Goal: Task Accomplishment & Management: Manage account settings

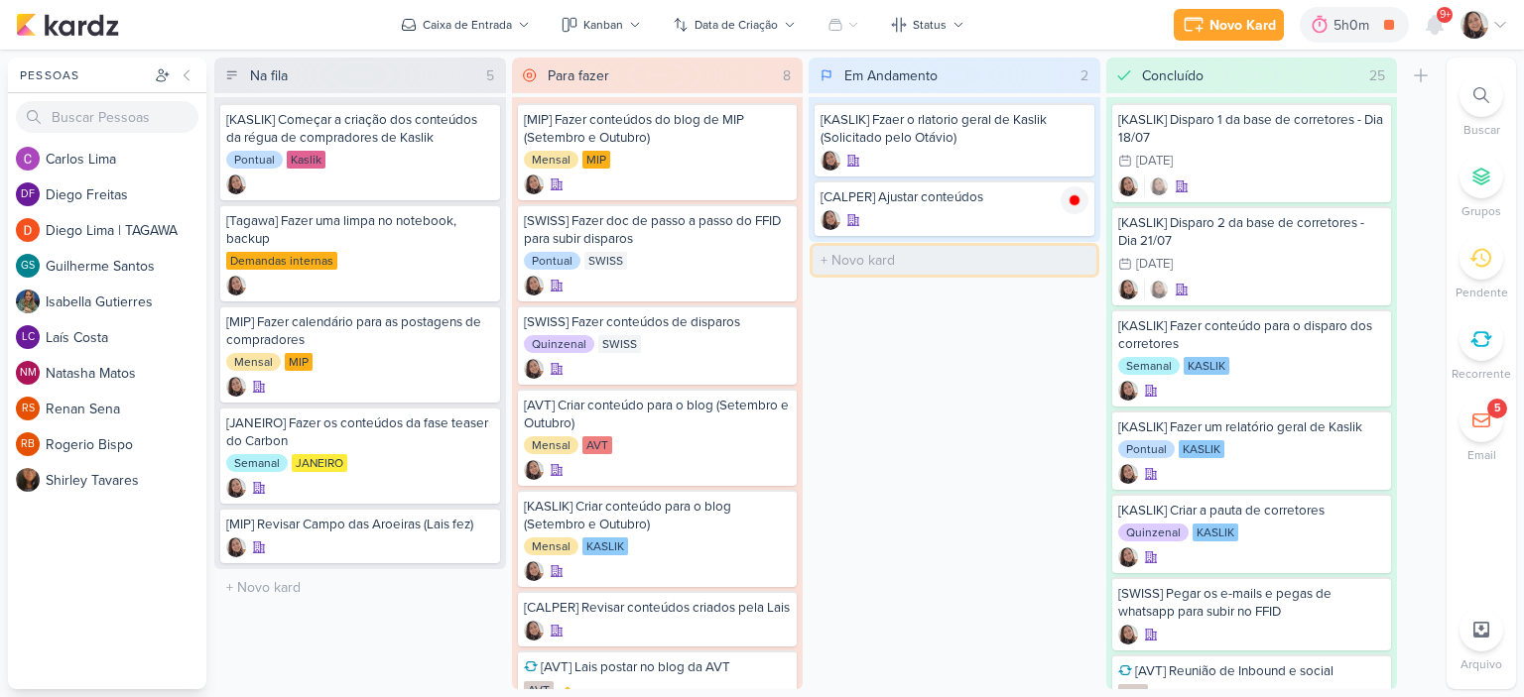
drag, startPoint x: 0, startPoint y: 0, endPoint x: 928, endPoint y: 257, distance: 963.3
click at [928, 257] on input "text" at bounding box center [954, 260] width 284 height 29
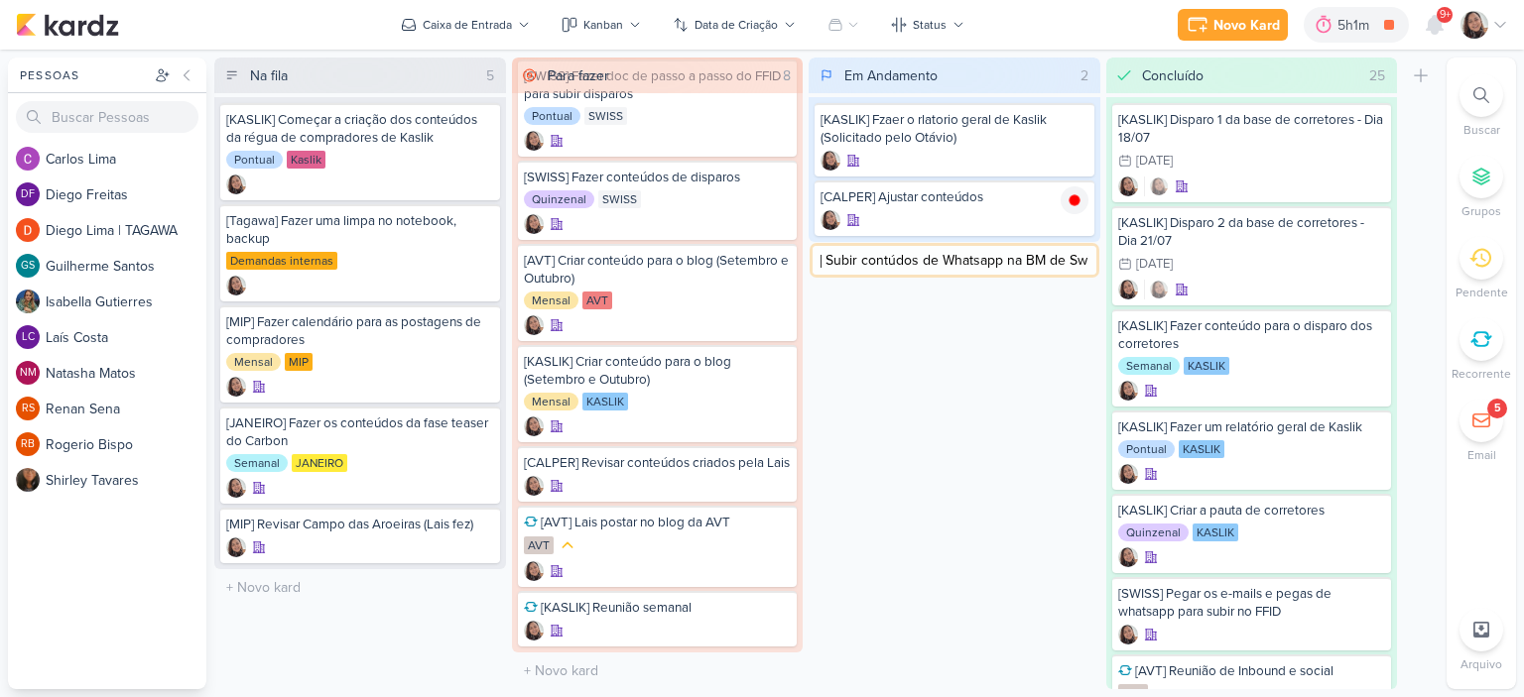
type input "[AVT] Subir contúdos de Whatsapp na BM de Swiss"
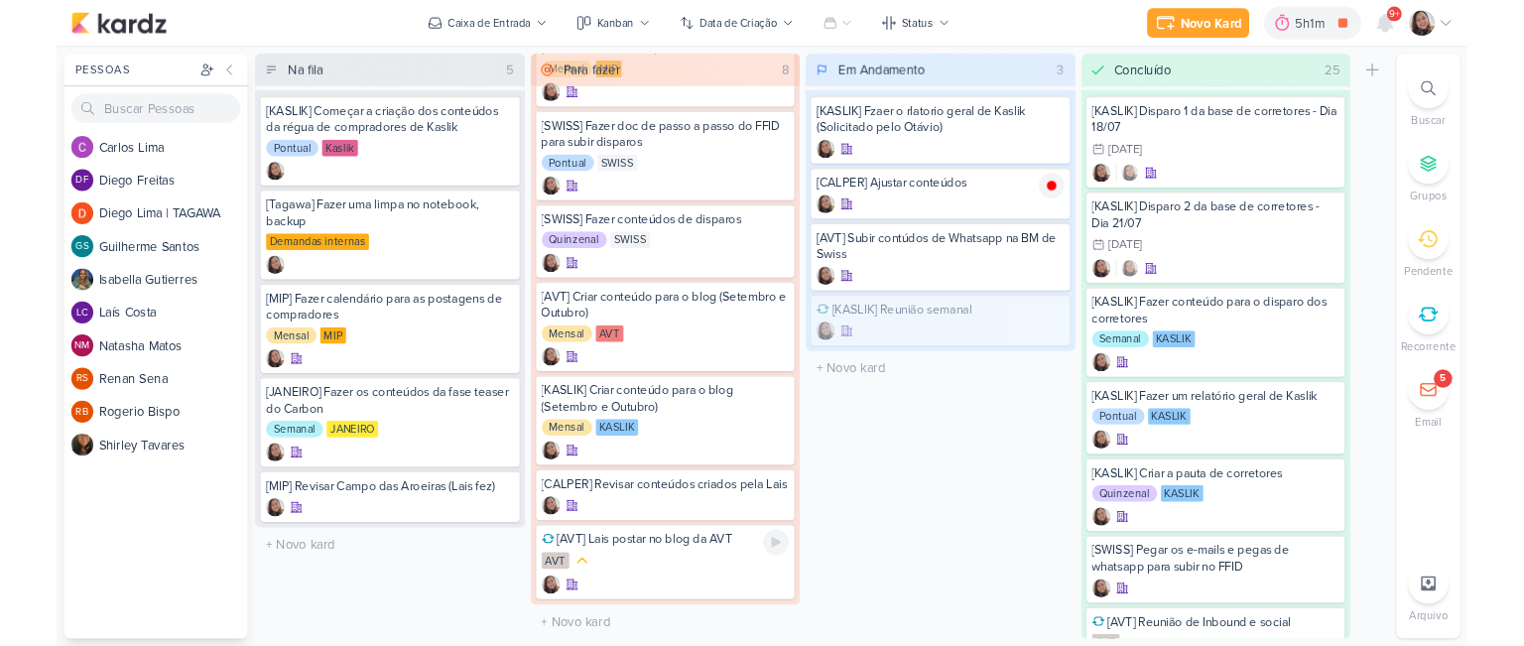
scroll to position [99, 0]
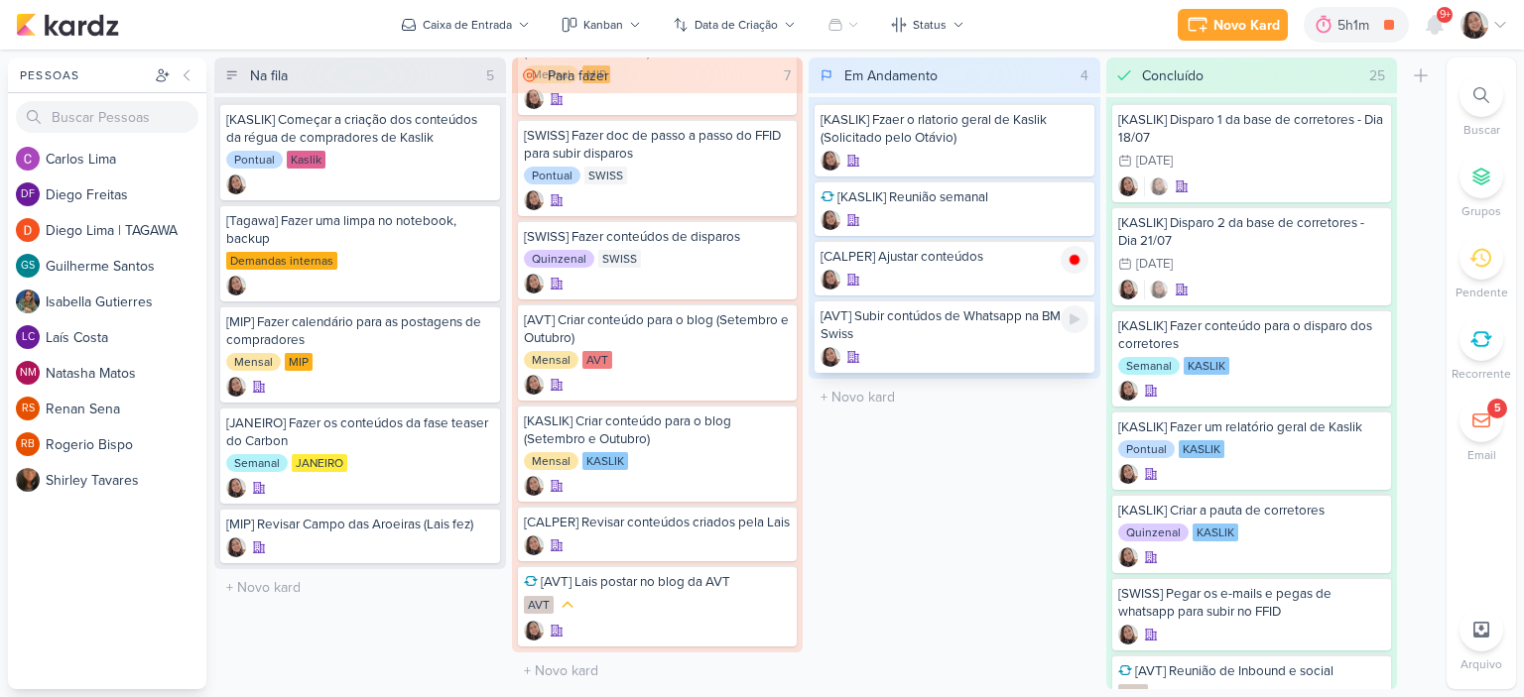
click at [929, 334] on div "[AVT] Subir contúdos de Whatsapp na BM de Swiss" at bounding box center [954, 325] width 268 height 36
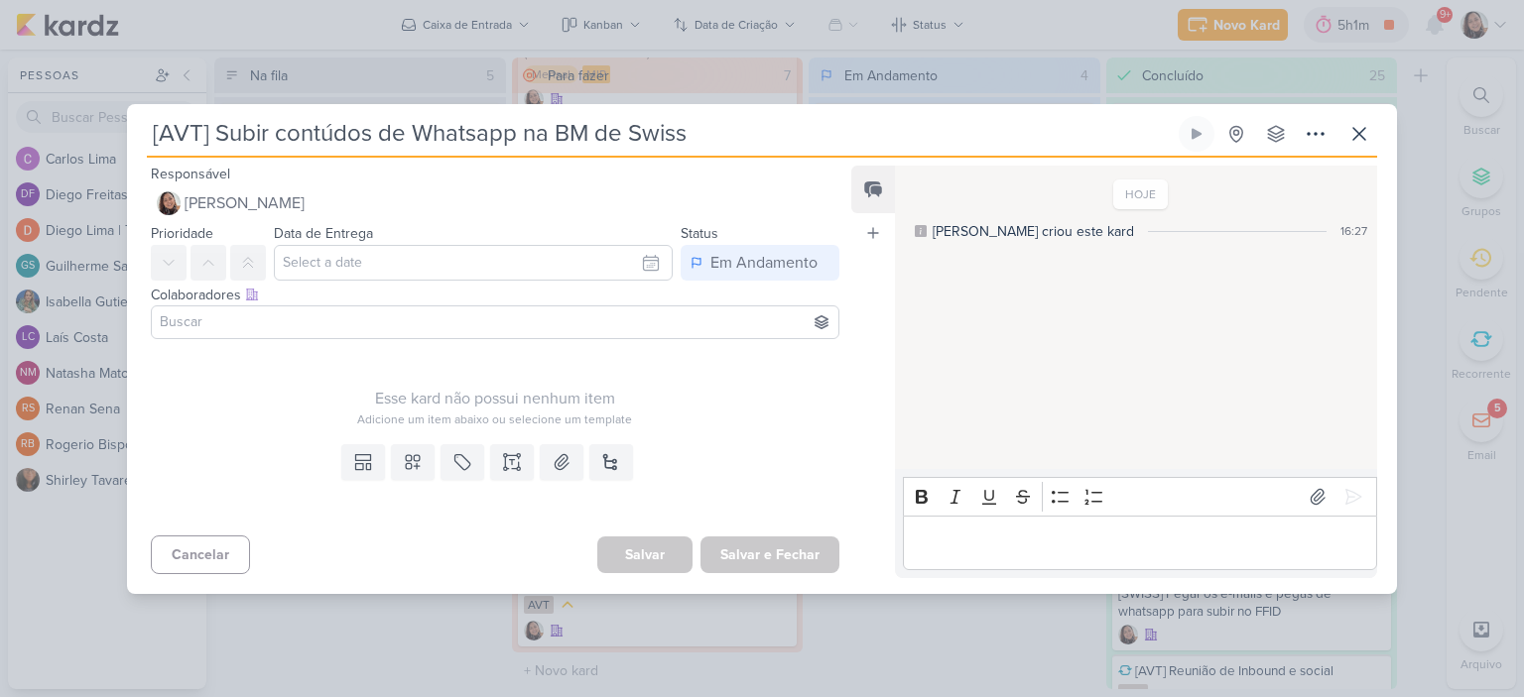
click at [194, 130] on input "[AVT] Subir contúdos de Whatsapp na BM de Swiss" at bounding box center [661, 134] width 1028 height 36
type input "[] Subir contúdos de Whatsapp na BM de Swiss"
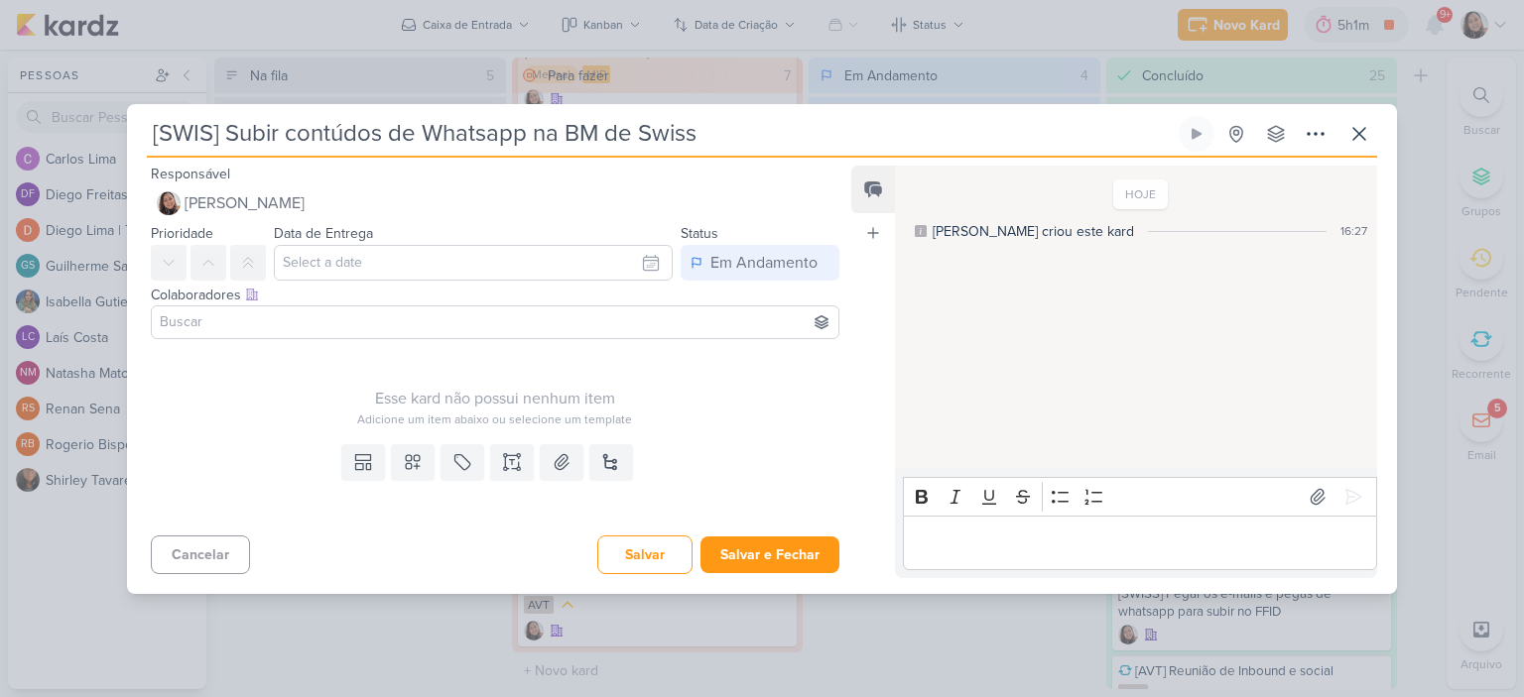
type input "[SWISS] Subir contúdos de Whatsapp na BM de Swiss"
click at [806, 543] on button "Salvar e Fechar" at bounding box center [769, 555] width 139 height 37
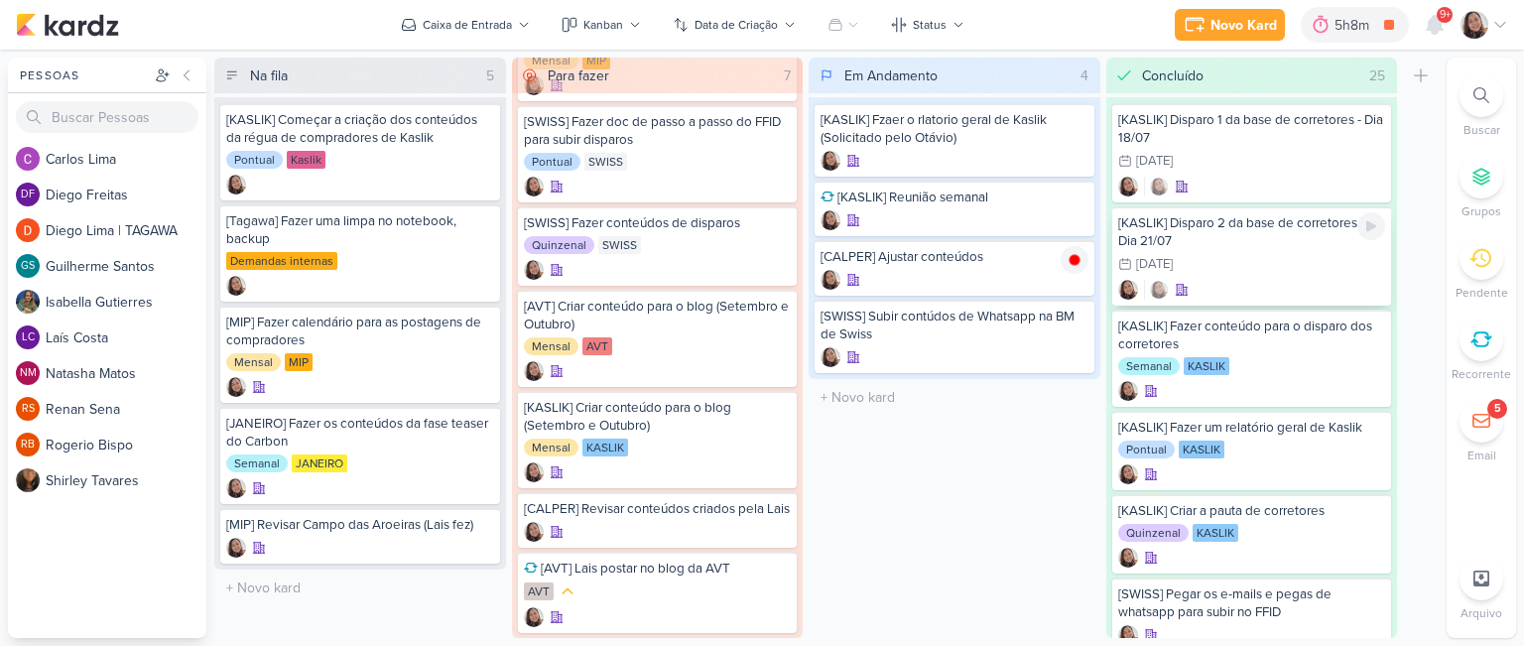
scroll to position [151, 0]
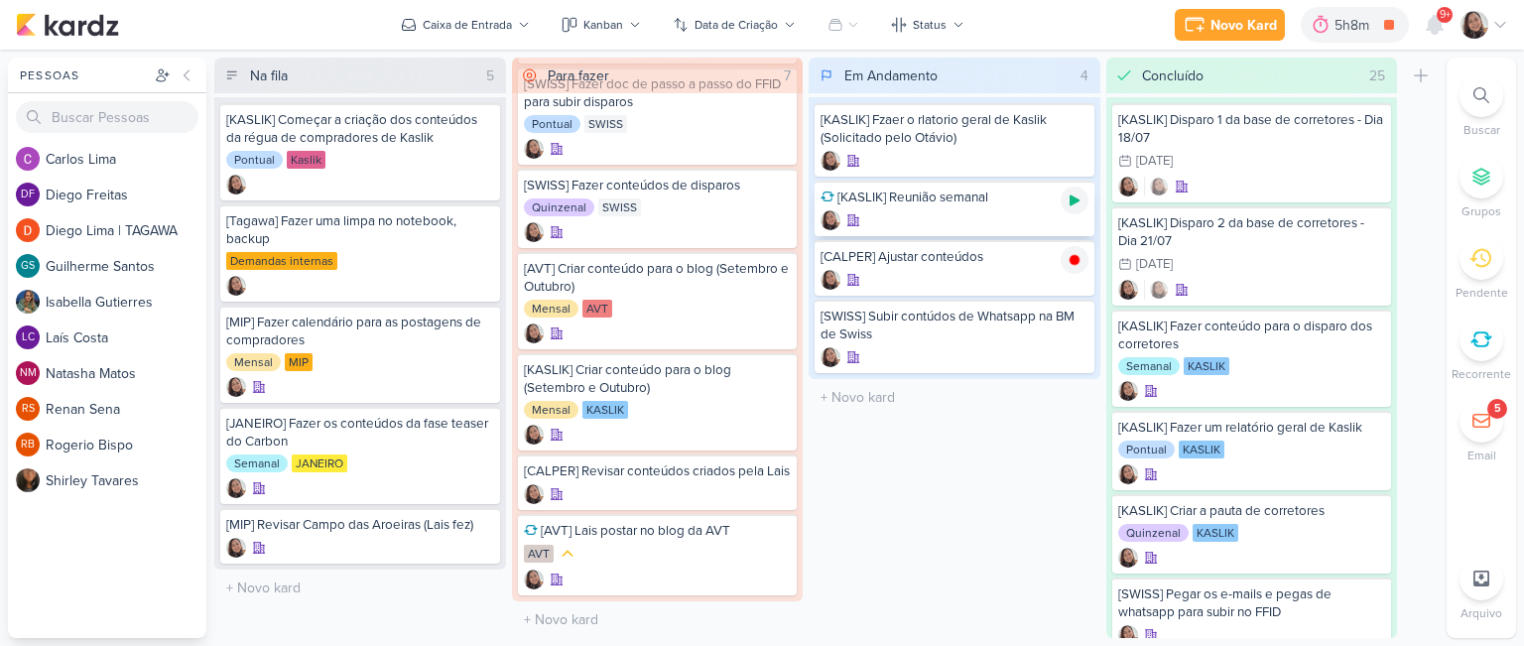
click at [1075, 193] on icon at bounding box center [1074, 200] width 16 height 16
click at [1504, 19] on icon at bounding box center [1500, 25] width 16 height 16
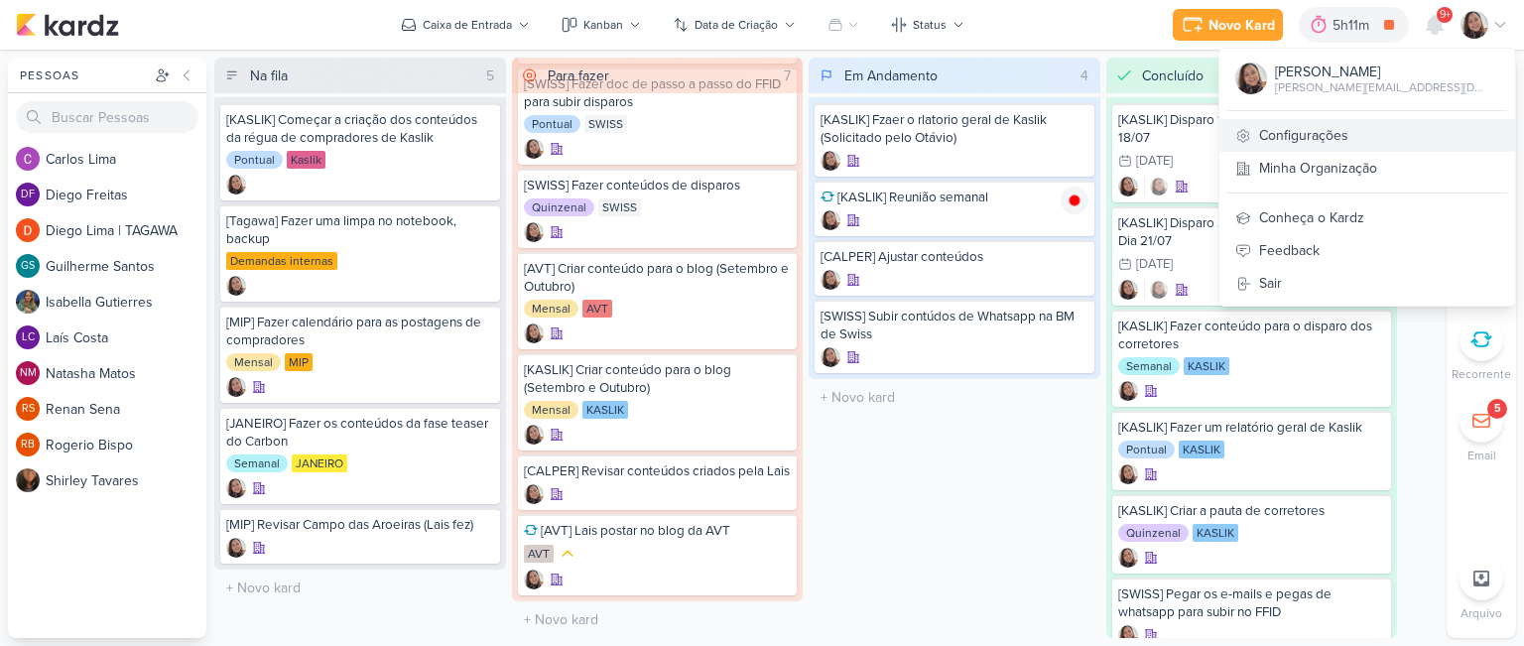
click at [1339, 128] on link "Configurações" at bounding box center [1367, 135] width 296 height 33
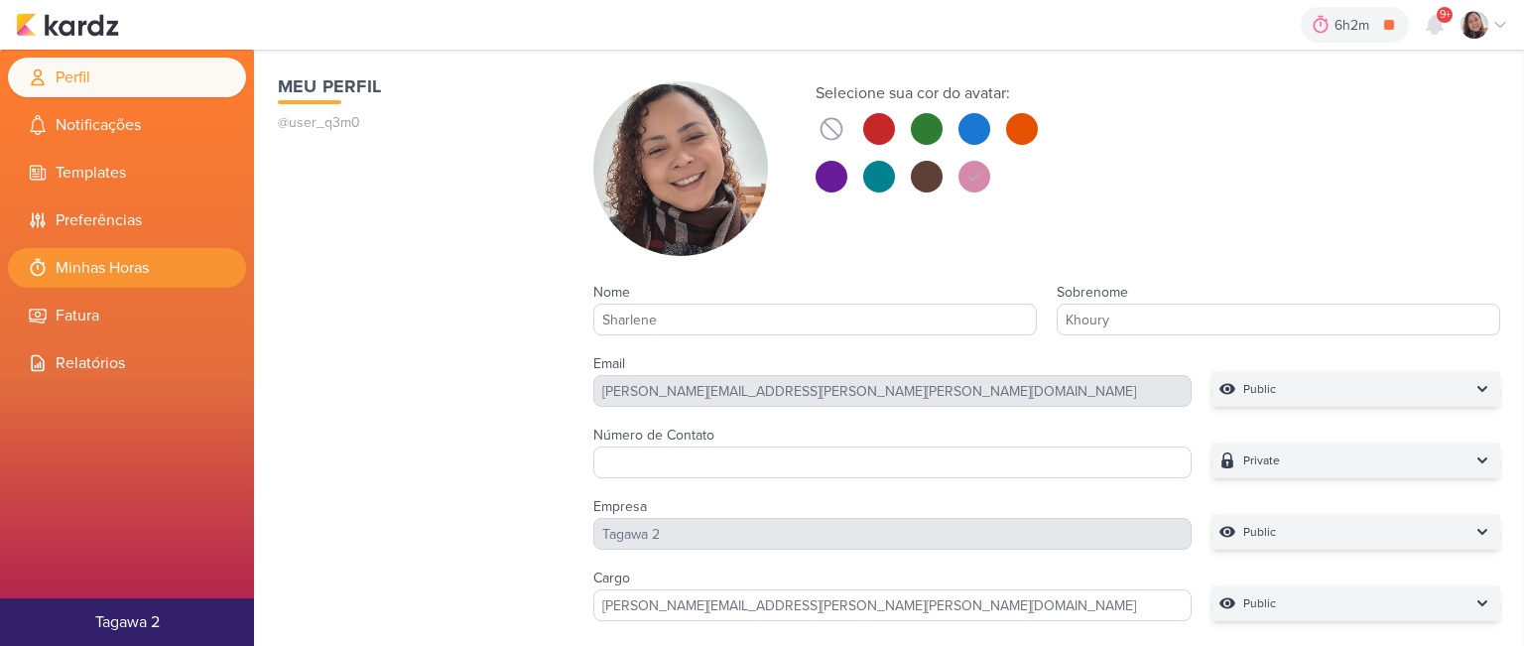
click at [136, 265] on li "Minhas Horas" at bounding box center [127, 268] width 238 height 40
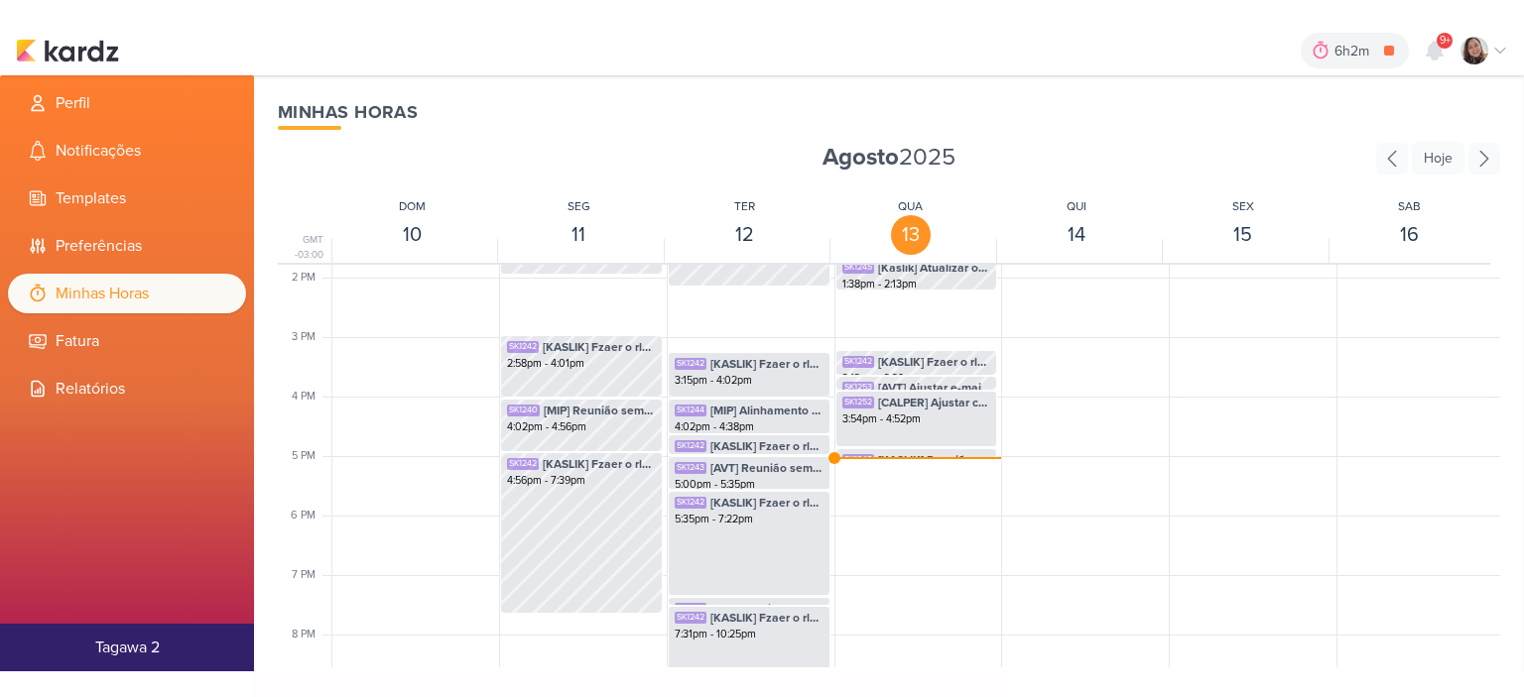
scroll to position [865, 0]
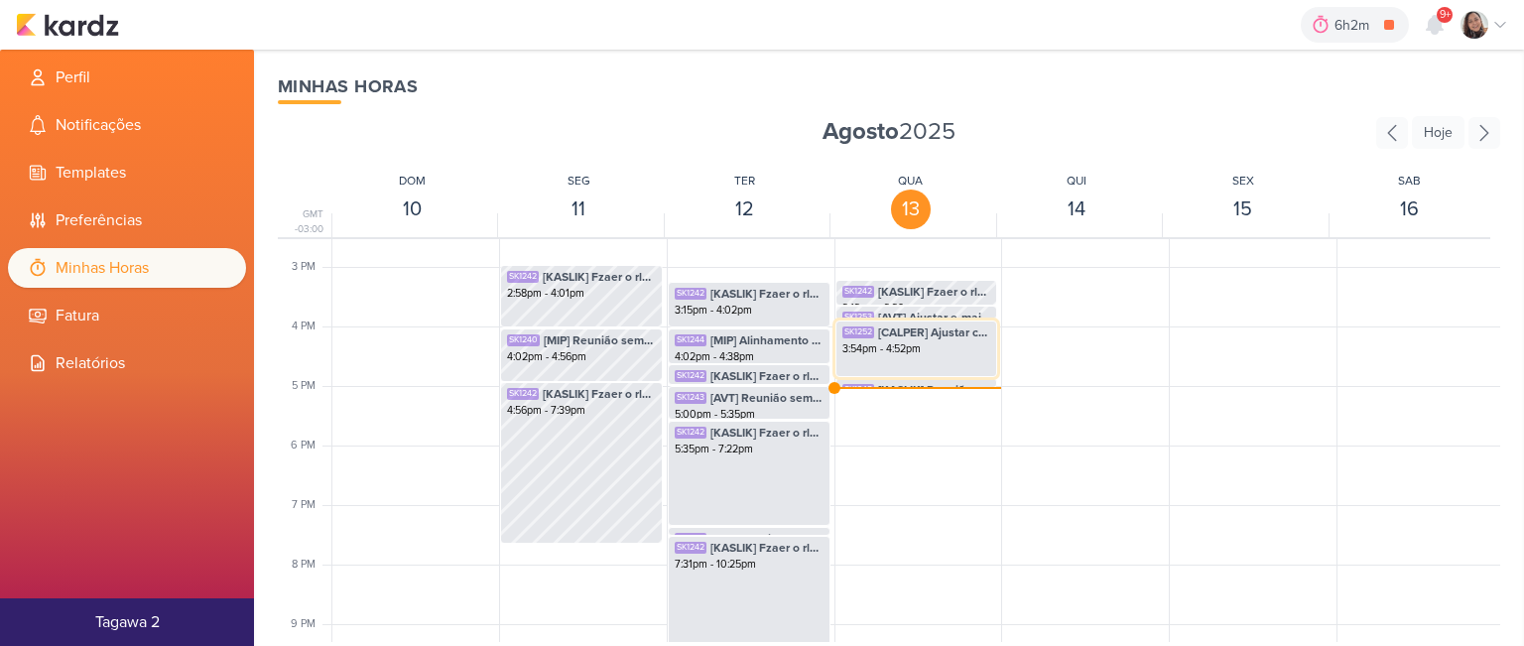
click at [927, 349] on div "3:54pm - 4:52pm" at bounding box center [916, 349] width 149 height 16
select select "pm"
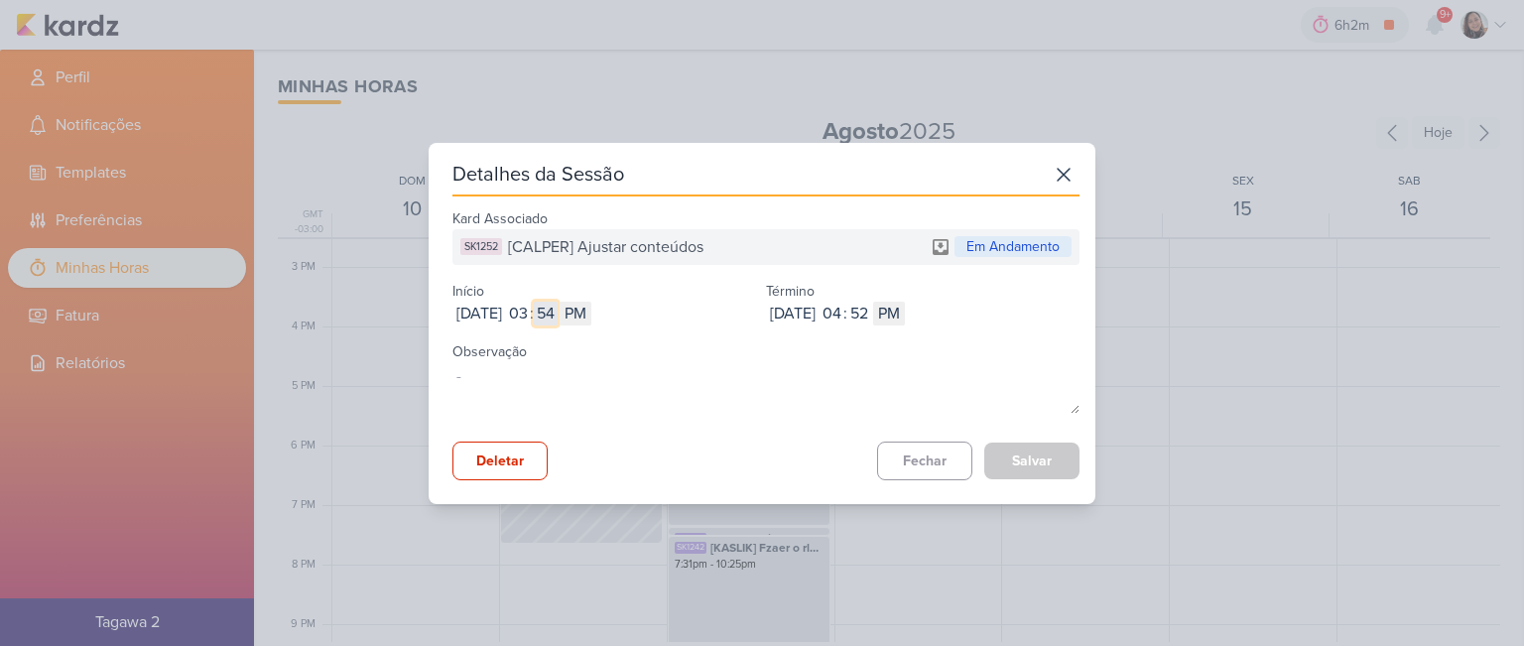
click at [557, 310] on input "54" at bounding box center [546, 314] width 24 height 24
type input "13"
click at [1021, 458] on button "Salvar" at bounding box center [1031, 460] width 95 height 37
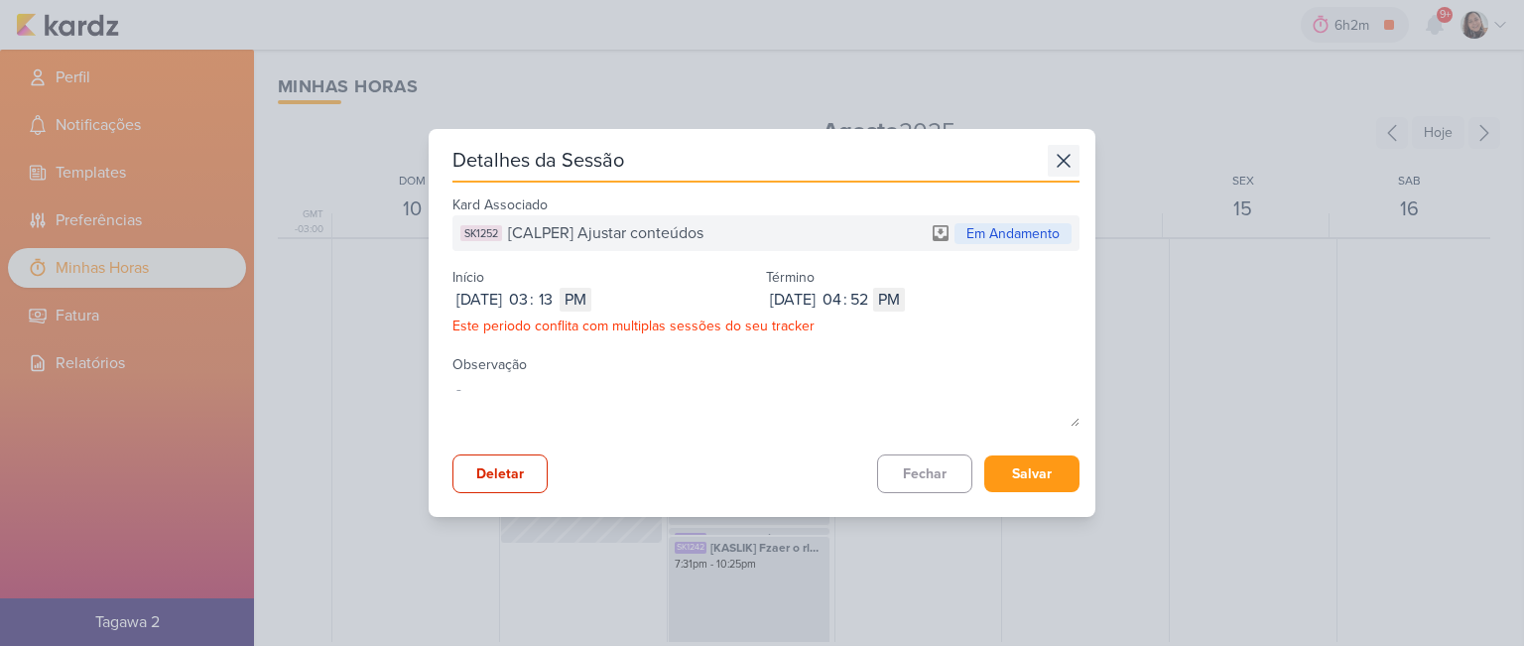
click at [1057, 167] on icon at bounding box center [1063, 161] width 32 height 32
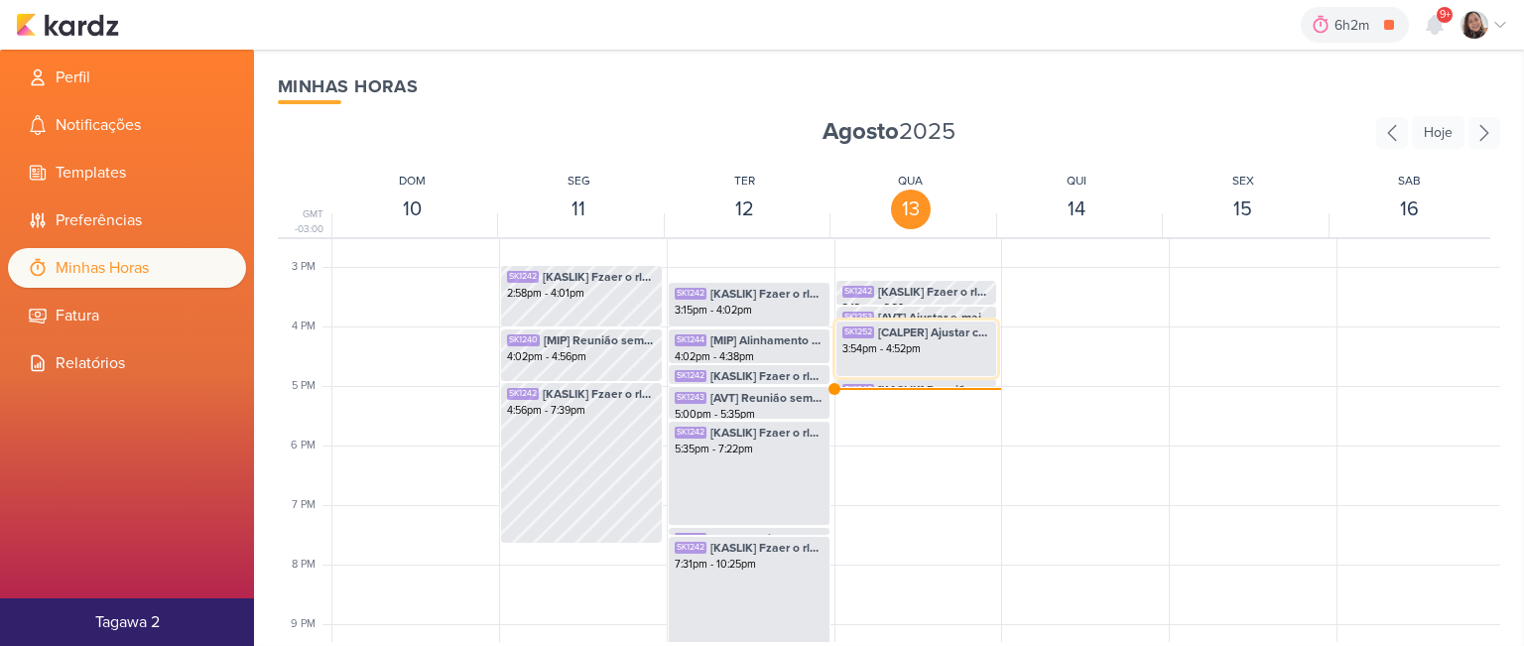
click at [885, 346] on div "3:54pm - 4:52pm" at bounding box center [916, 349] width 149 height 16
select select "pm"
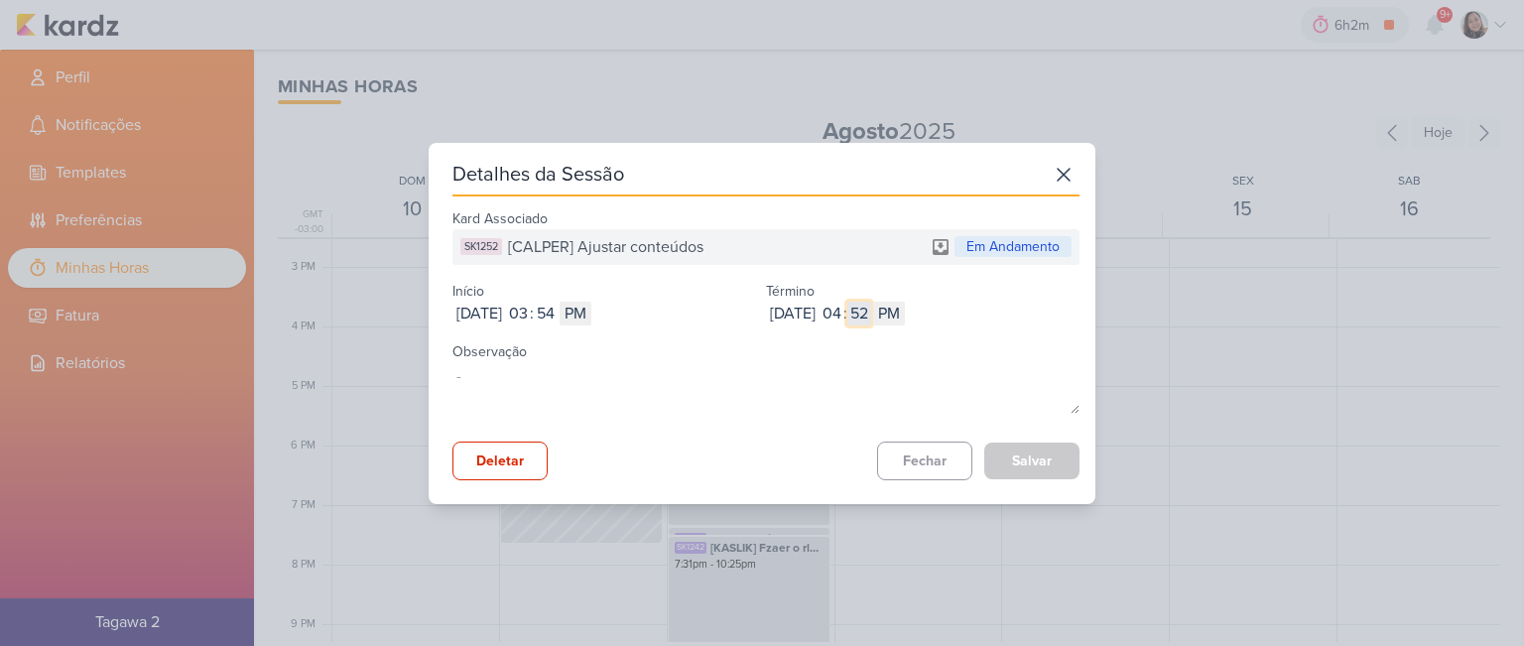
click at [871, 309] on input "52" at bounding box center [859, 314] width 24 height 24
type input "13"
click at [1024, 444] on button "Salvar" at bounding box center [1031, 460] width 95 height 37
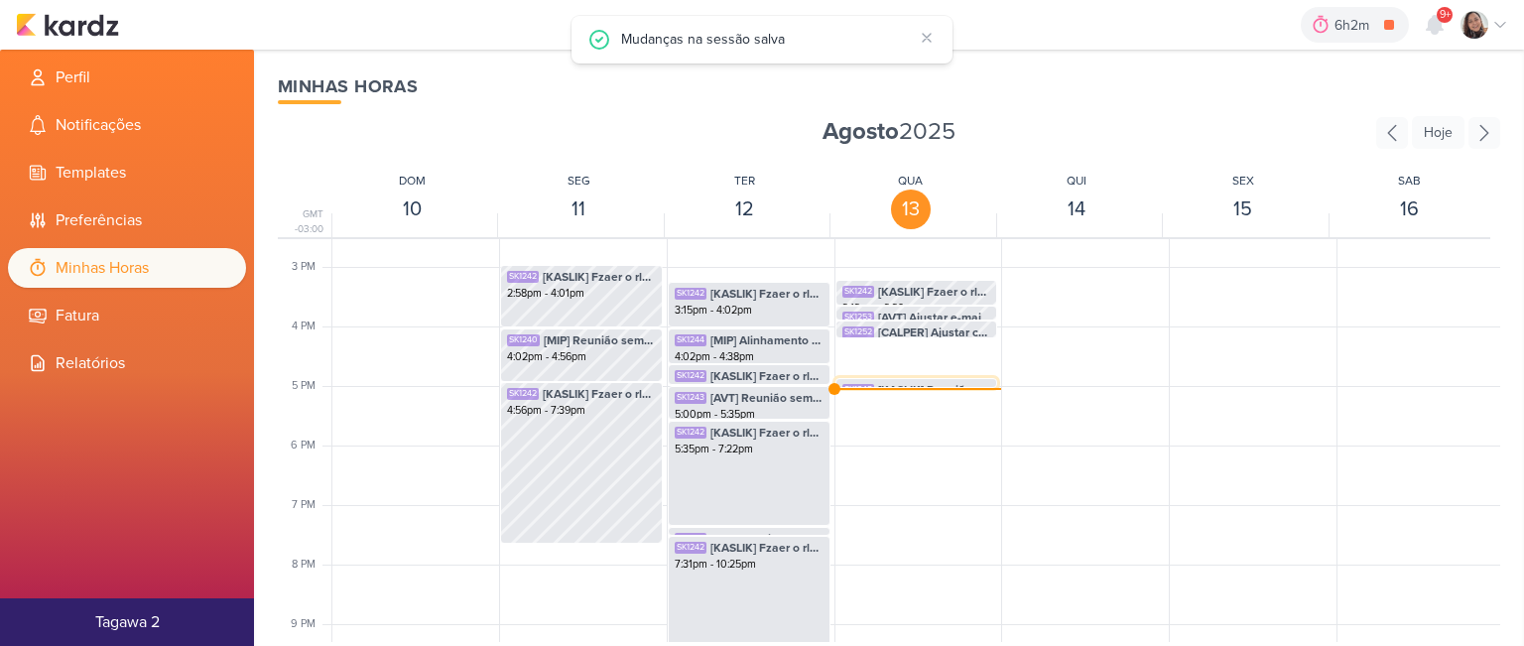
click at [938, 381] on span "[KASLIK] Reunião semanal" at bounding box center [934, 390] width 113 height 18
select select "pm"
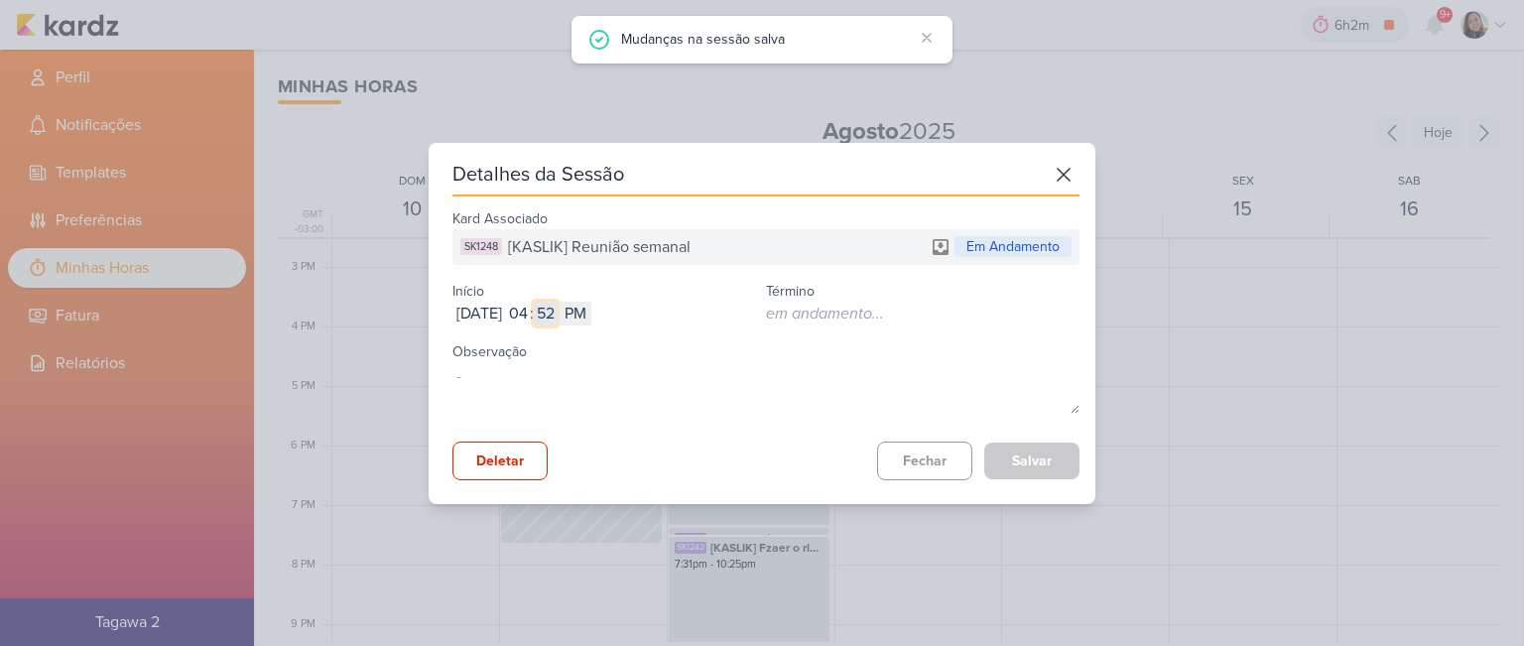
click at [557, 307] on input "52" at bounding box center [546, 314] width 24 height 24
type input "13"
click at [1020, 471] on button "Salvar" at bounding box center [1031, 460] width 95 height 37
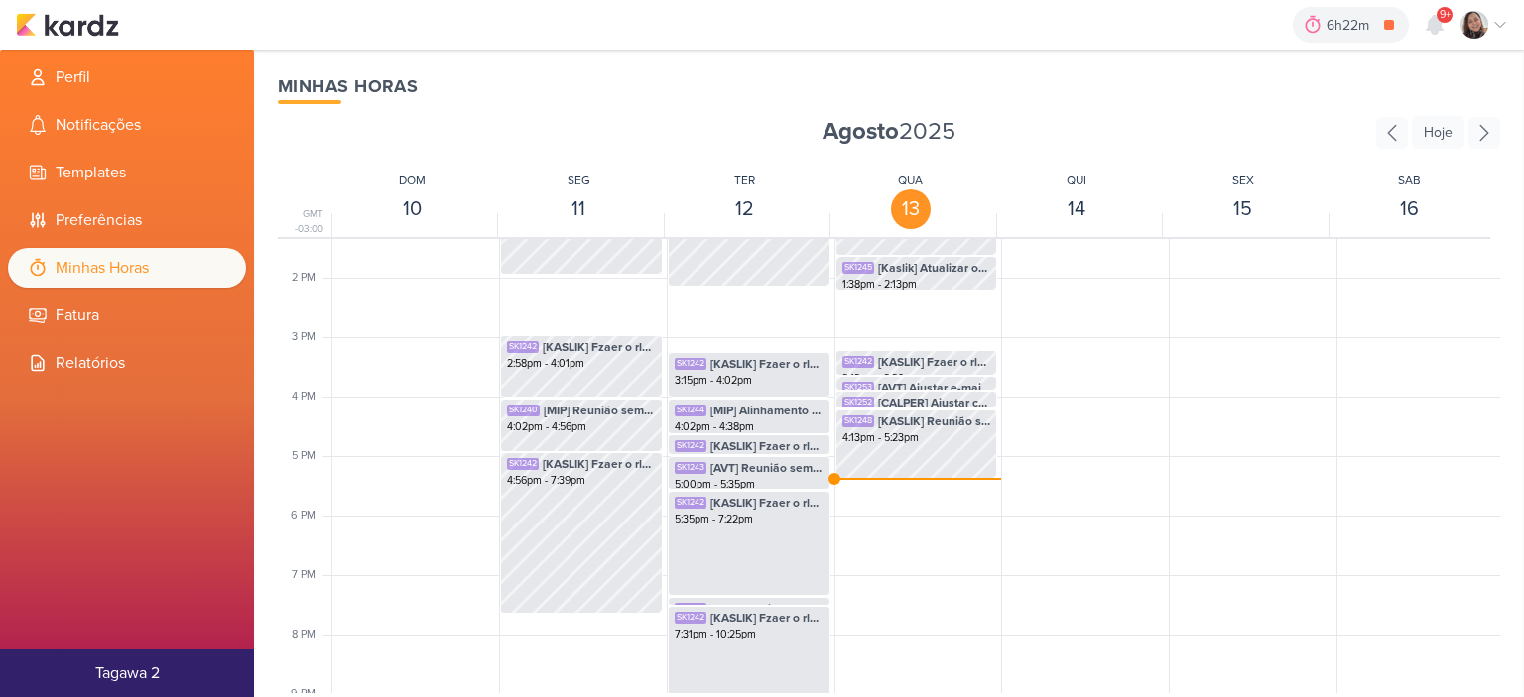
scroll to position [766, 0]
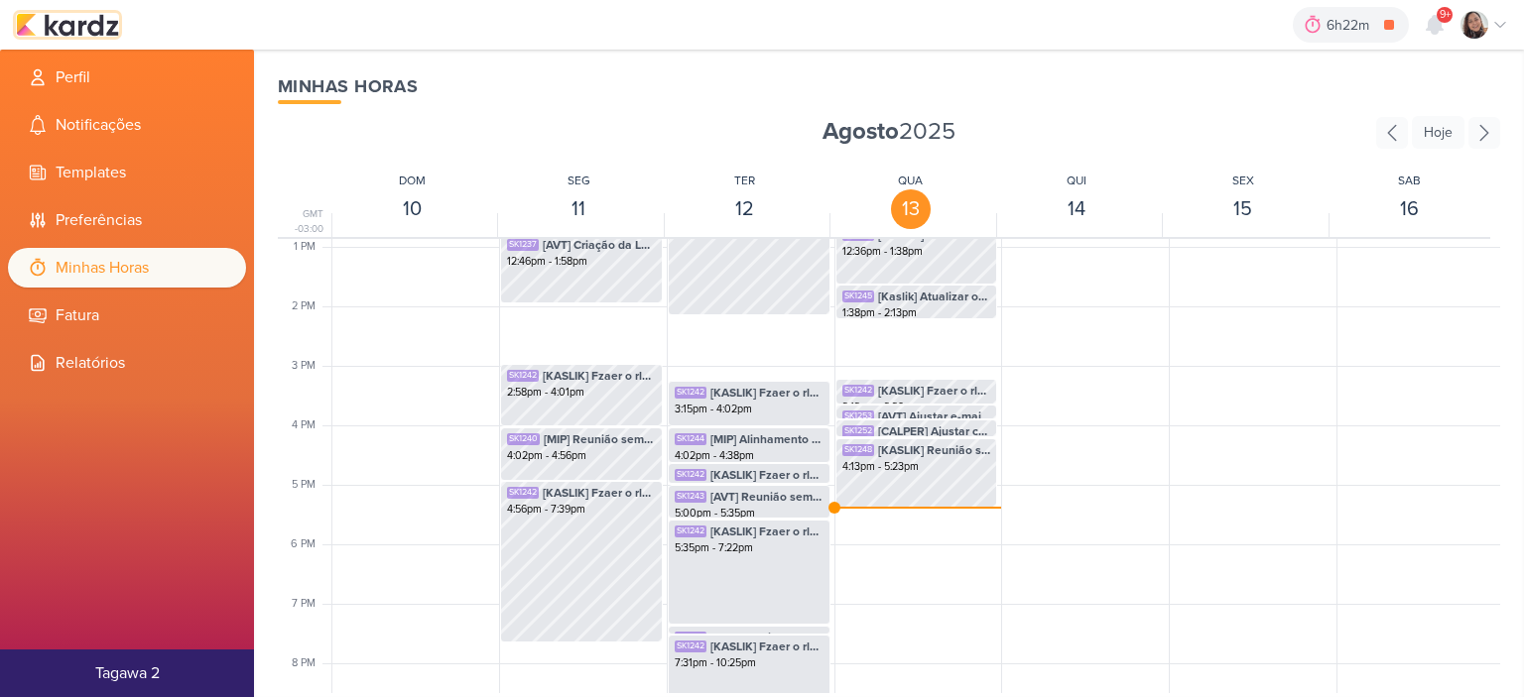
click at [93, 19] on img at bounding box center [67, 25] width 103 height 24
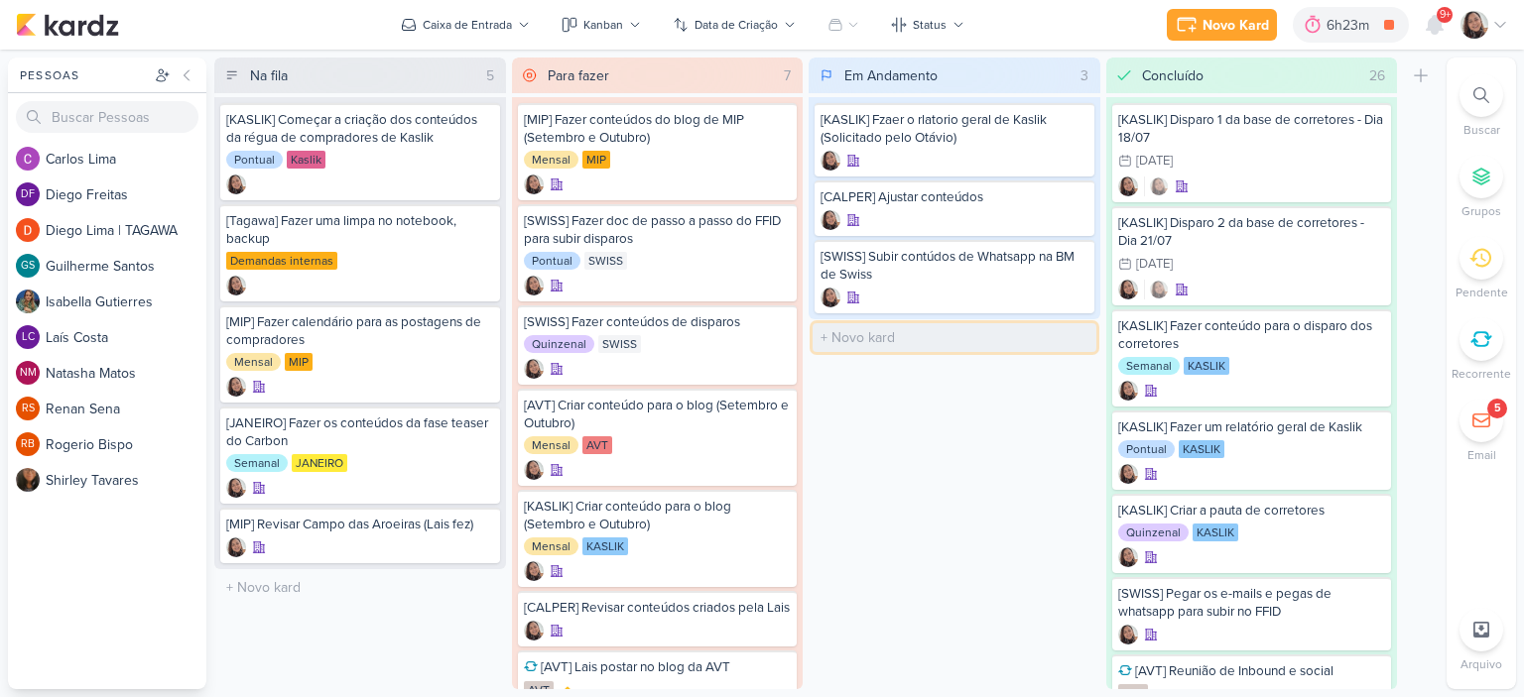
click at [894, 325] on input "text" at bounding box center [954, 337] width 284 height 29
type input "~MIP] Fazer conteudo od disparo que o Gustavo solicitou para aamnhã"
click at [1069, 332] on icon at bounding box center [1074, 337] width 10 height 11
click at [1496, 19] on icon at bounding box center [1500, 25] width 16 height 16
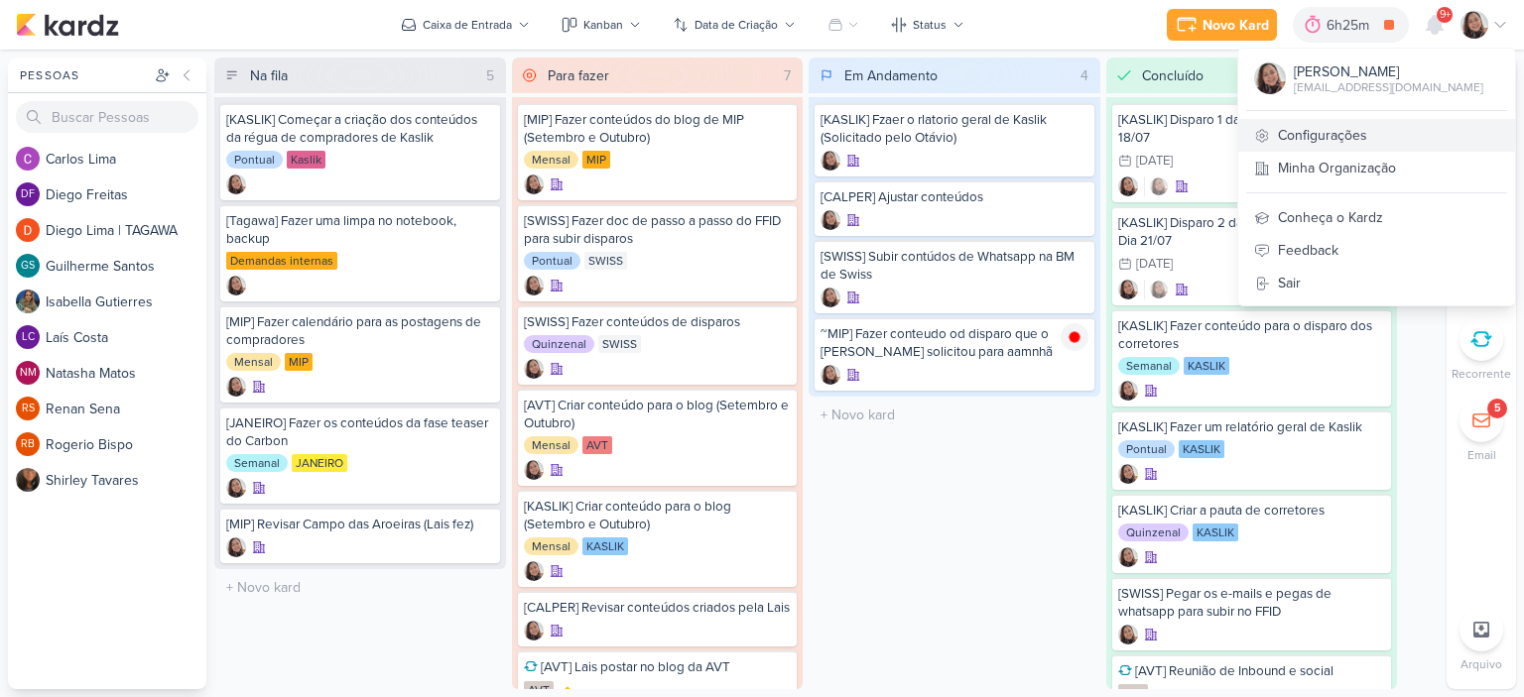
click at [1381, 122] on link "Configurações" at bounding box center [1376, 135] width 277 height 33
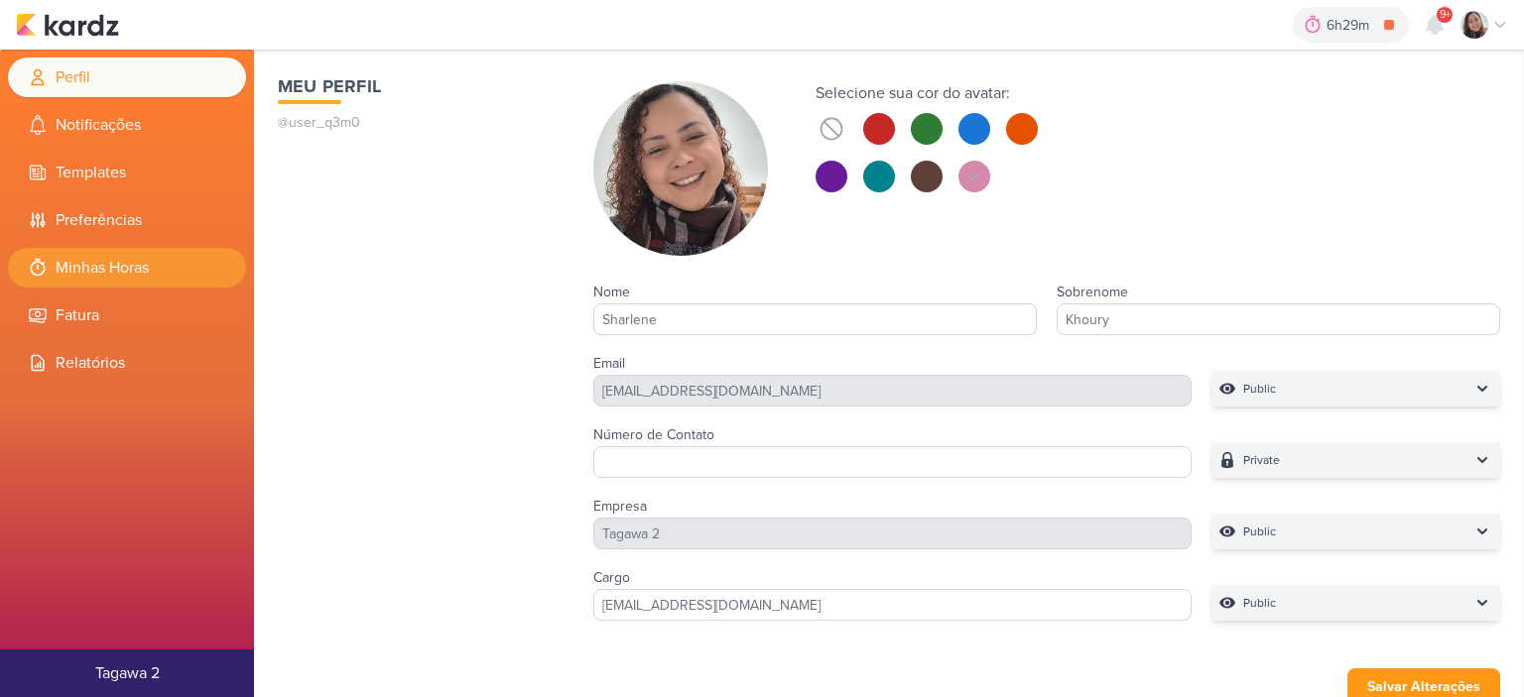
click at [188, 267] on li "Minhas Horas" at bounding box center [127, 268] width 238 height 40
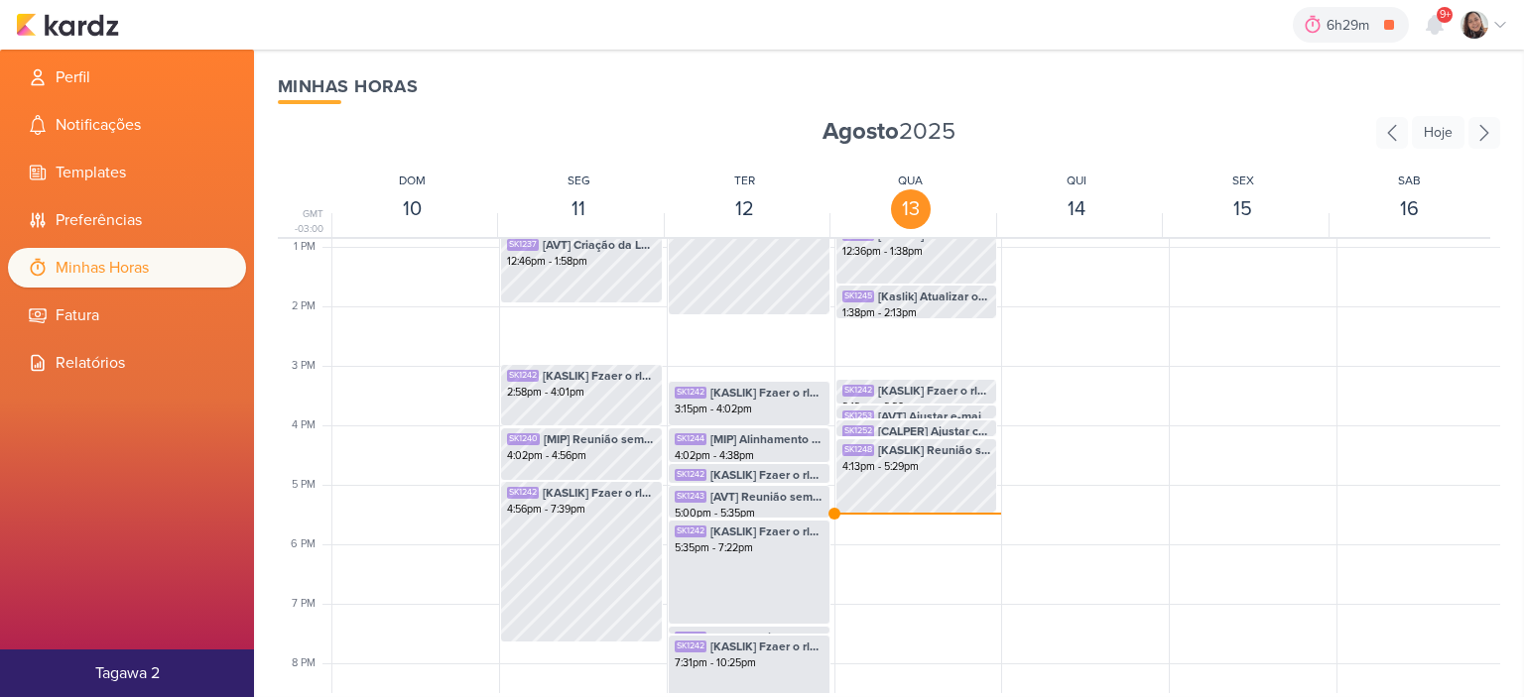
scroll to position [865, 0]
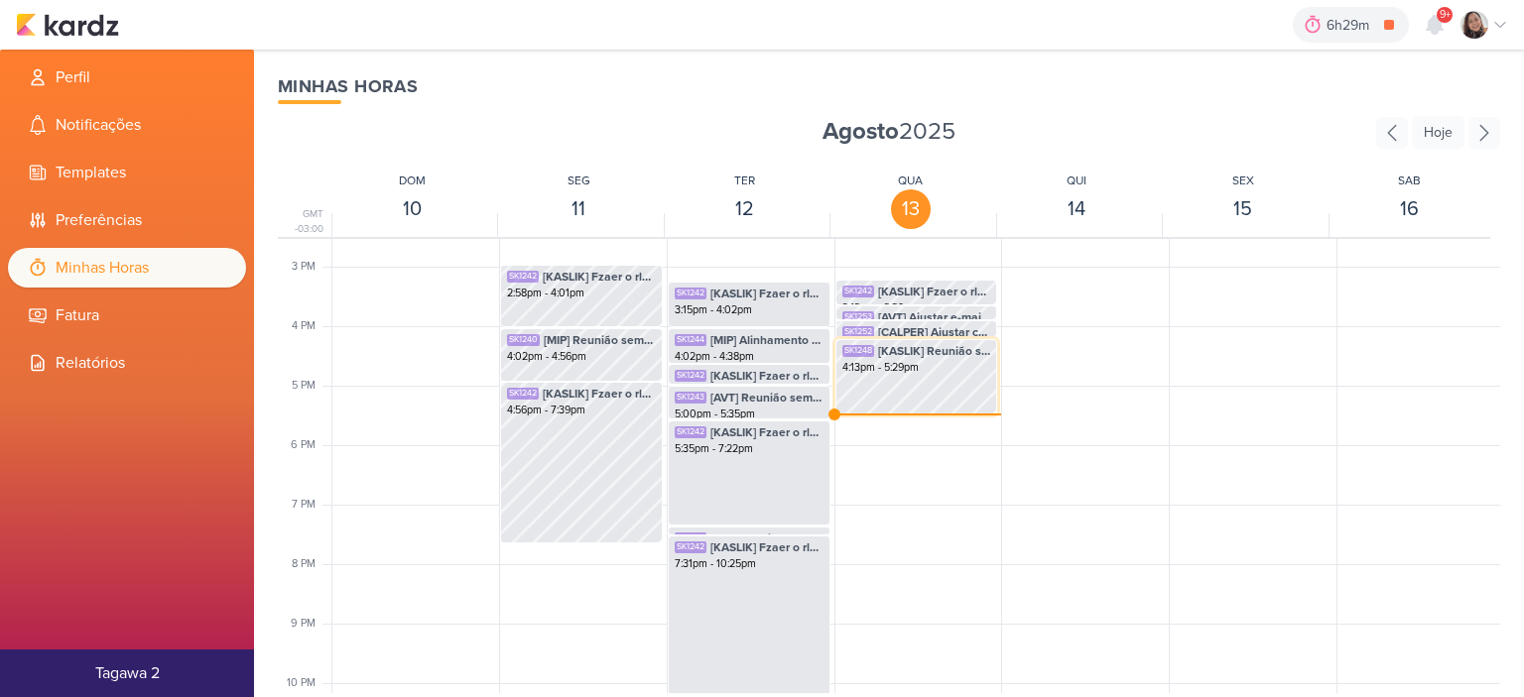
click at [930, 388] on div "SK1248 [KASLIK] Reunião semanal 4:13pm - 5:29pm" at bounding box center [916, 376] width 163 height 75
select select "pm"
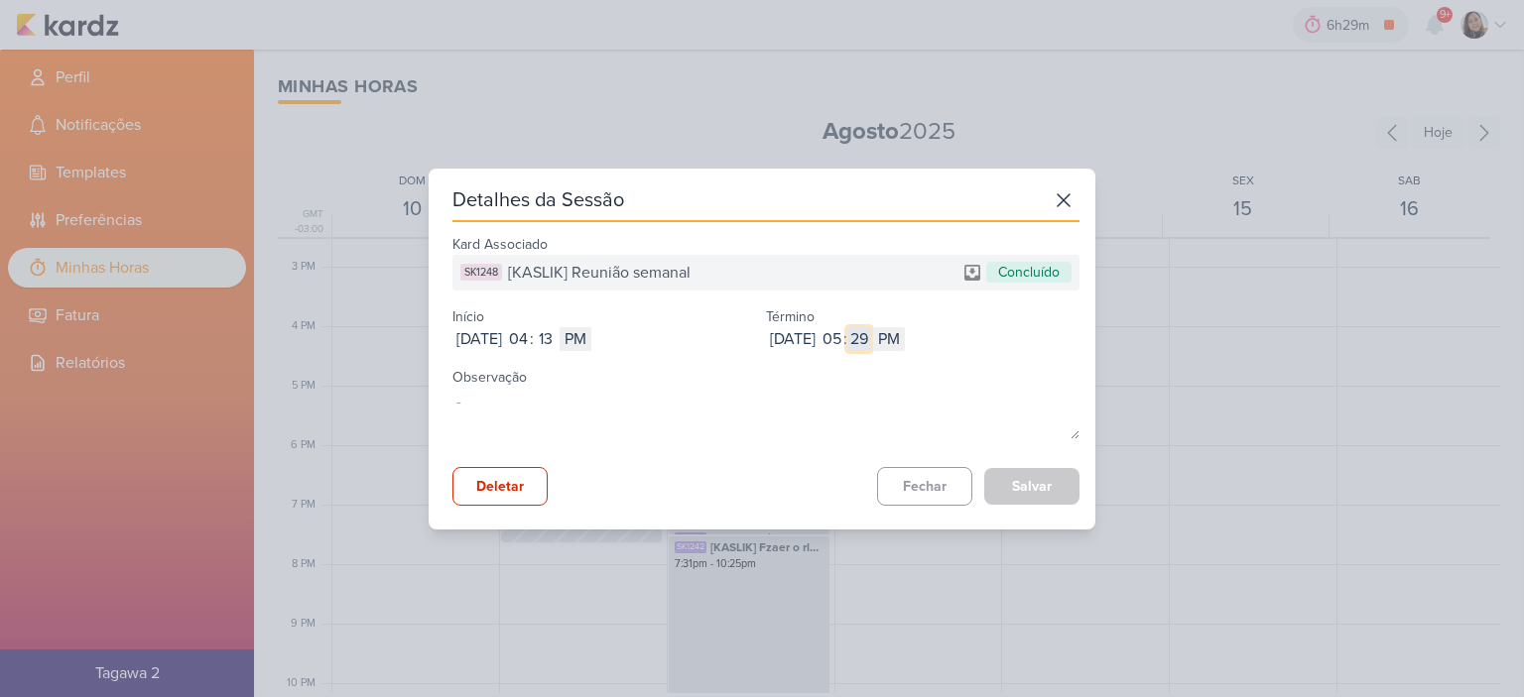
click at [871, 332] on input "29" at bounding box center [859, 339] width 24 height 24
type input "03"
click at [1036, 489] on button "Salvar" at bounding box center [1031, 486] width 95 height 37
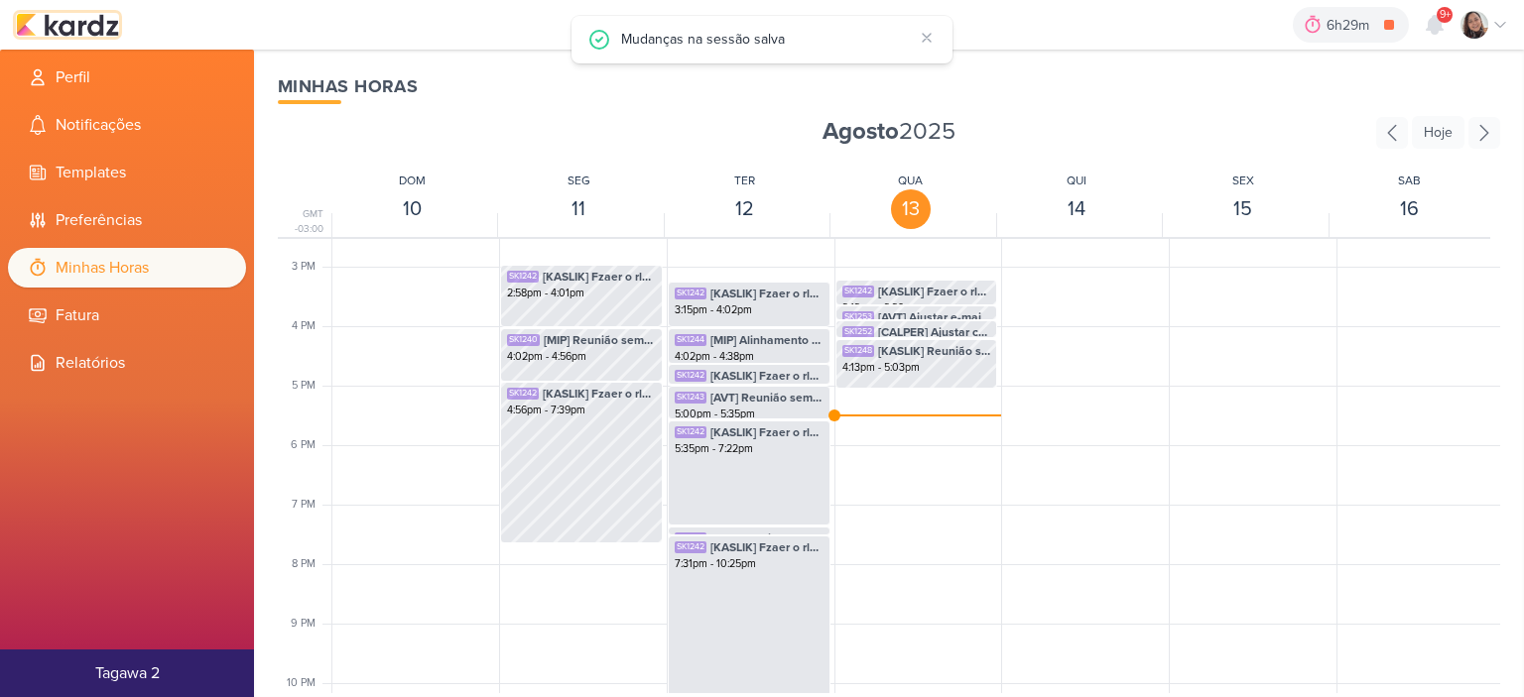
click at [96, 16] on img at bounding box center [67, 25] width 103 height 24
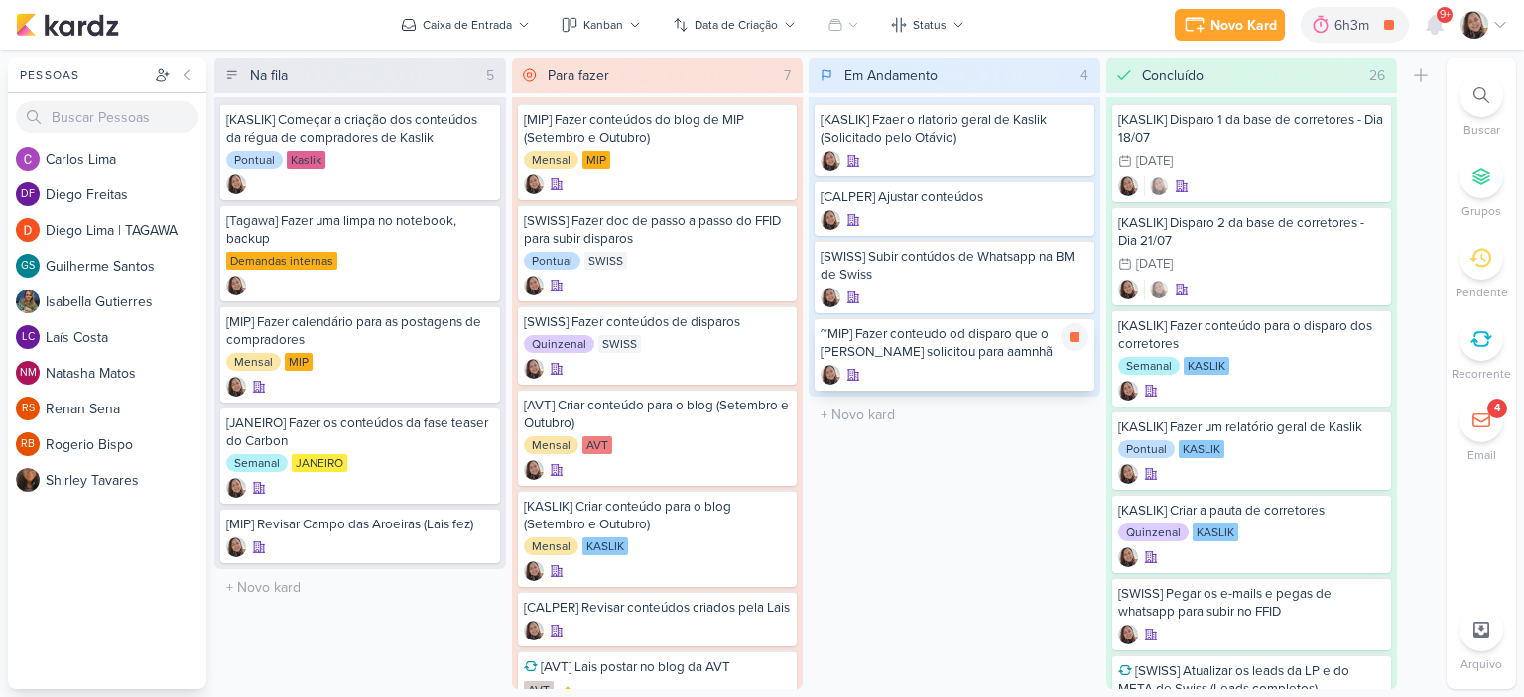
click at [923, 348] on div "~MIP] Fazer conteudo od disparo que o [PERSON_NAME] solicitou para aamnhã" at bounding box center [954, 343] width 268 height 36
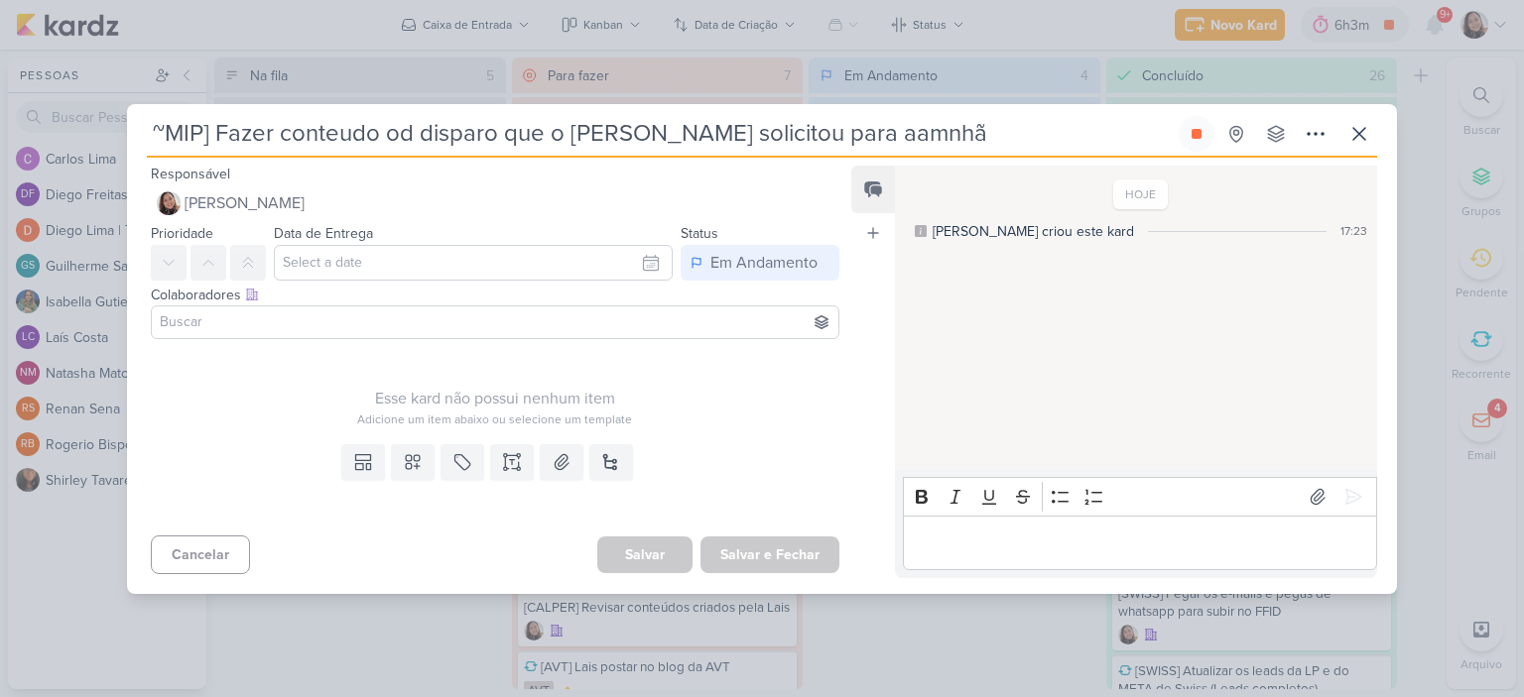
drag, startPoint x: 873, startPoint y: 131, endPoint x: 109, endPoint y: 129, distance: 763.8
click at [109, 129] on div "~MIP] Fazer conteudo od disparo que o Gustavo solicitou para aamnhã" at bounding box center [762, 348] width 1524 height 697
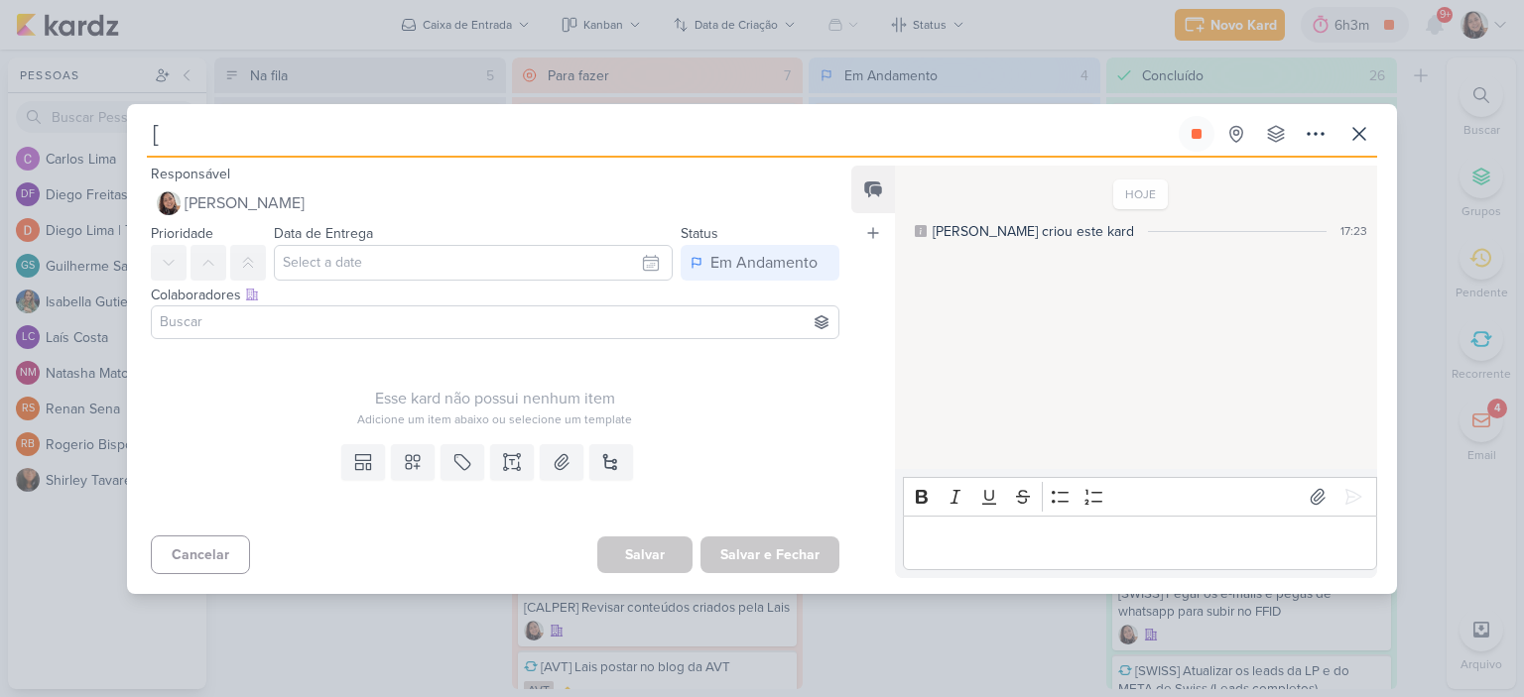
type input "[M"
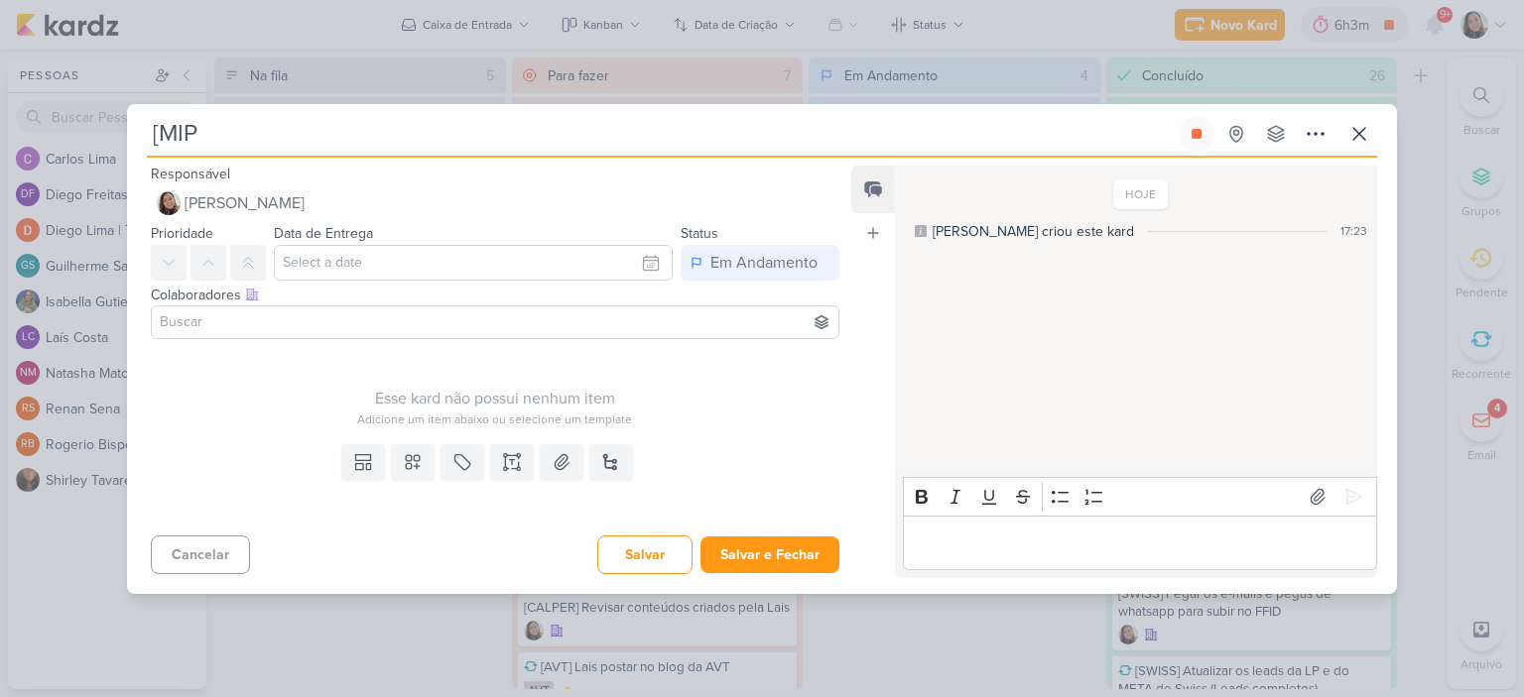
type input "[MIP]"
type input "[MIP] Dii"
type input "[MIP] Diisparo"
type input "[MIP] Dis"
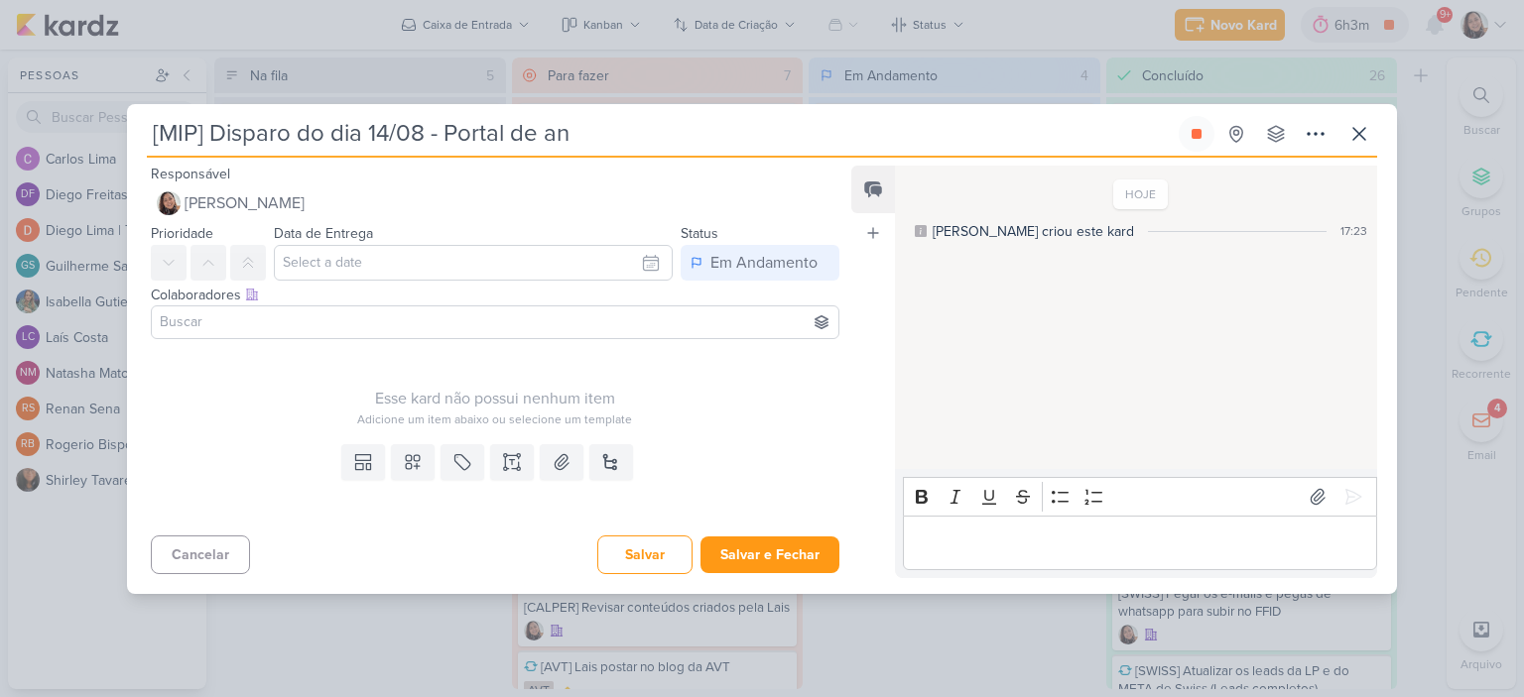
type input "[MIP] Disparo do dia 14/08 - Portal de ane"
type input "[MIP] Disparo do dia 14/08 - Portal de anetdimento"
type input "[MIP] Disparo do dia 14/08 - Portal de at"
type input "[MIP] Disparo do dia 14/08 - Portal de atendimento"
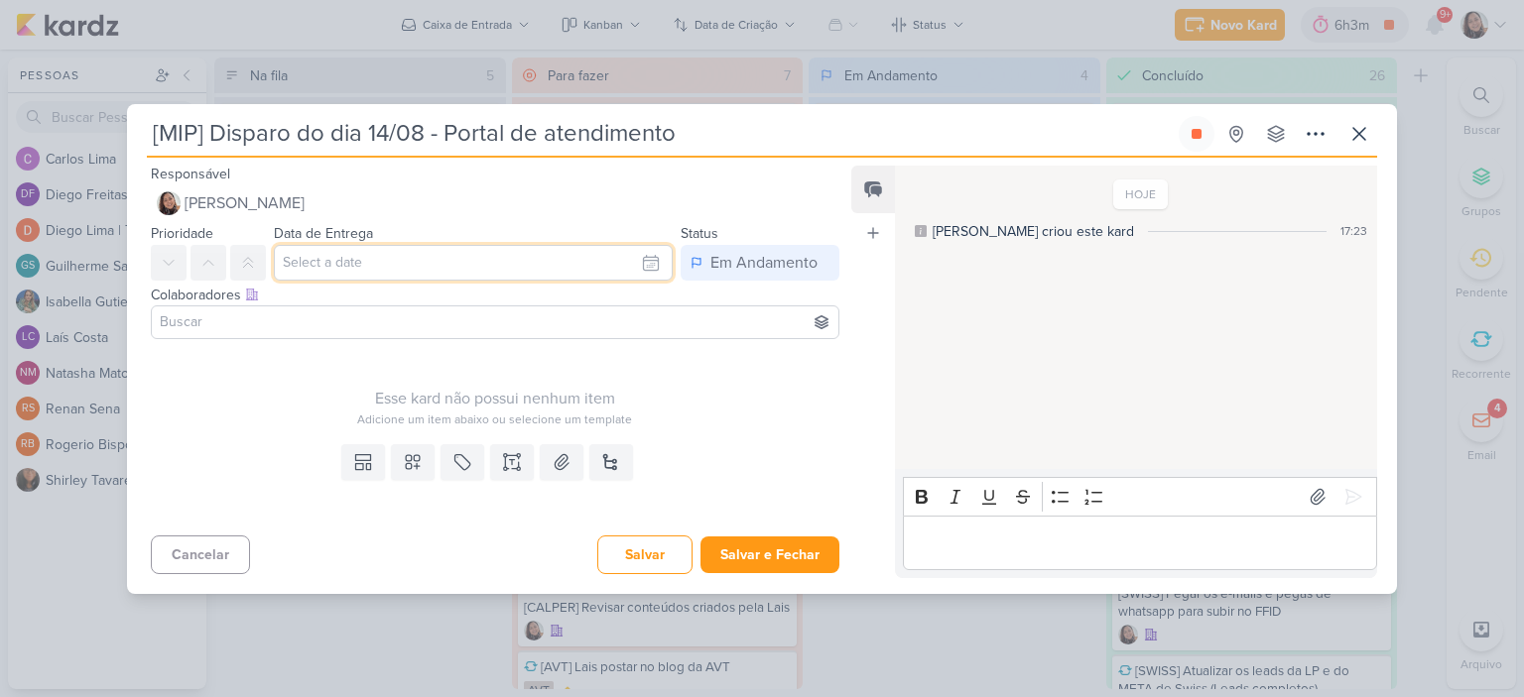
click at [548, 255] on input "text" at bounding box center [473, 263] width 399 height 36
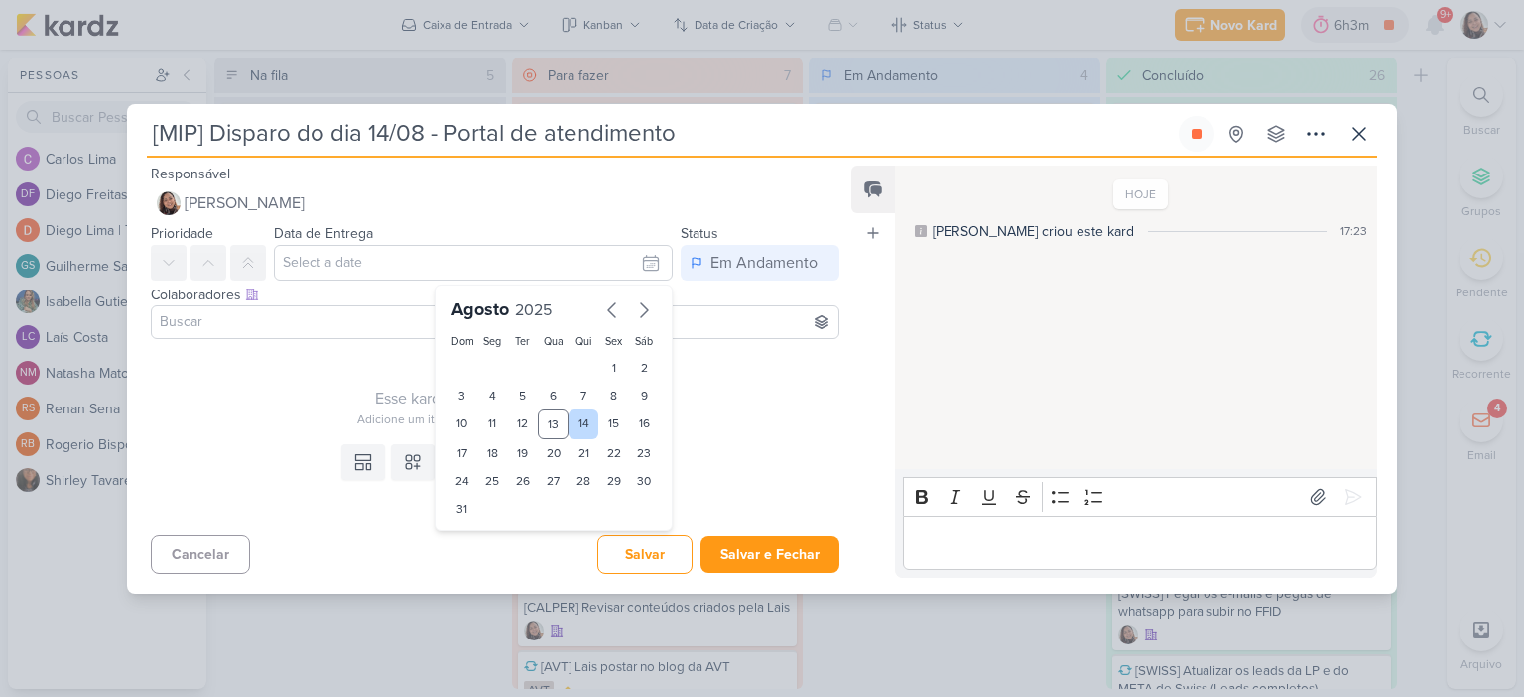
click at [581, 426] on div "14" at bounding box center [583, 425] width 31 height 30
type input "[DATE] 23:59"
click at [775, 350] on div "Esse kard não possui nenhum item Adicione um item abaixo ou selecione um templa…" at bounding box center [495, 387] width 688 height 81
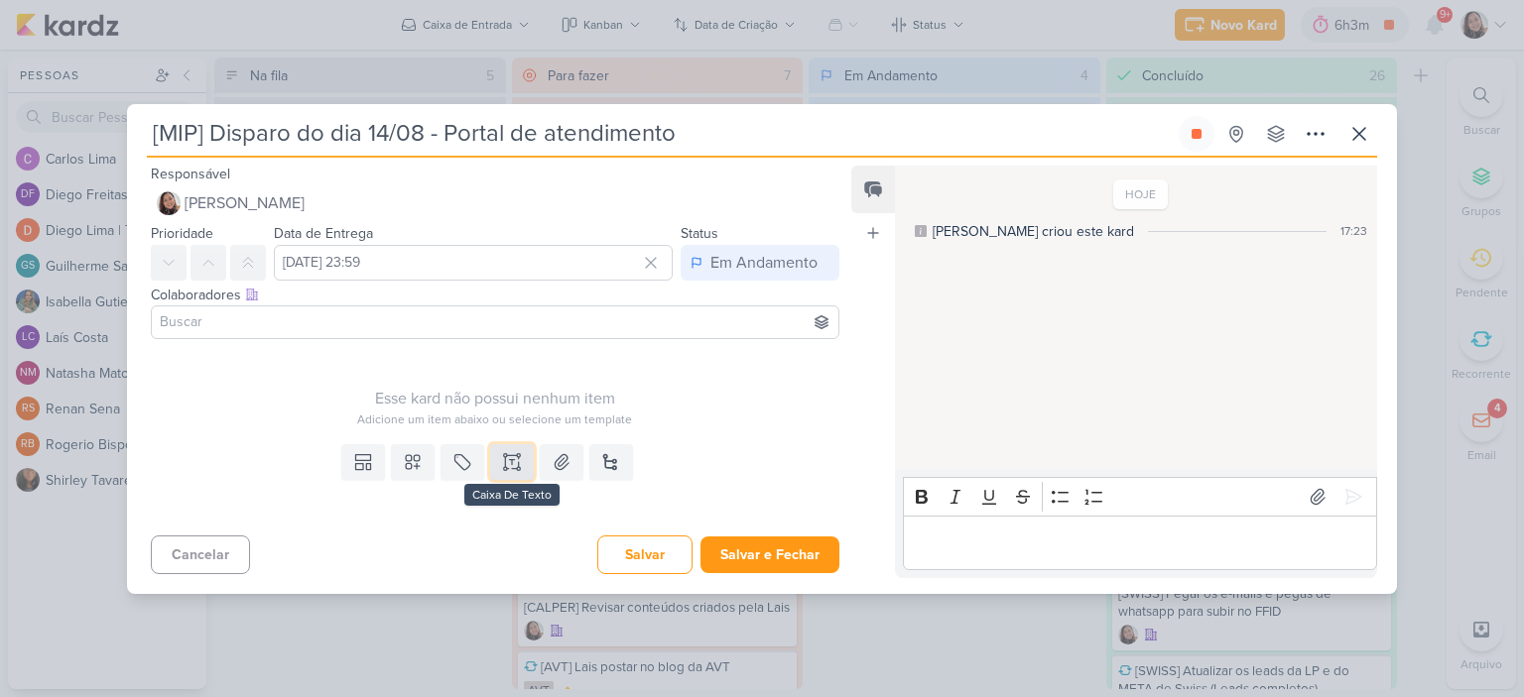
click at [505, 463] on icon at bounding box center [512, 462] width 20 height 20
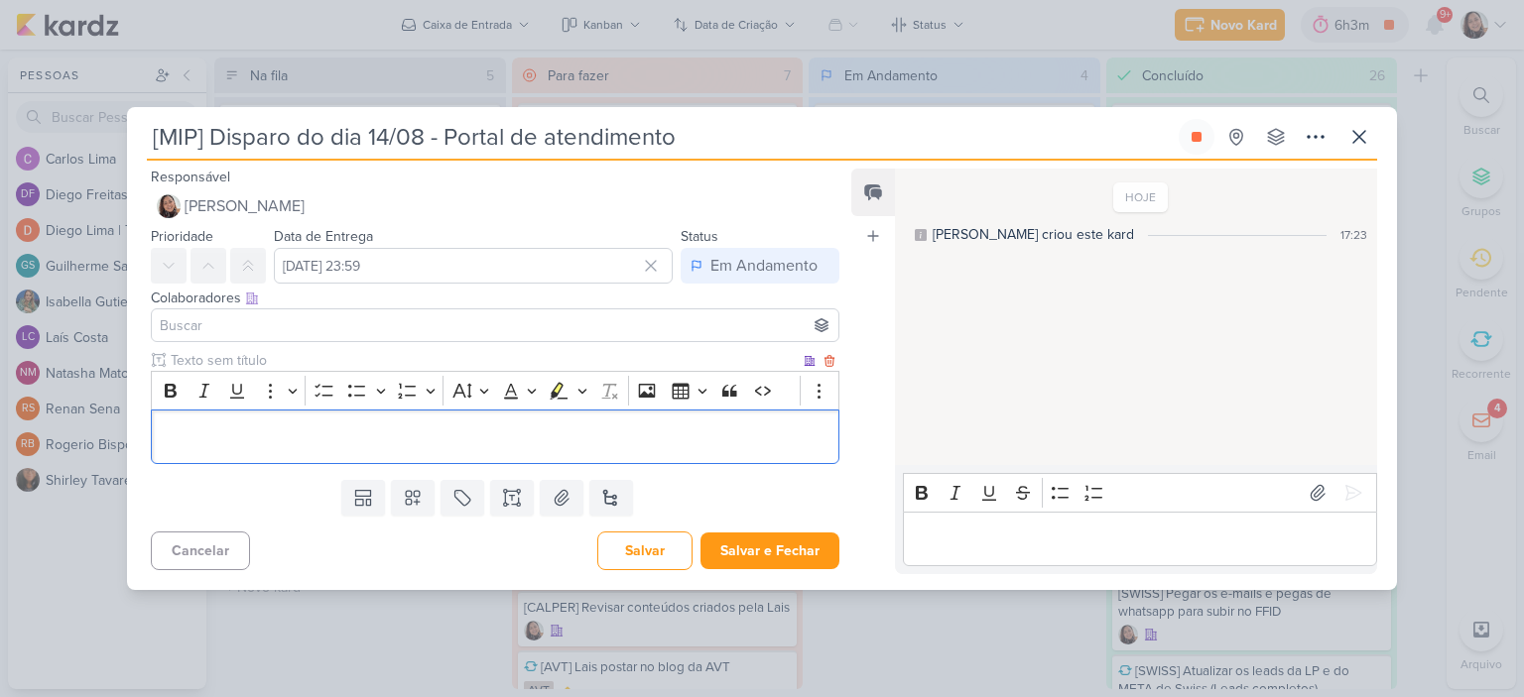
click at [498, 441] on p "Editor editing area: main" at bounding box center [495, 437] width 667 height 24
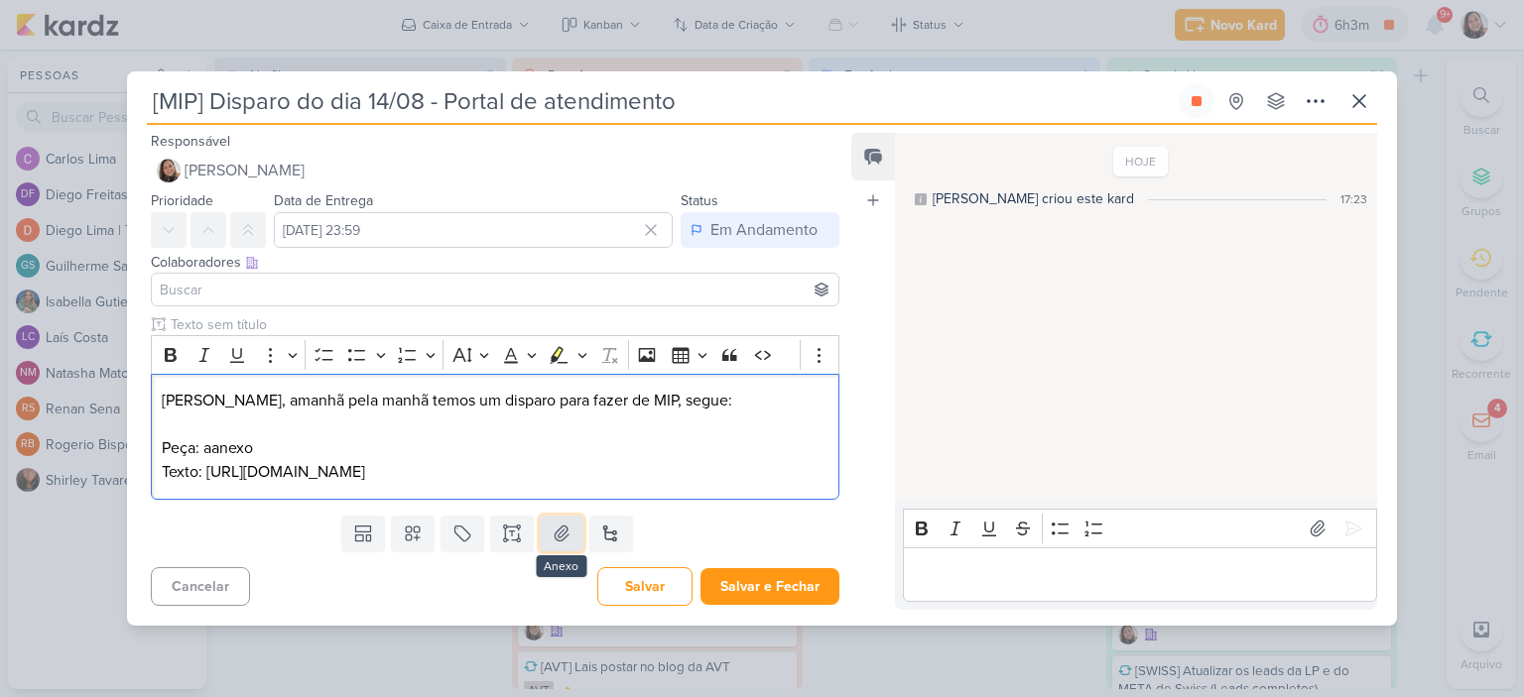
click at [544, 548] on button at bounding box center [562, 534] width 44 height 36
click at [571, 551] on button at bounding box center [562, 534] width 44 height 36
click at [565, 544] on icon at bounding box center [562, 534] width 20 height 20
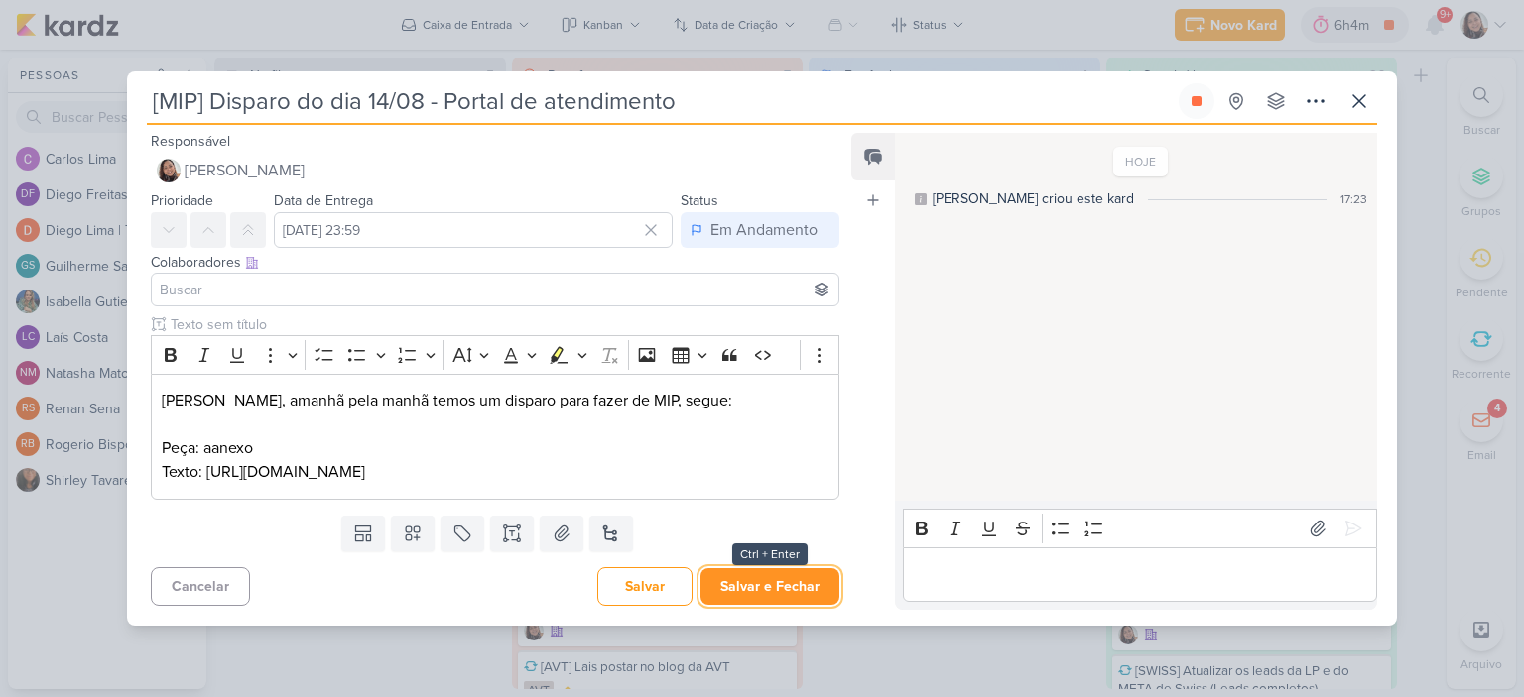
click at [781, 605] on button "Salvar e Fechar" at bounding box center [769, 586] width 139 height 37
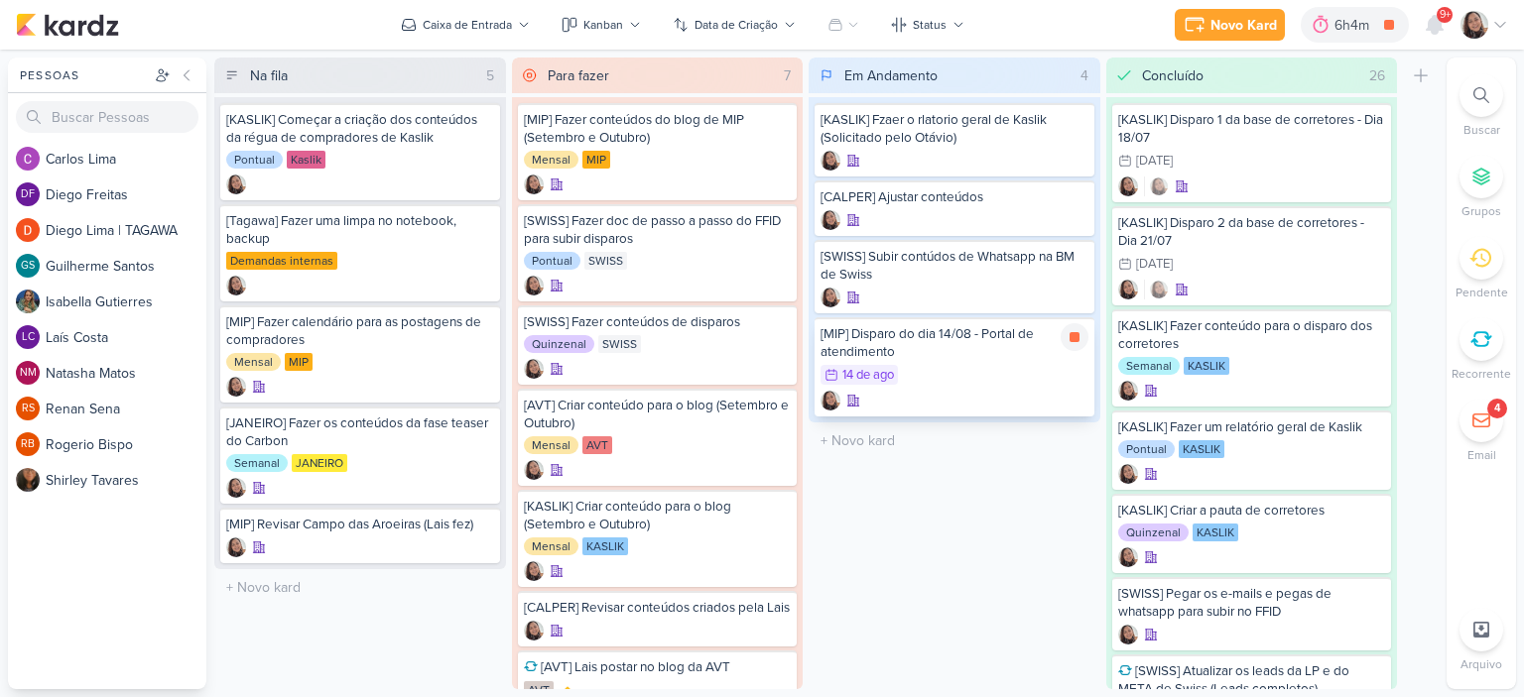
click at [960, 348] on div "[MIP] Disparo do dia 14/08 - Portal de atendimento" at bounding box center [954, 343] width 268 height 36
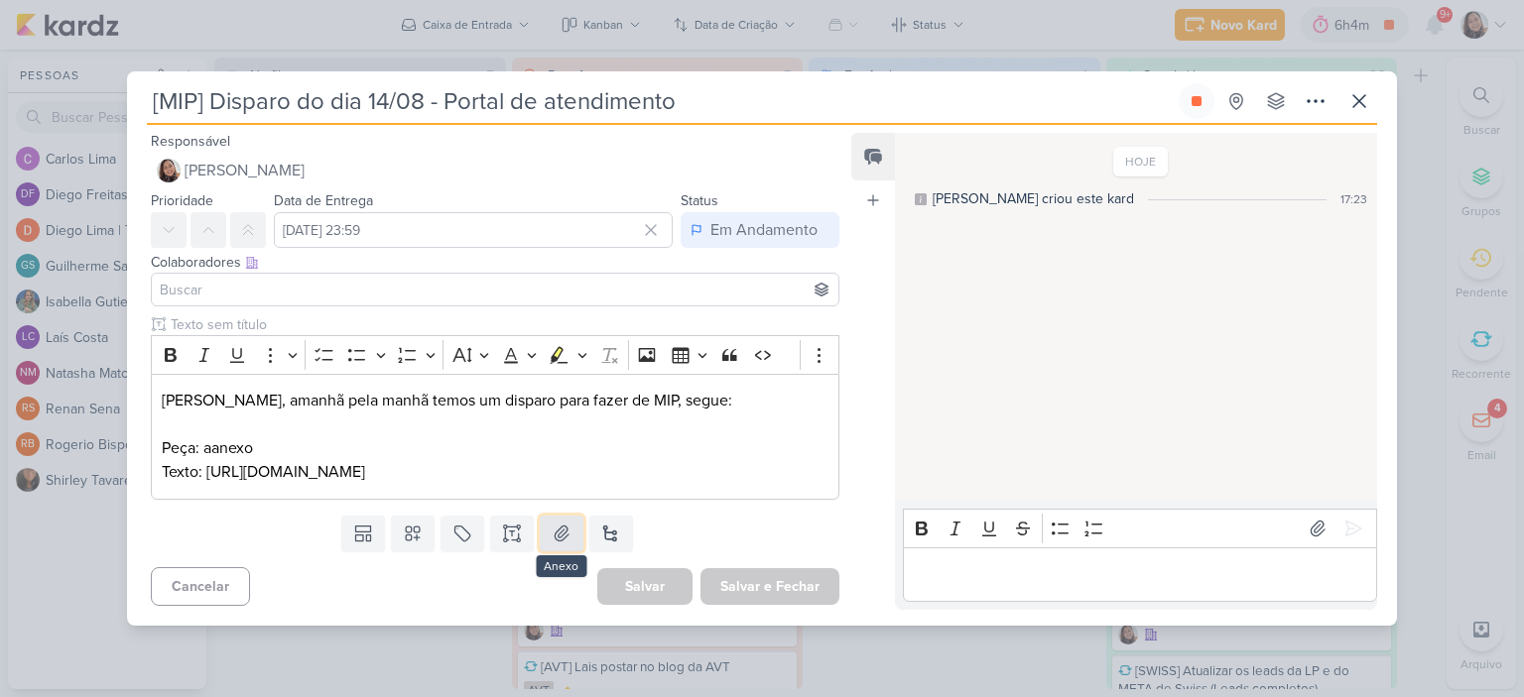
click at [552, 544] on icon at bounding box center [562, 534] width 20 height 20
click at [555, 544] on icon at bounding box center [562, 534] width 20 height 20
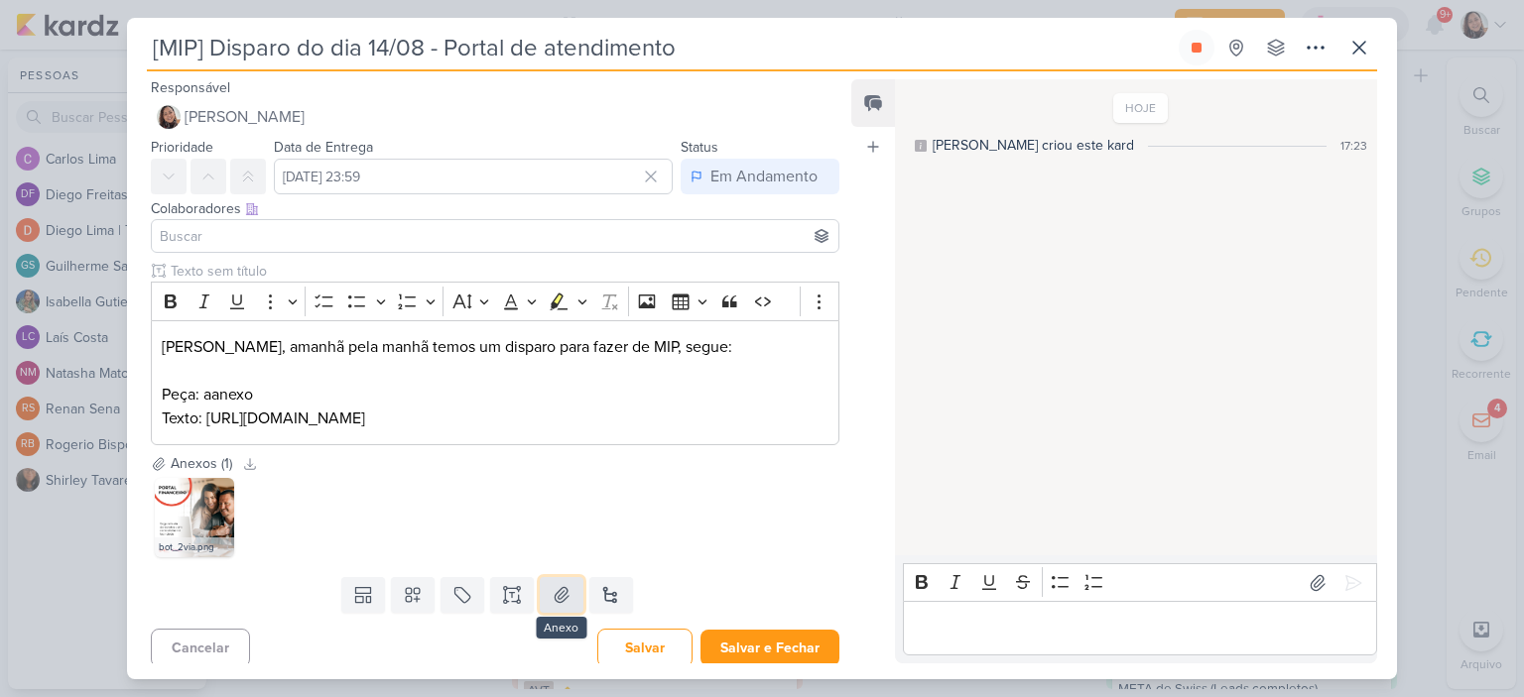
click at [556, 603] on icon at bounding box center [561, 595] width 14 height 15
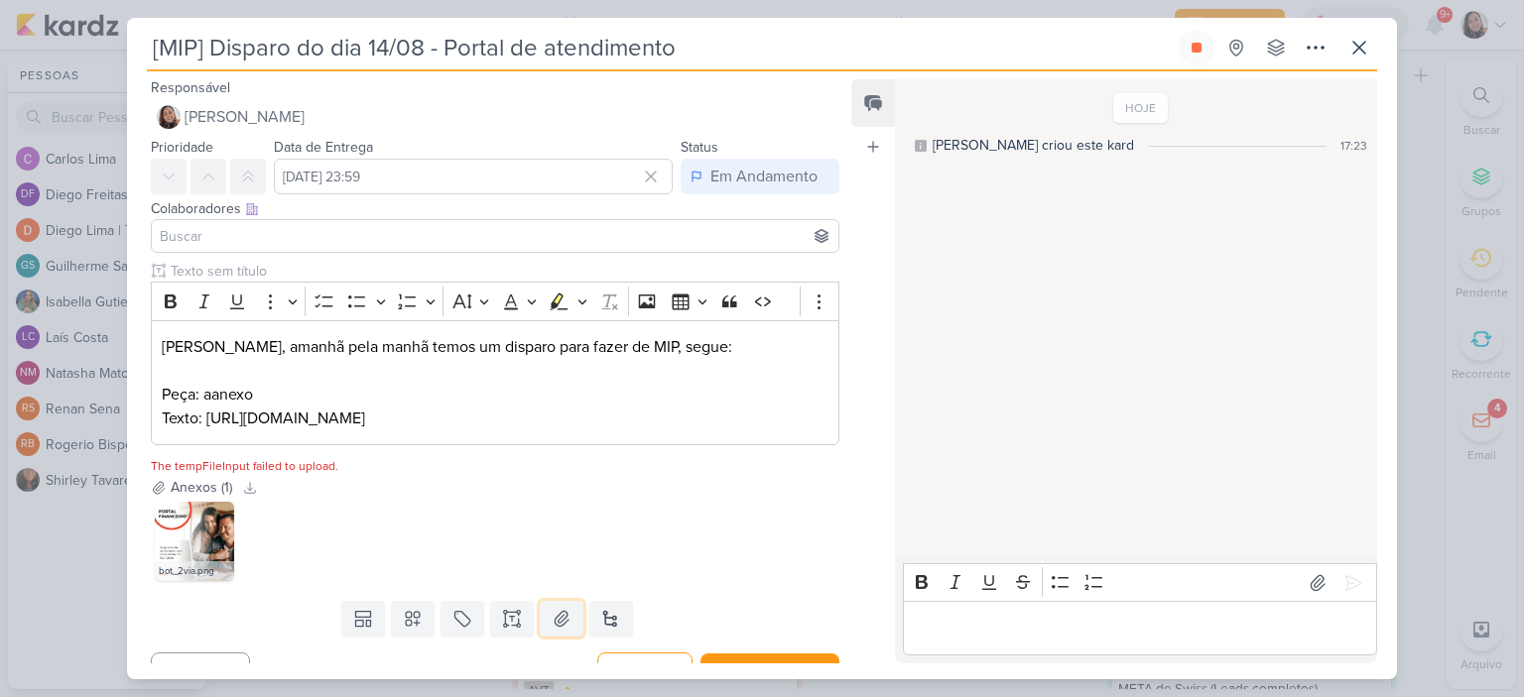
scroll to position [78, 0]
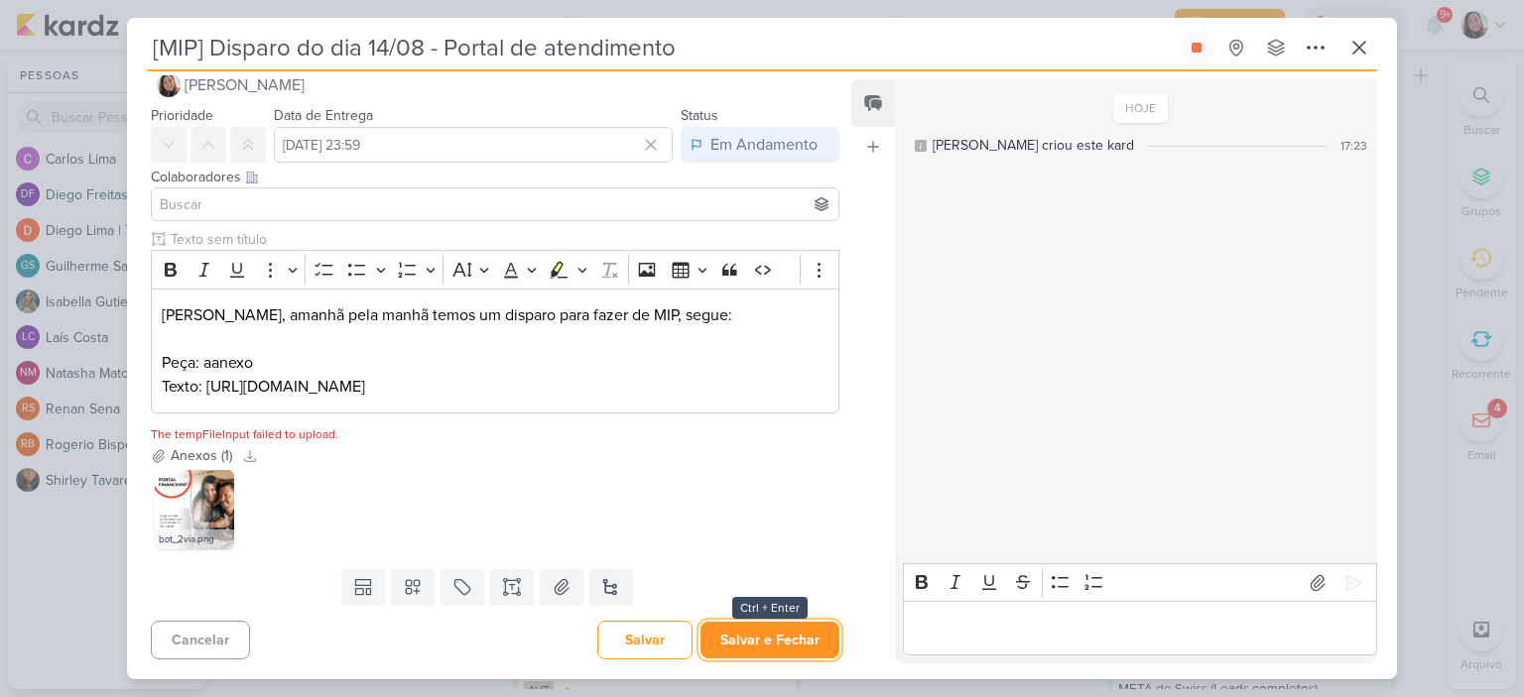
click at [739, 645] on button "Salvar e Fechar" at bounding box center [769, 640] width 139 height 37
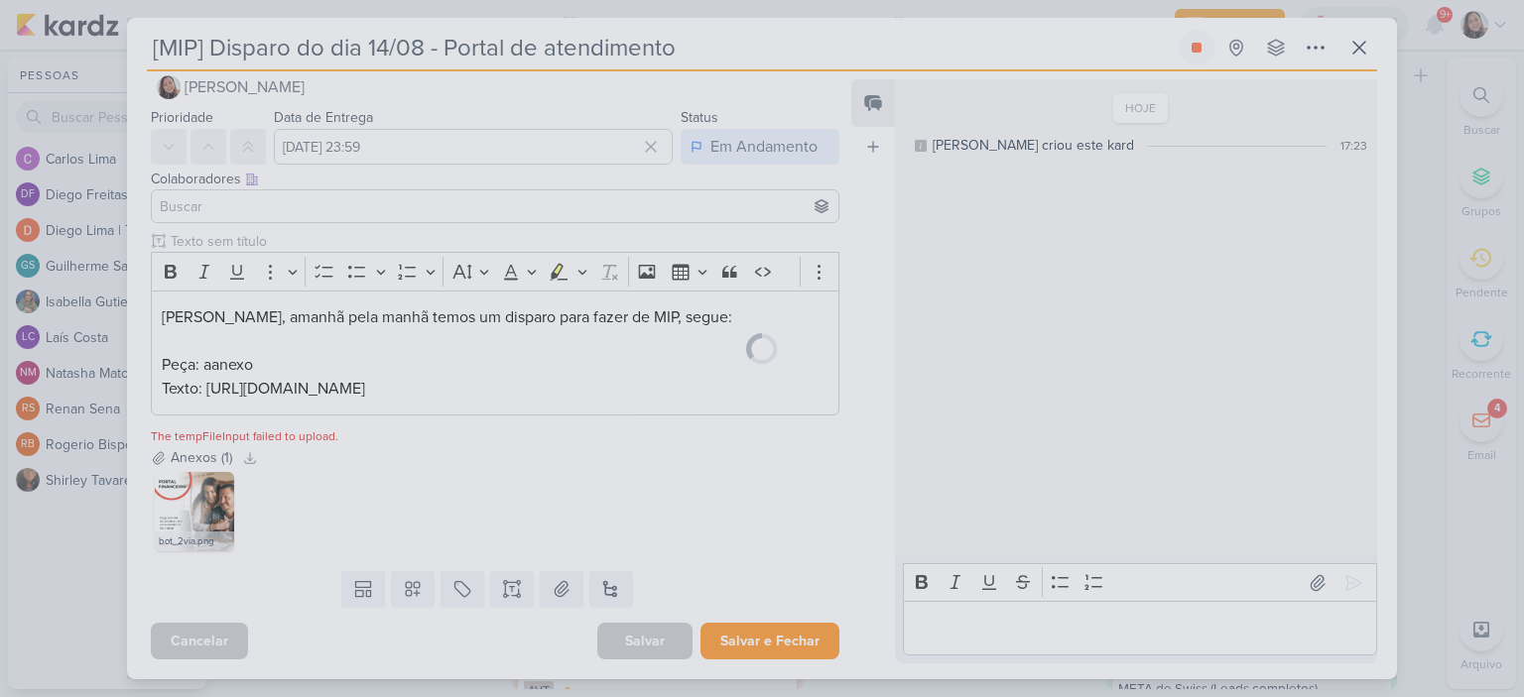
scroll to position [76, 0]
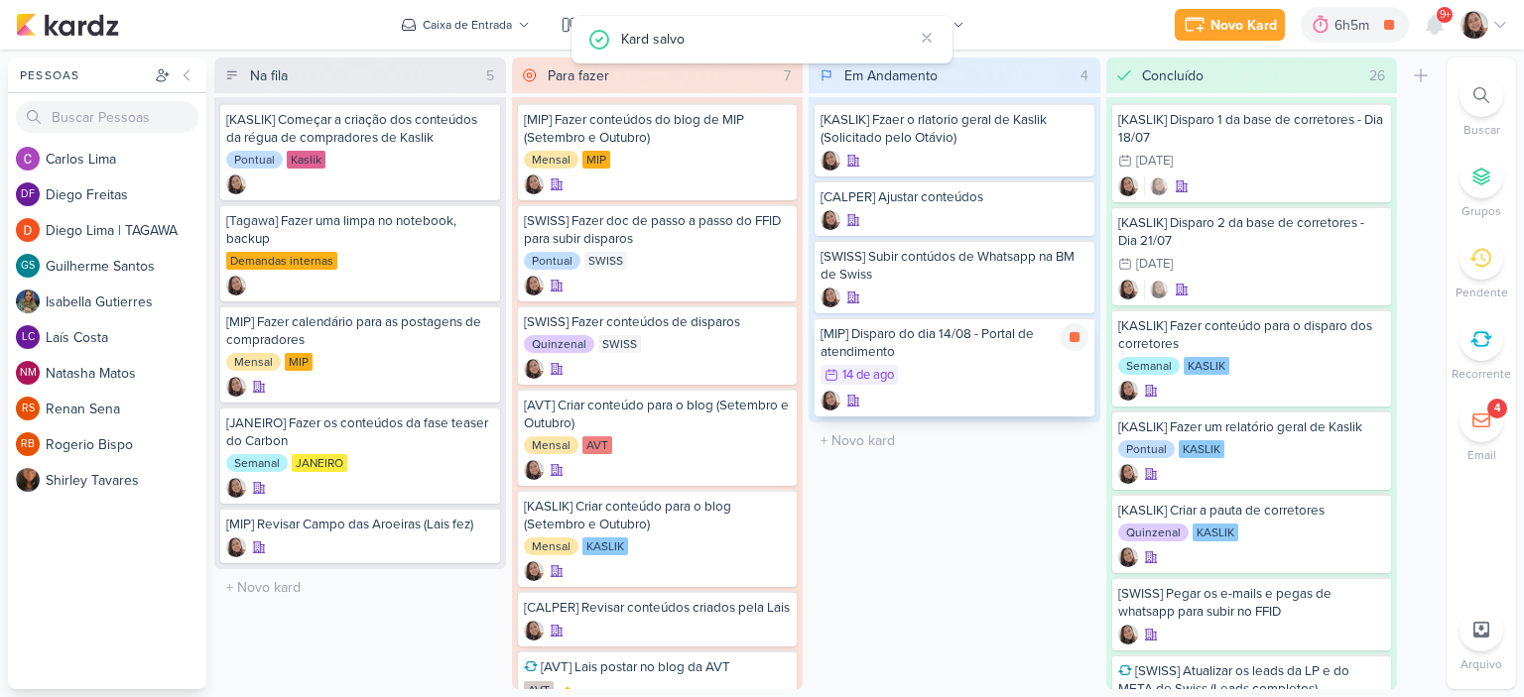
click at [964, 355] on div "[MIP] Disparo do dia 14/08 - Portal de atendimento" at bounding box center [954, 343] width 268 height 36
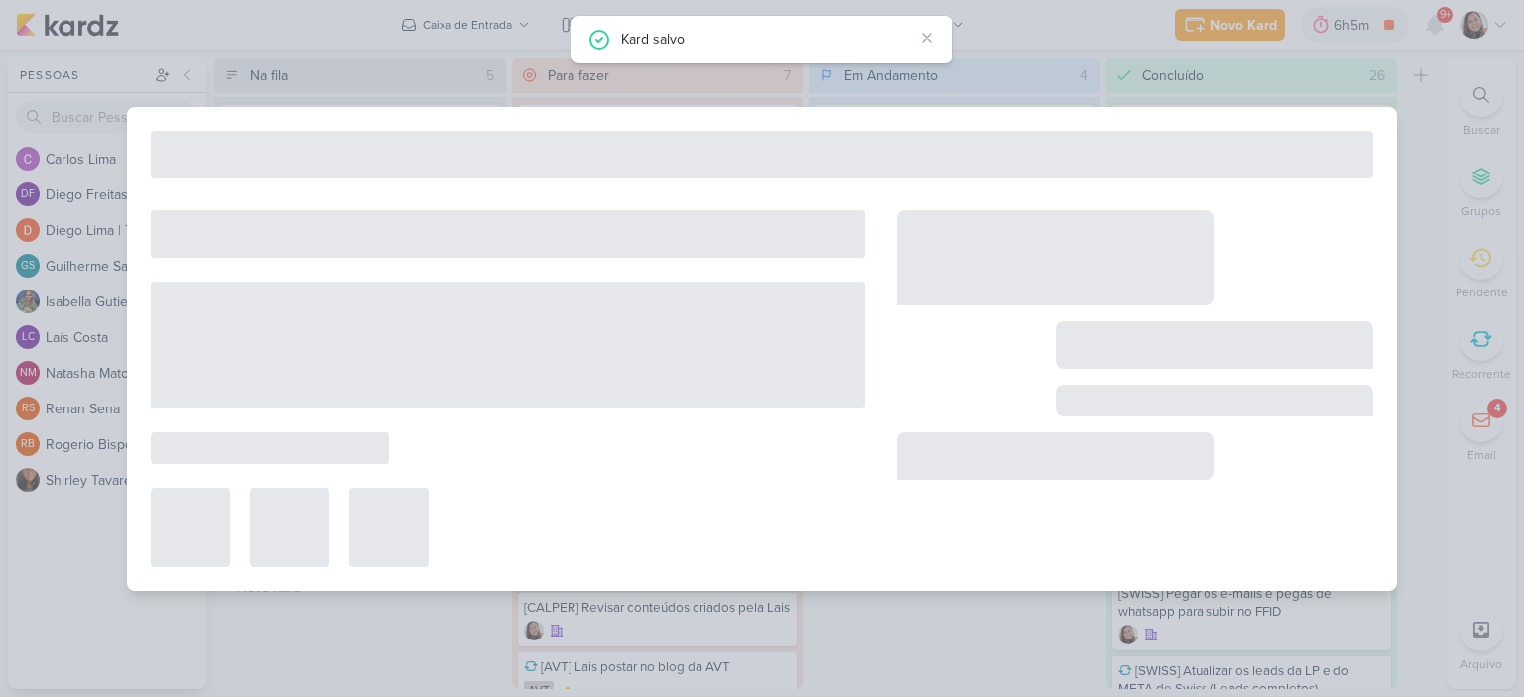
scroll to position [0, 0]
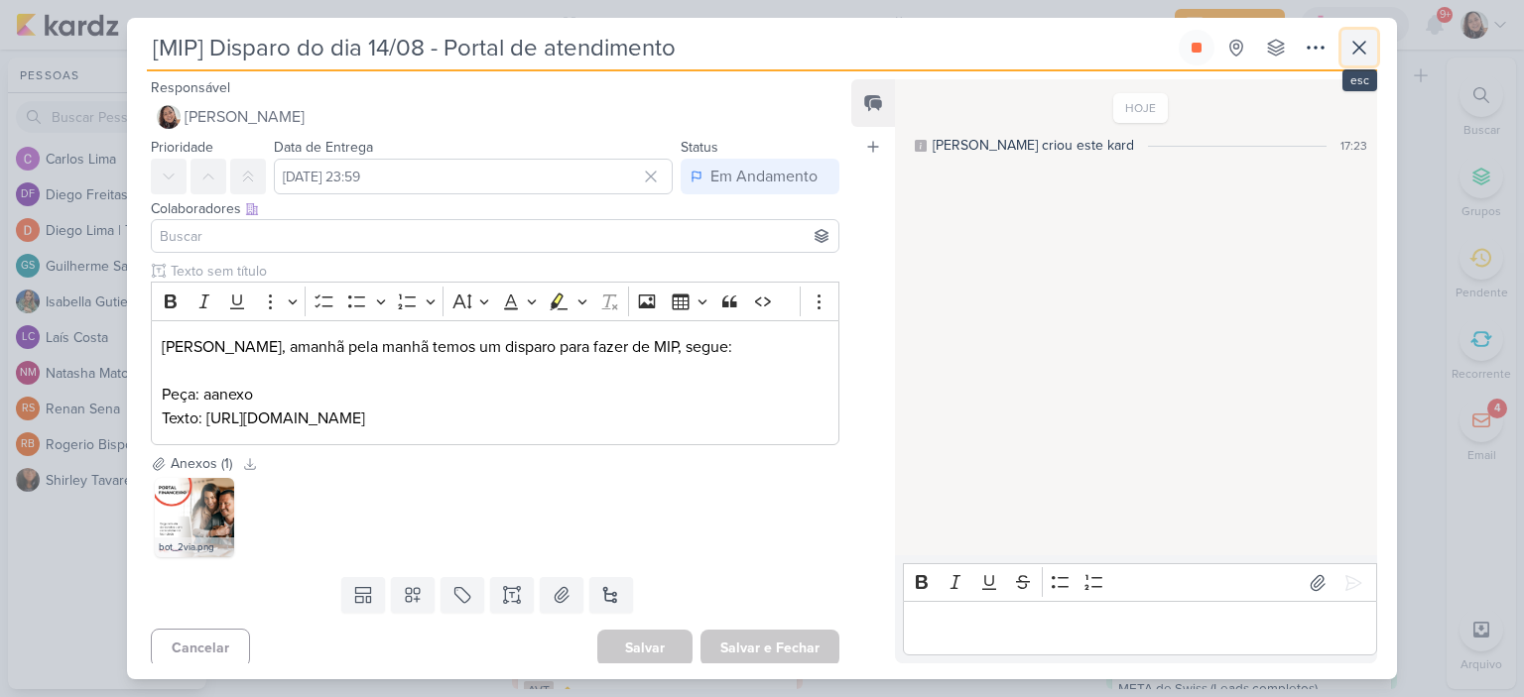
click at [1363, 51] on icon at bounding box center [1359, 48] width 12 height 12
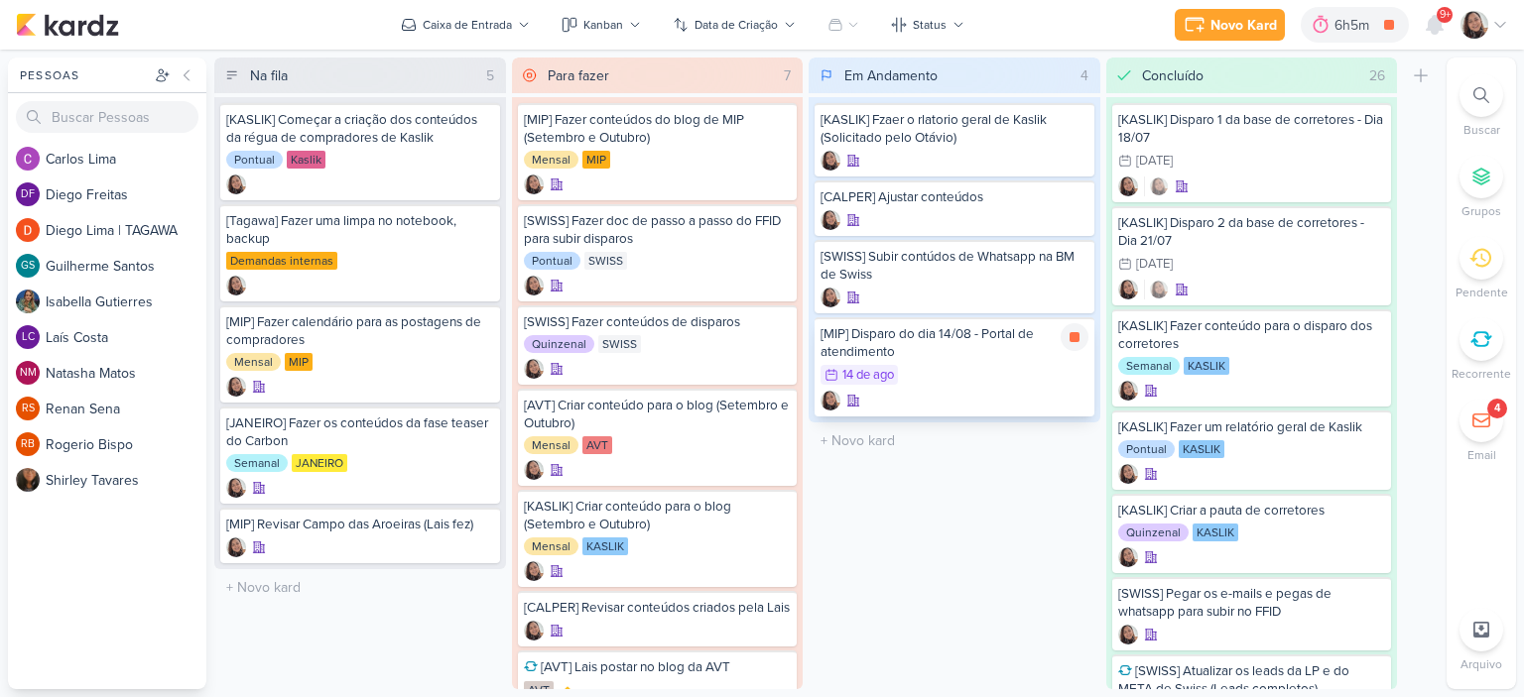
click at [966, 336] on div "[MIP] Disparo do dia 14/08 - Portal de atendimento" at bounding box center [954, 343] width 268 height 36
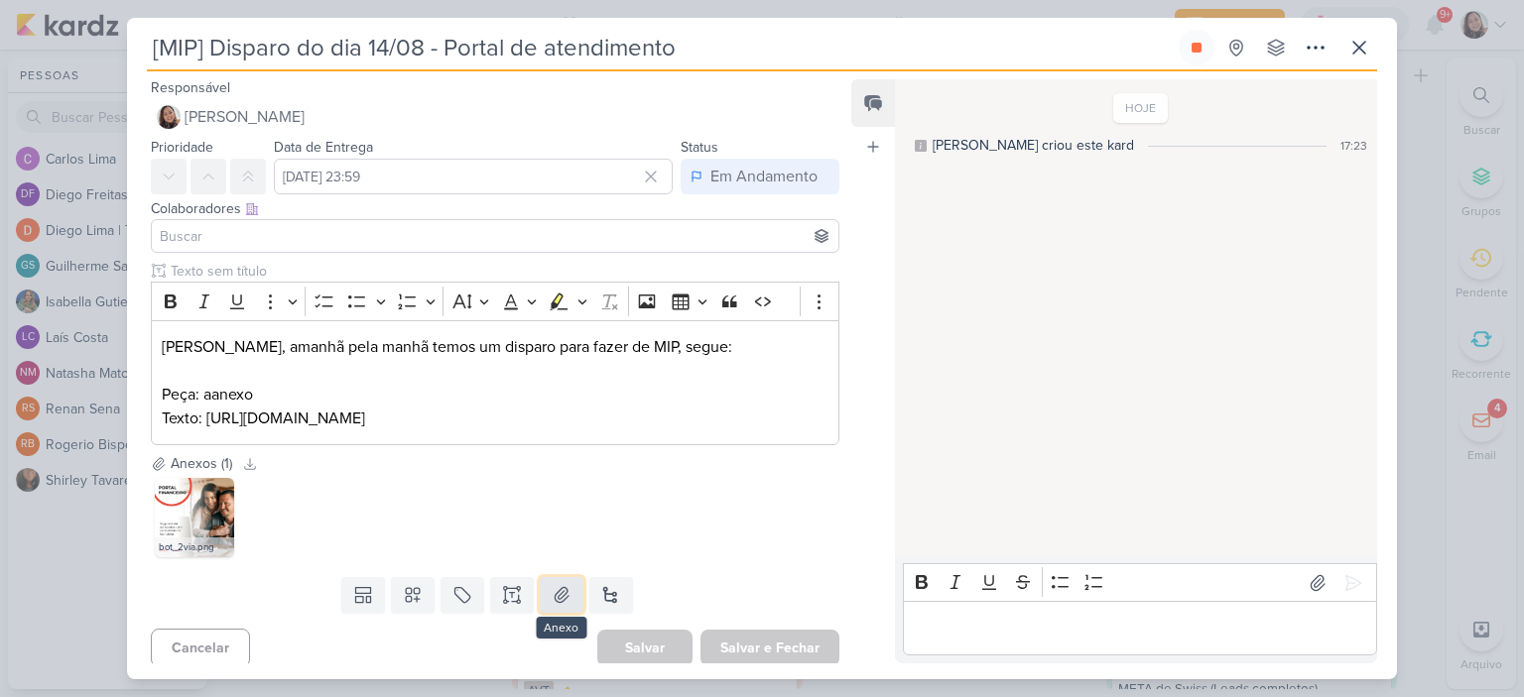
click at [571, 613] on button at bounding box center [562, 595] width 44 height 36
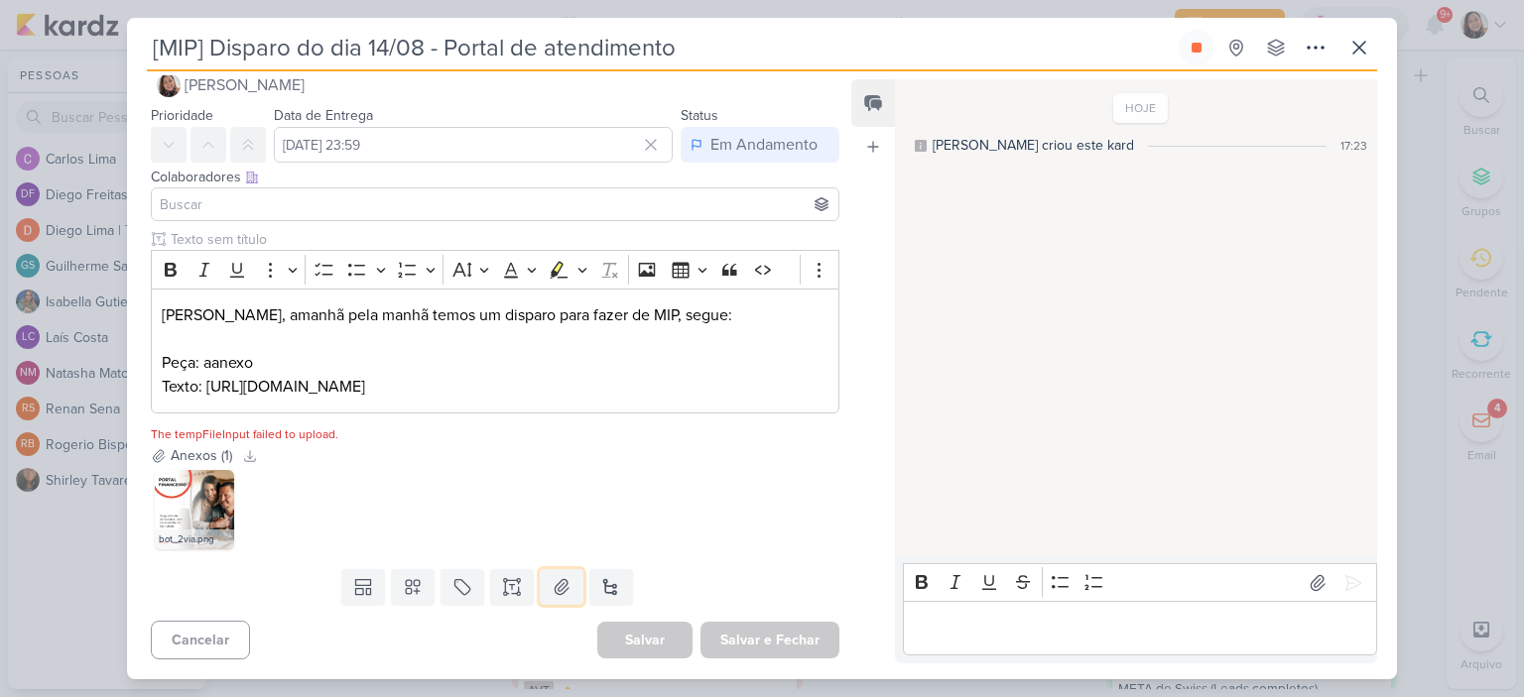
scroll to position [78, 0]
click at [540, 585] on button at bounding box center [562, 587] width 44 height 36
click at [552, 585] on icon at bounding box center [562, 587] width 20 height 20
click at [205, 500] on img at bounding box center [194, 509] width 79 height 79
click at [226, 487] on icon at bounding box center [220, 484] width 14 height 14
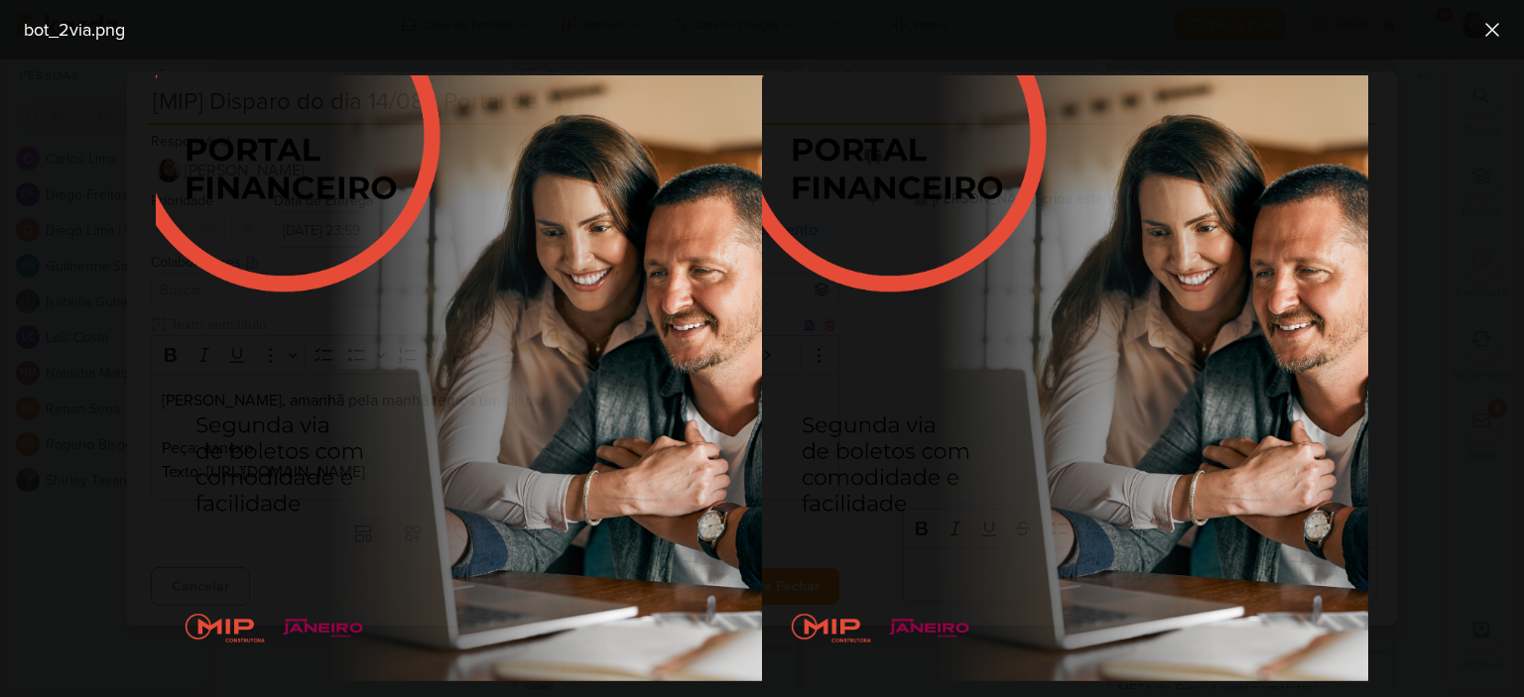
click at [397, 475] on img at bounding box center [459, 378] width 606 height 606
click at [1456, 191] on div at bounding box center [762, 379] width 1524 height 638
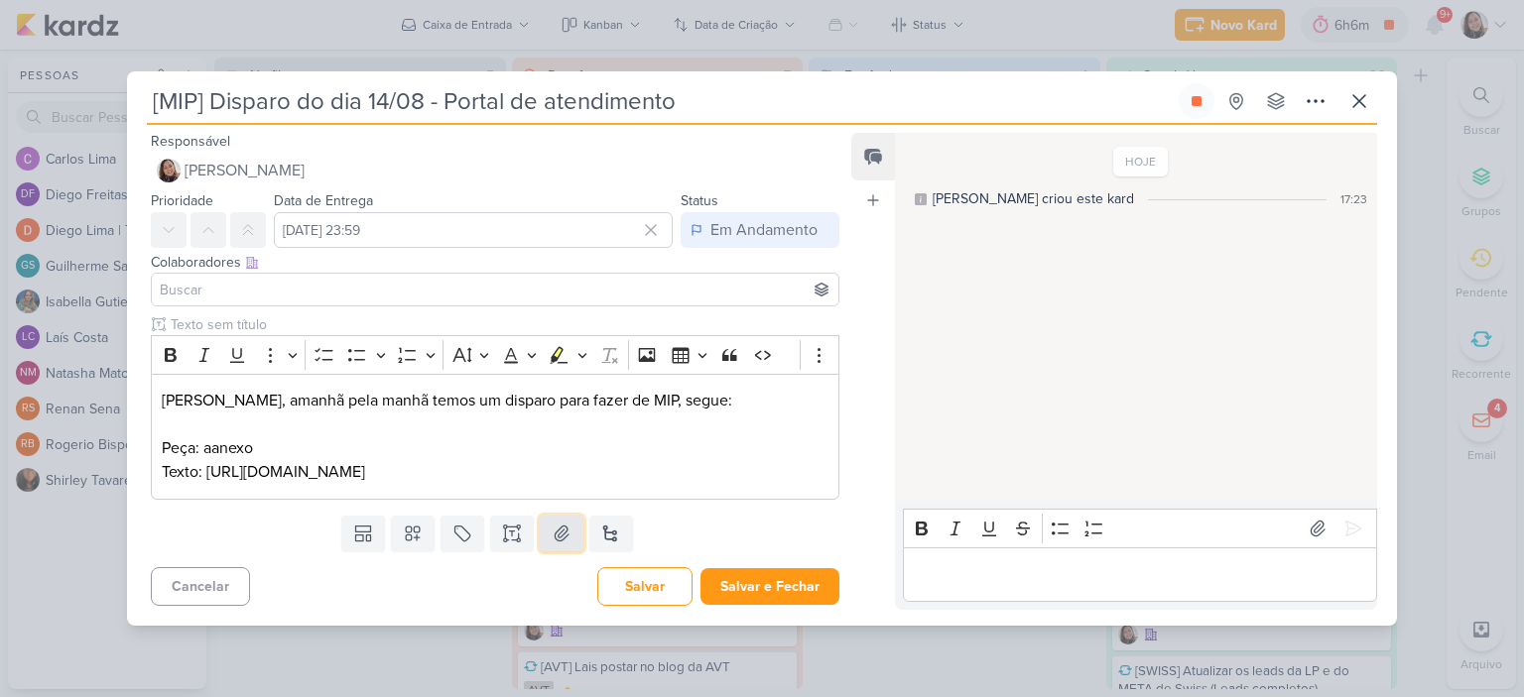
click at [567, 552] on button at bounding box center [562, 534] width 44 height 36
click at [567, 539] on button at bounding box center [562, 534] width 44 height 36
click at [350, 450] on p "[PERSON_NAME], amanhã pela manhã temos um disparo para fazer de MIP, segue: Peç…" at bounding box center [495, 436] width 667 height 95
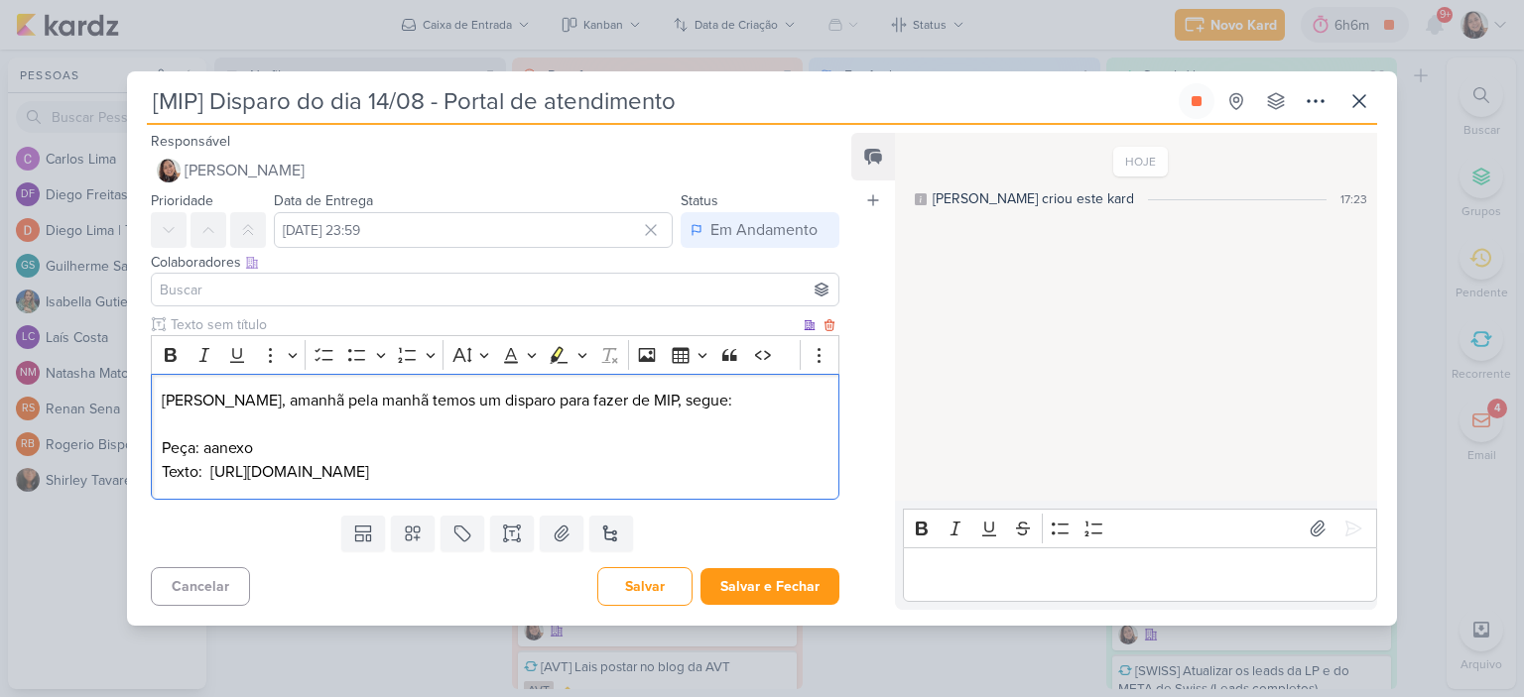
click at [219, 428] on p "[PERSON_NAME], amanhã pela manhã temos um disparo para fazer de MIP, segue: Peç…" at bounding box center [495, 436] width 667 height 95
click at [232, 443] on p "[PERSON_NAME], amanhã pela manhã temos um disparo para fazer de MIP, segue: Peç…" at bounding box center [495, 436] width 667 height 95
click at [162, 472] on p "[PERSON_NAME], amanhã pela manhã temos um disparo para fazer de MIP, segue: Peç…" at bounding box center [495, 436] width 667 height 95
click at [380, 421] on p "[PERSON_NAME], amanhã pela manhã temos um disparo para fazer de MIP, segue: Peç…" at bounding box center [495, 436] width 667 height 95
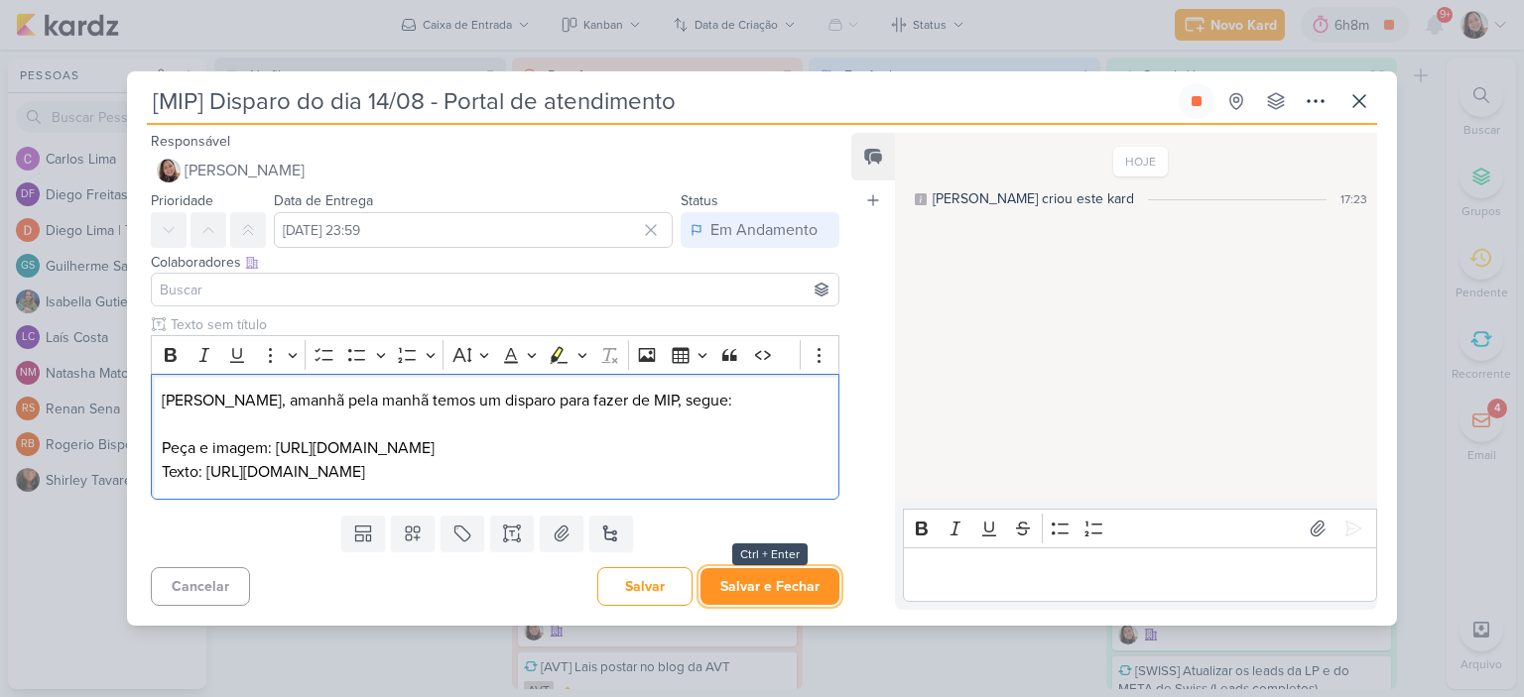
click at [754, 605] on button "Salvar e Fechar" at bounding box center [769, 586] width 139 height 37
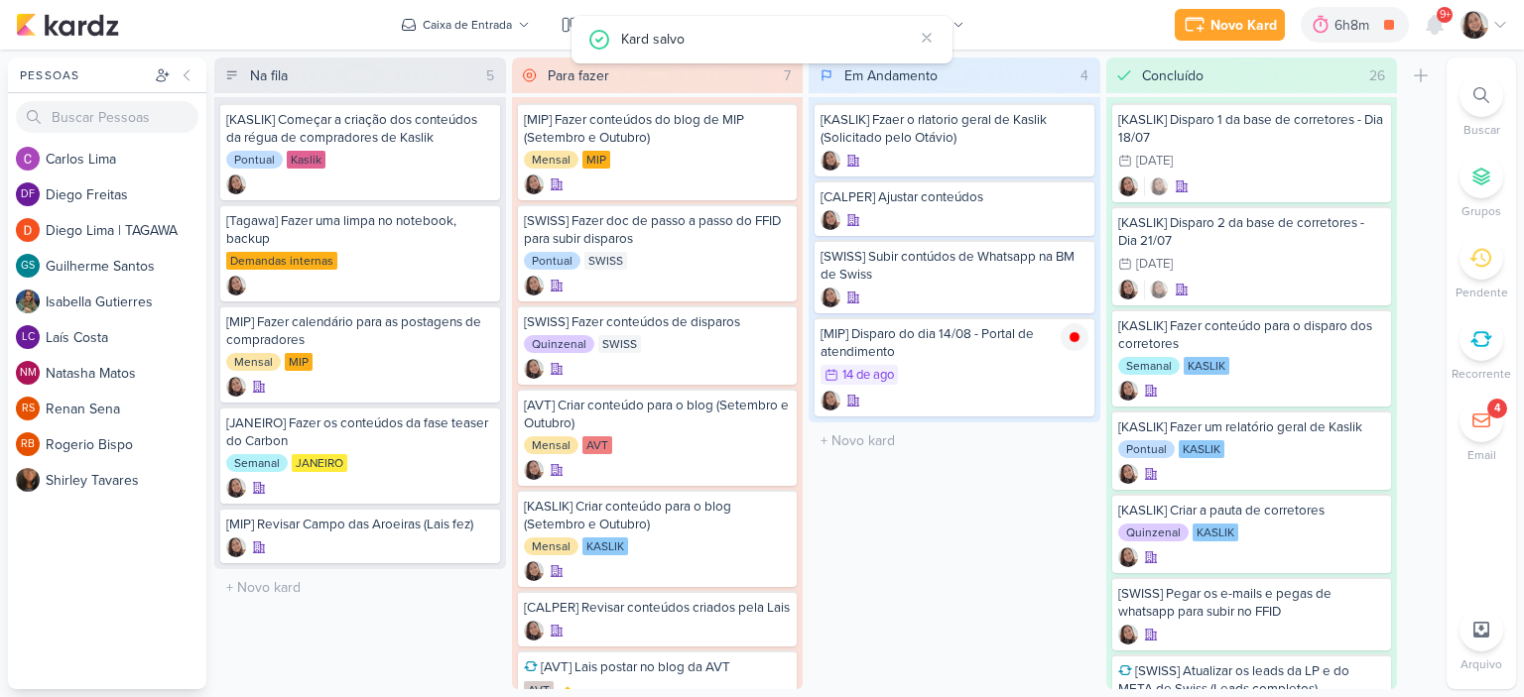
click at [1505, 20] on icon at bounding box center [1500, 25] width 16 height 16
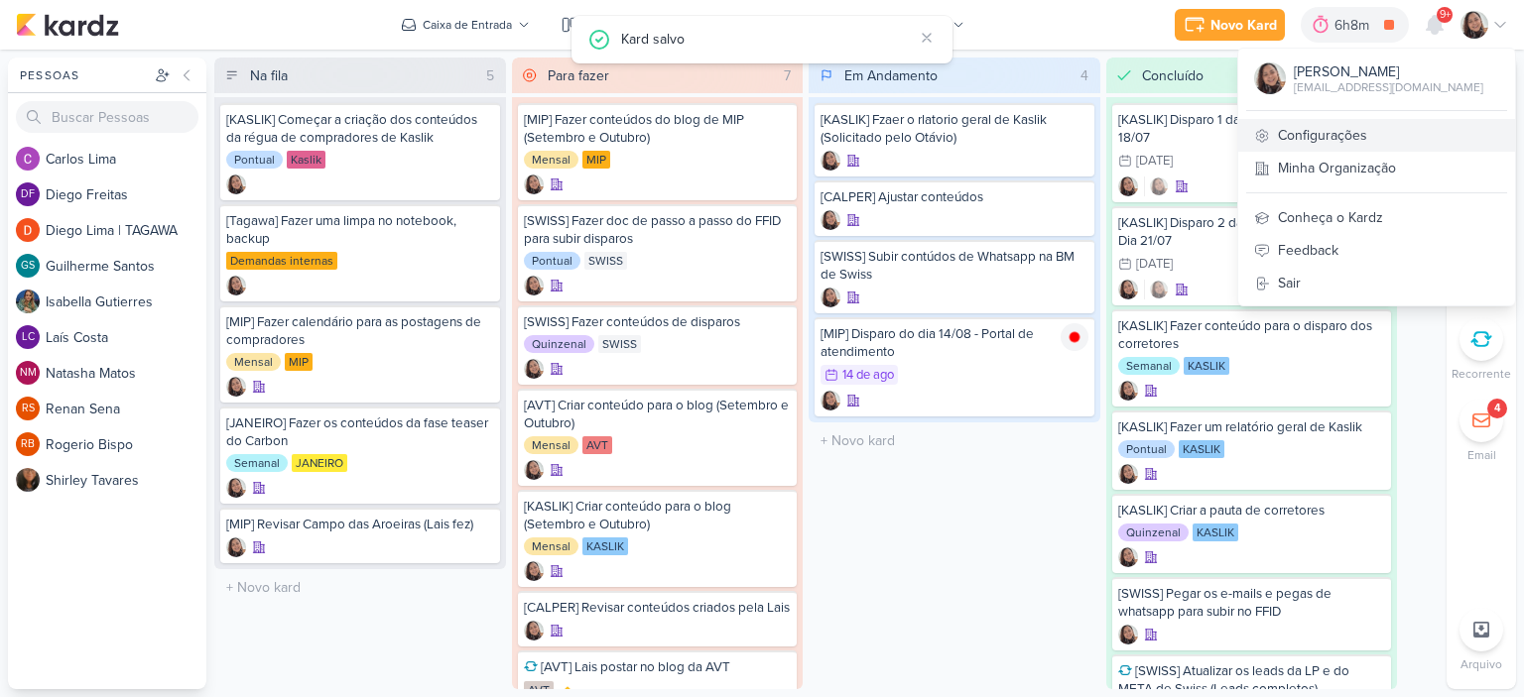
click at [1385, 127] on link "Configurações" at bounding box center [1376, 135] width 277 height 33
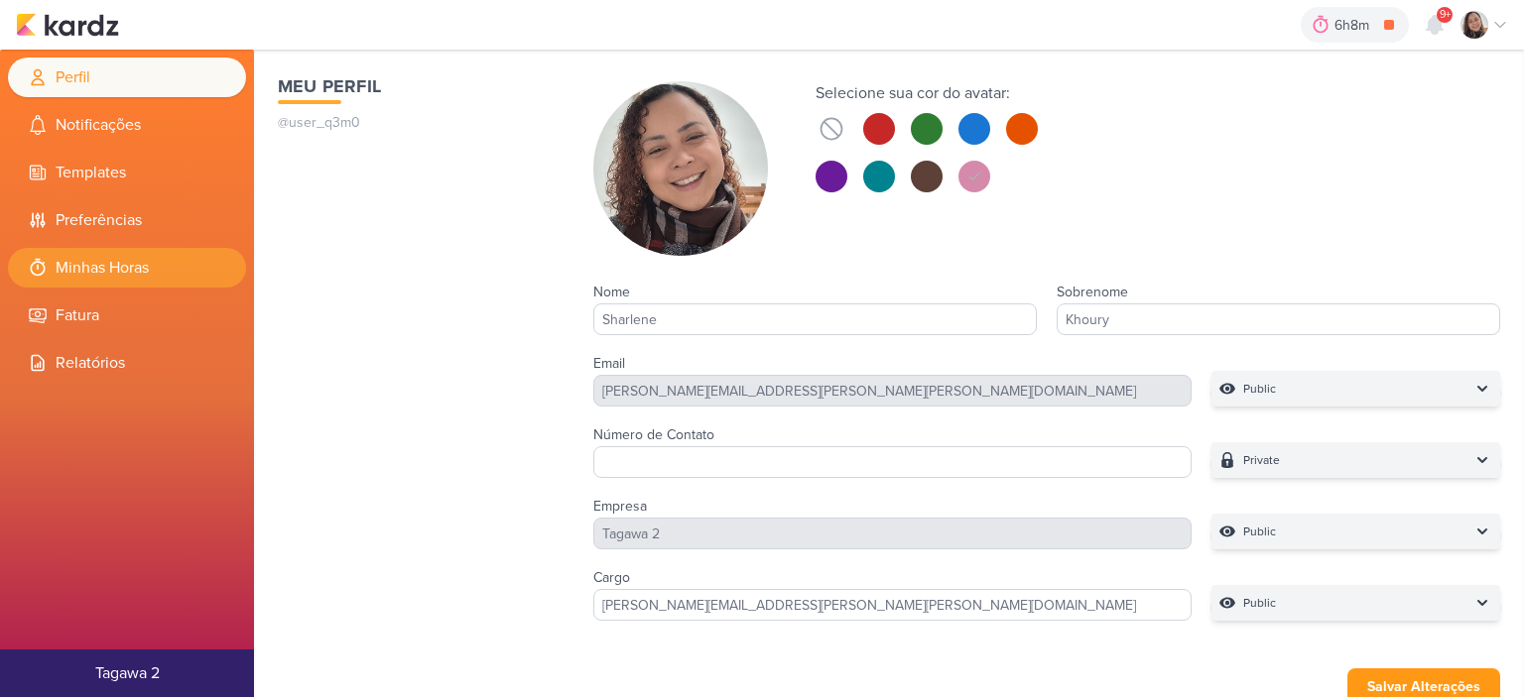
click at [127, 269] on li "Minhas Horas" at bounding box center [127, 268] width 238 height 40
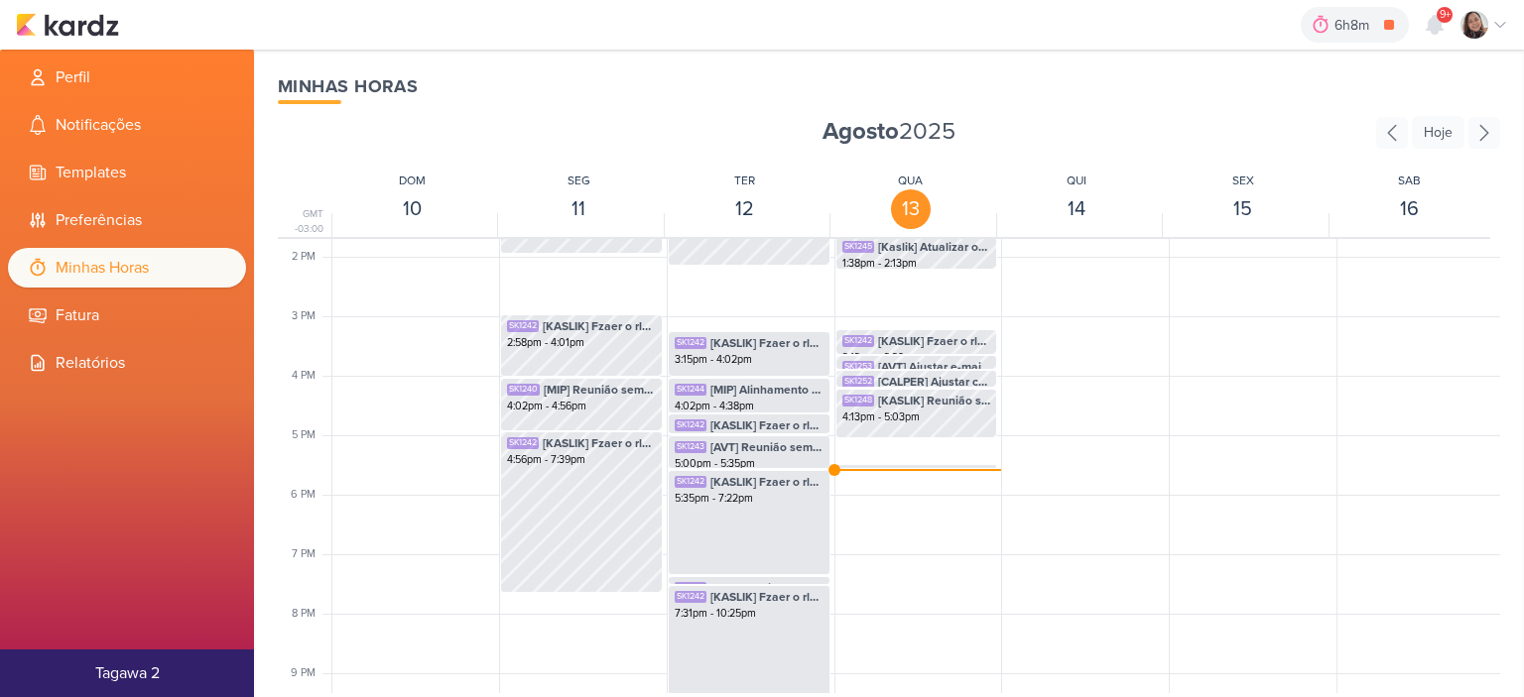
scroll to position [865, 0]
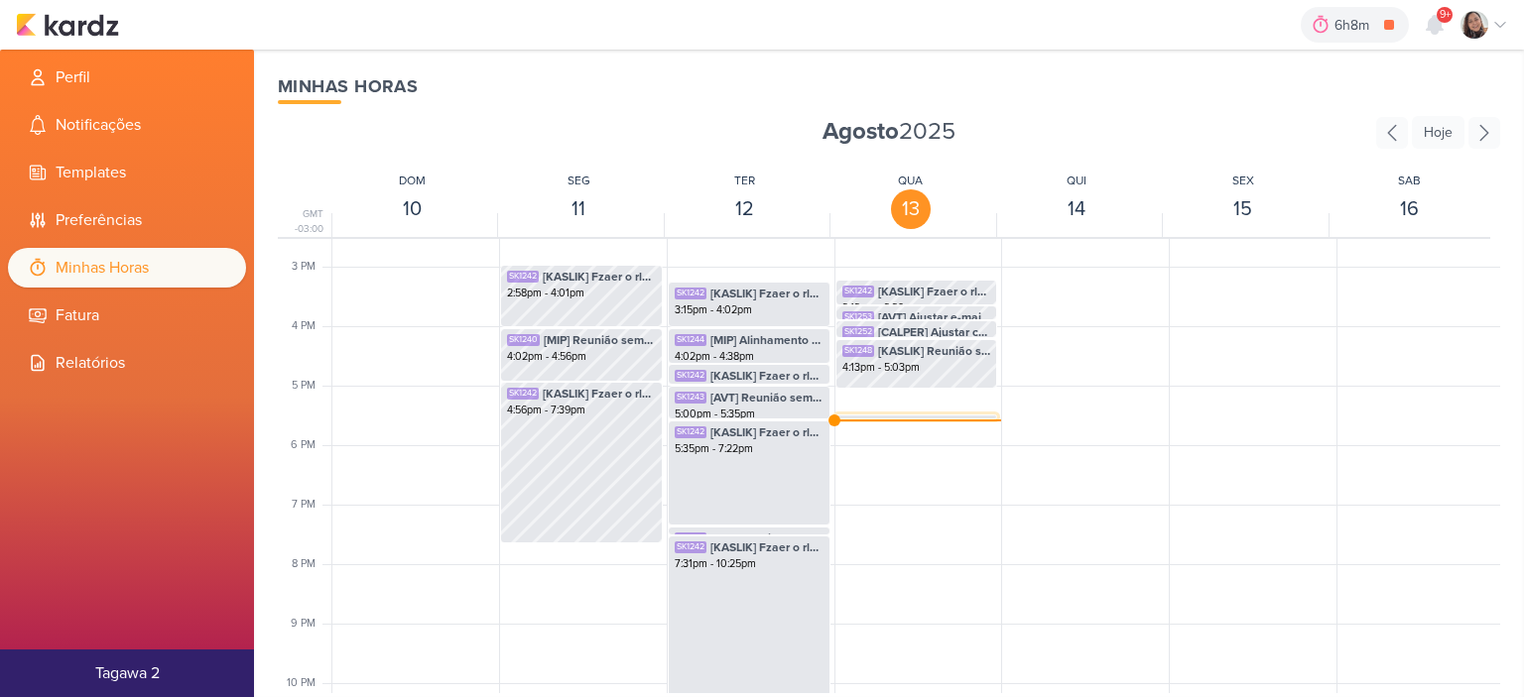
click at [940, 418] on span "[MIP] Disparo do dia 14/08 - Portal de atendimento" at bounding box center [934, 427] width 113 height 18
select select "pm"
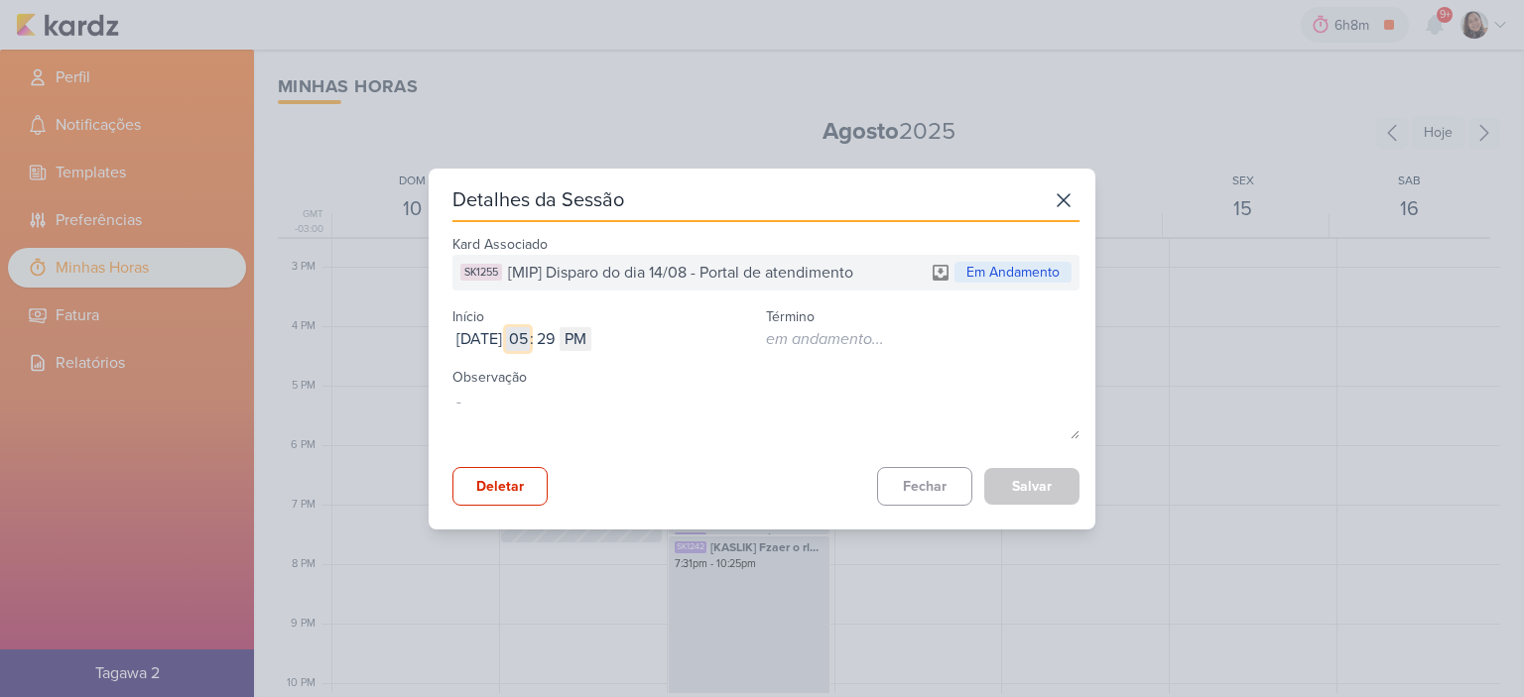
click at [530, 339] on input "05" at bounding box center [518, 339] width 24 height 24
click at [557, 333] on input "29" at bounding box center [546, 339] width 24 height 24
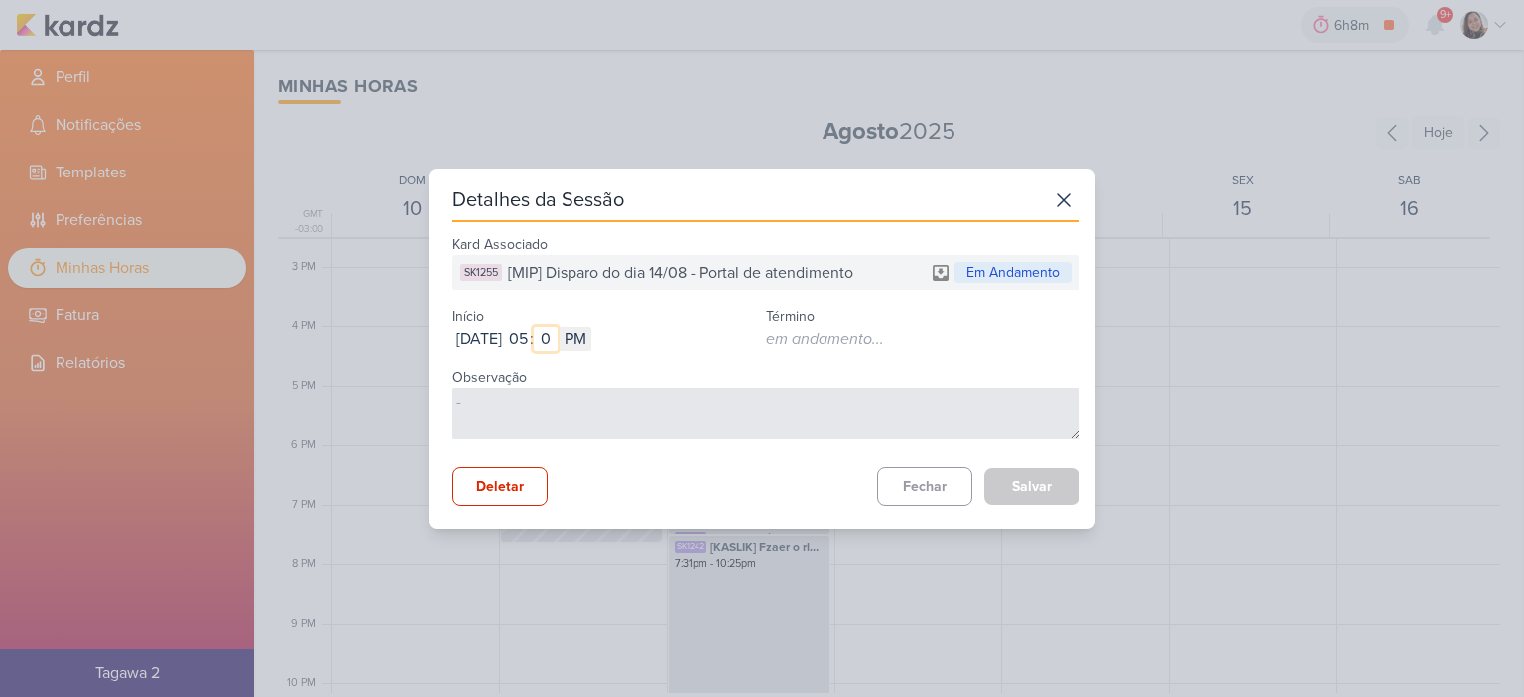
type input "03"
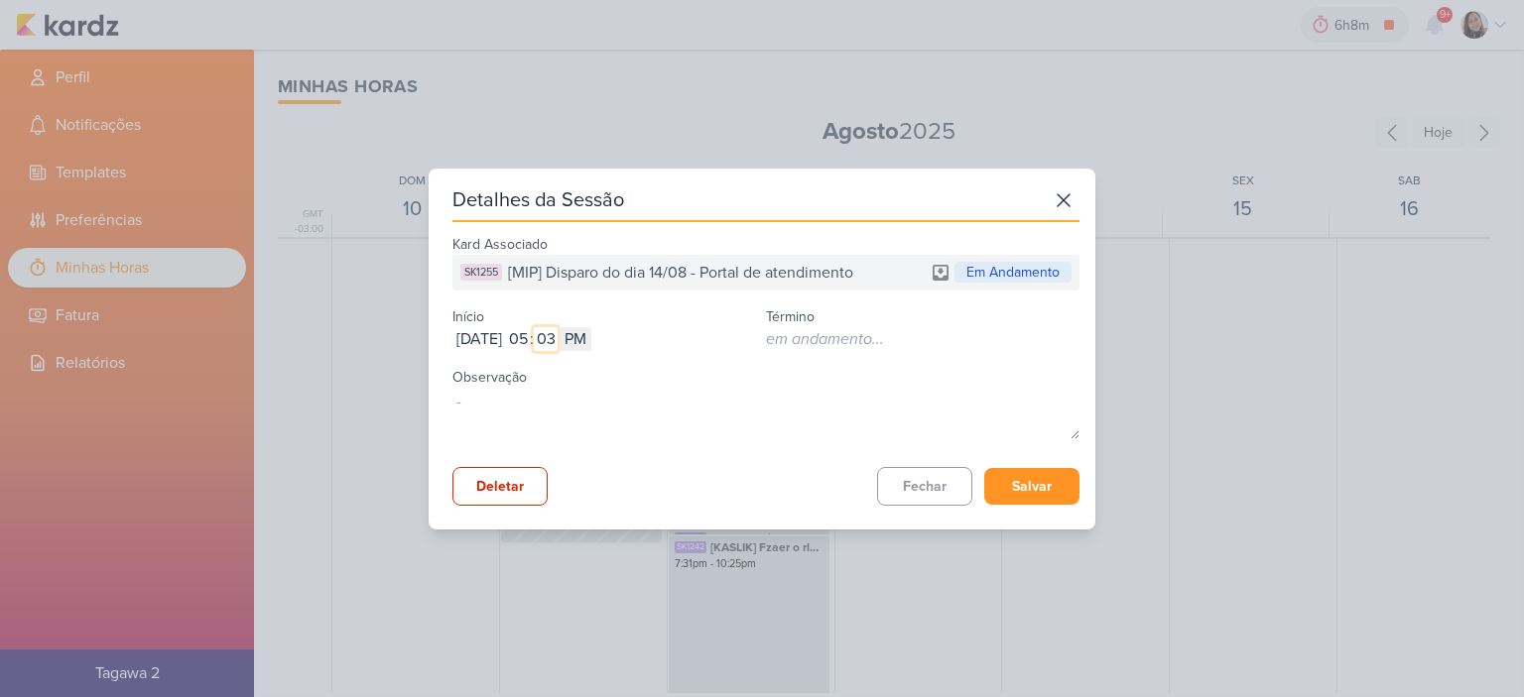
type input "03"
click at [1069, 495] on button "Salvar" at bounding box center [1031, 486] width 95 height 37
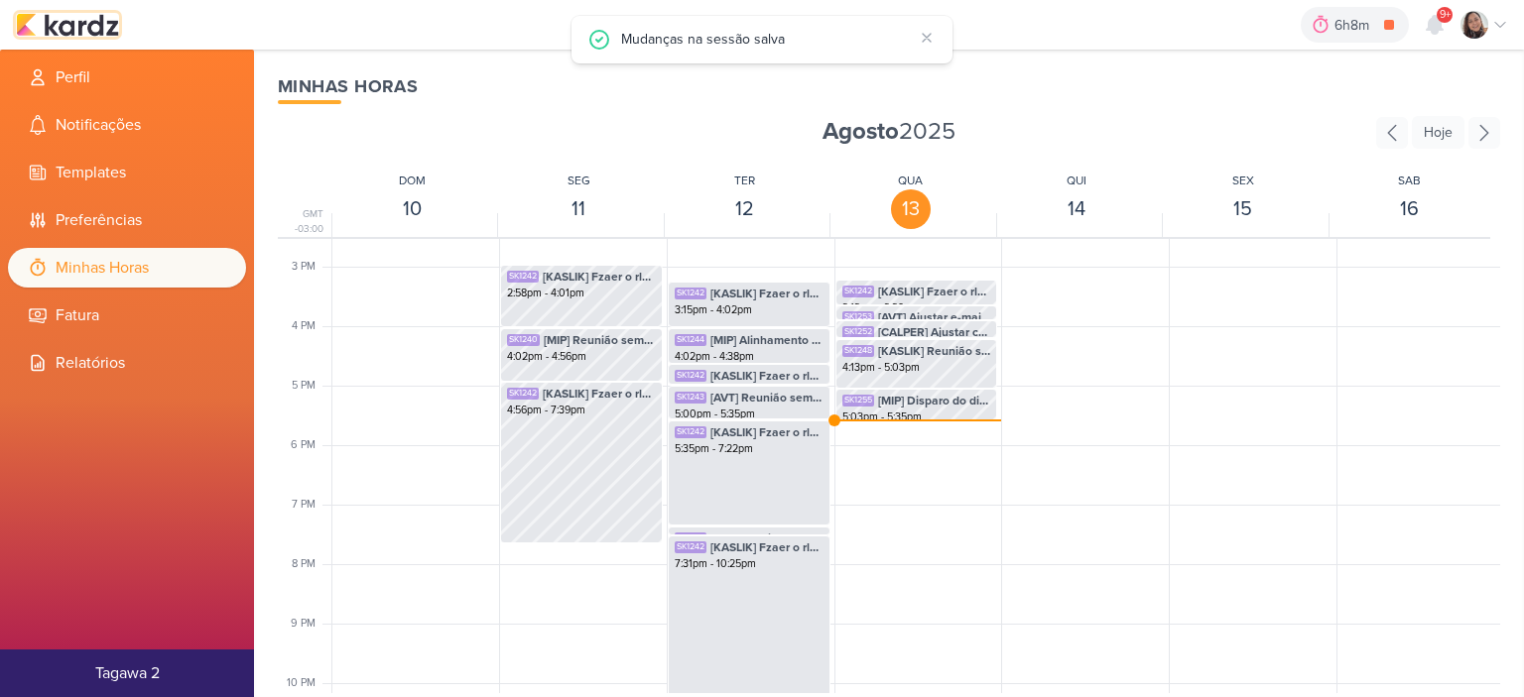
click at [103, 34] on img at bounding box center [67, 25] width 103 height 24
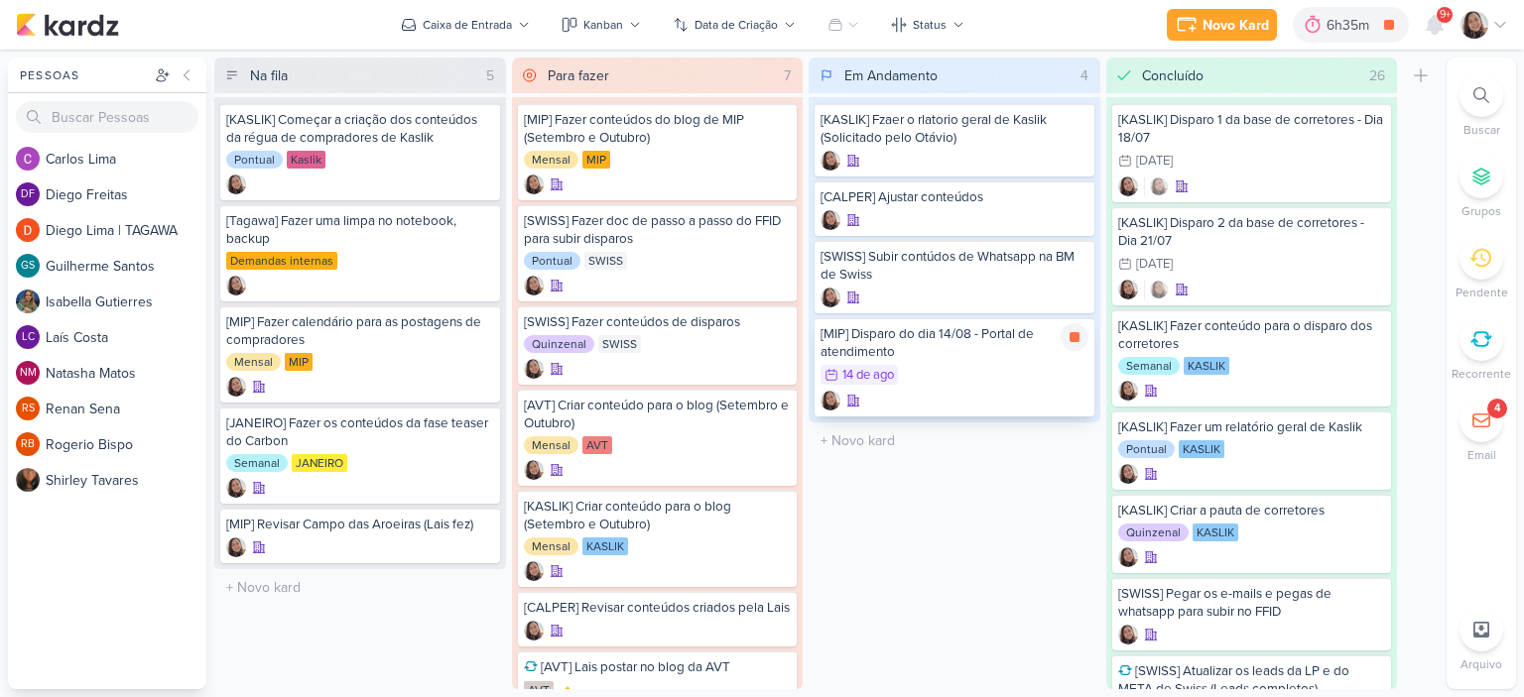
click at [928, 358] on div "[MIP] Disparo do dia 14/08 - Portal de atendimento" at bounding box center [954, 343] width 268 height 36
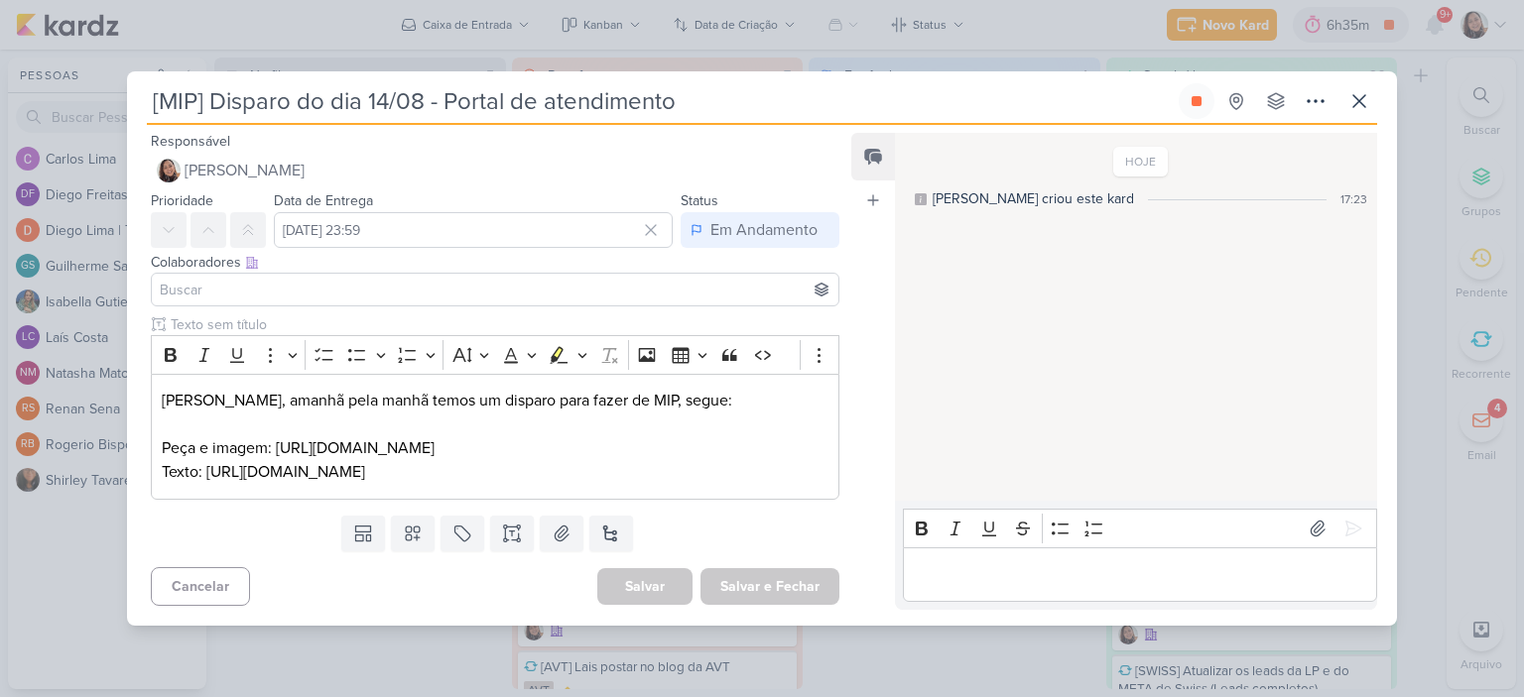
click at [617, 278] on input at bounding box center [495, 290] width 678 height 24
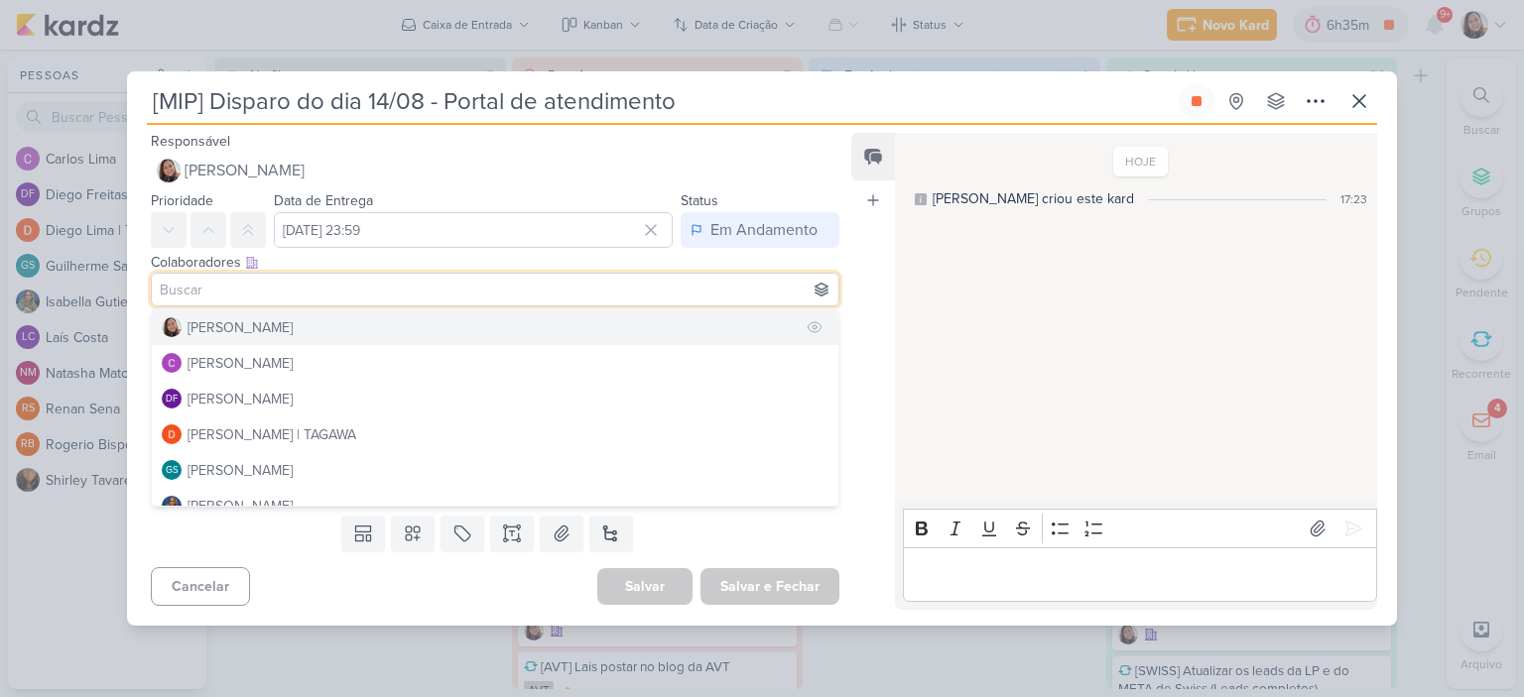
click at [289, 309] on button "[PERSON_NAME]" at bounding box center [495, 327] width 686 height 36
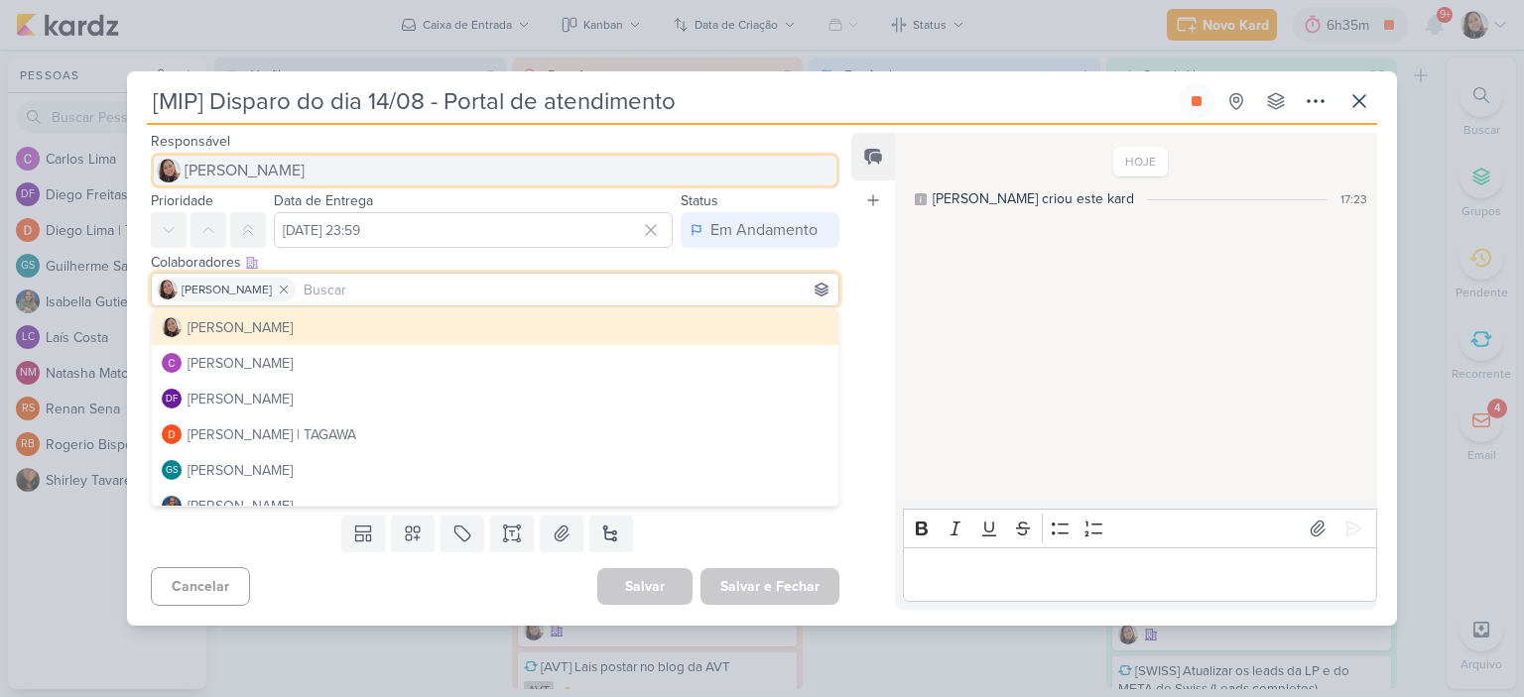
click at [285, 159] on span "[PERSON_NAME]" at bounding box center [244, 171] width 120 height 24
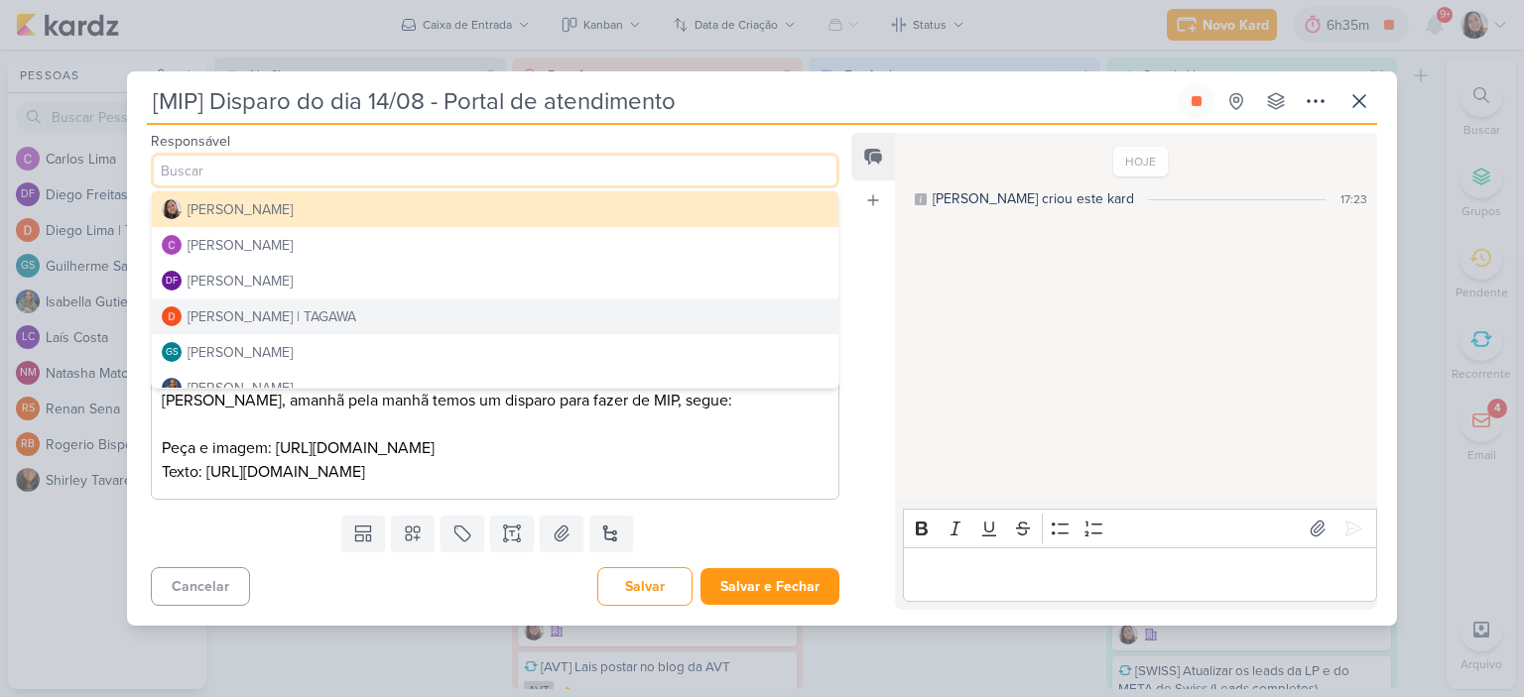
click at [281, 307] on div "Diego Lima | TAGAWA" at bounding box center [271, 317] width 169 height 21
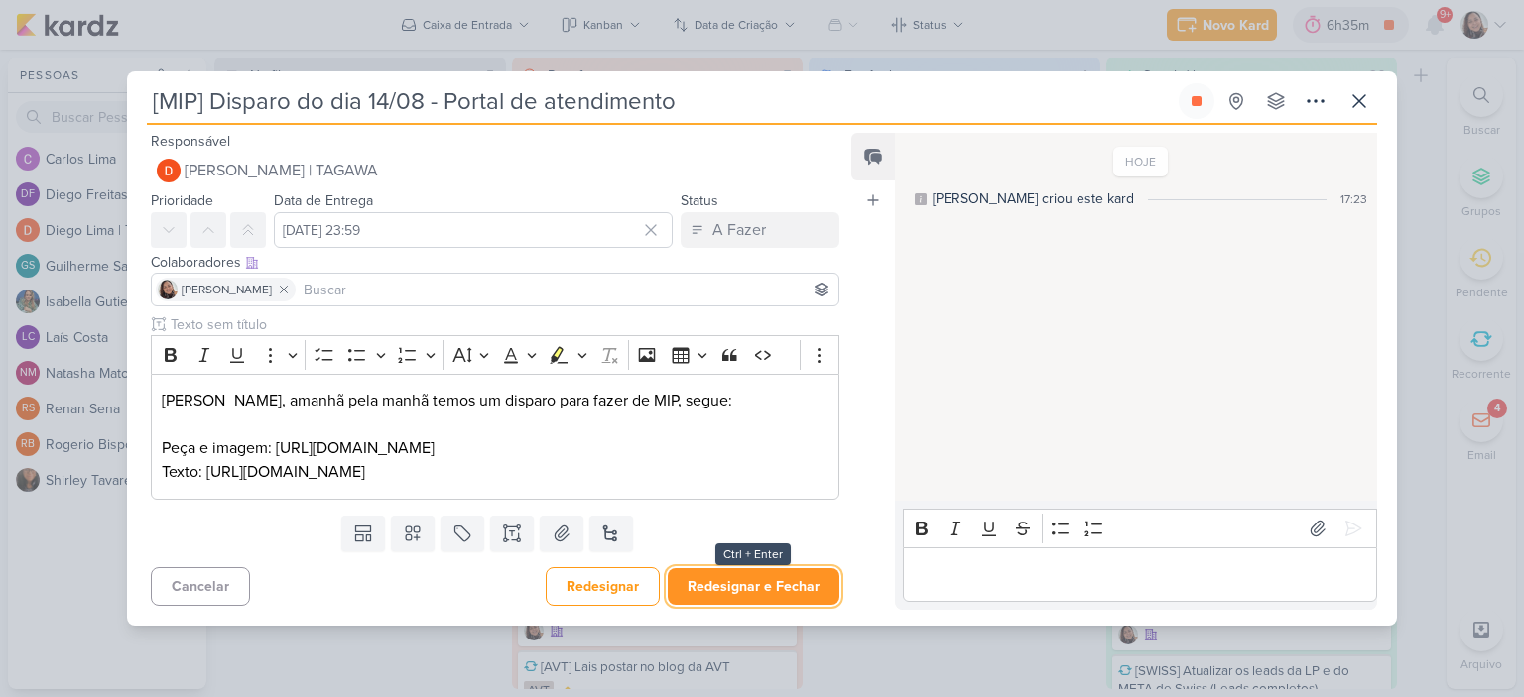
click at [778, 605] on button "Redesignar e Fechar" at bounding box center [754, 586] width 172 height 37
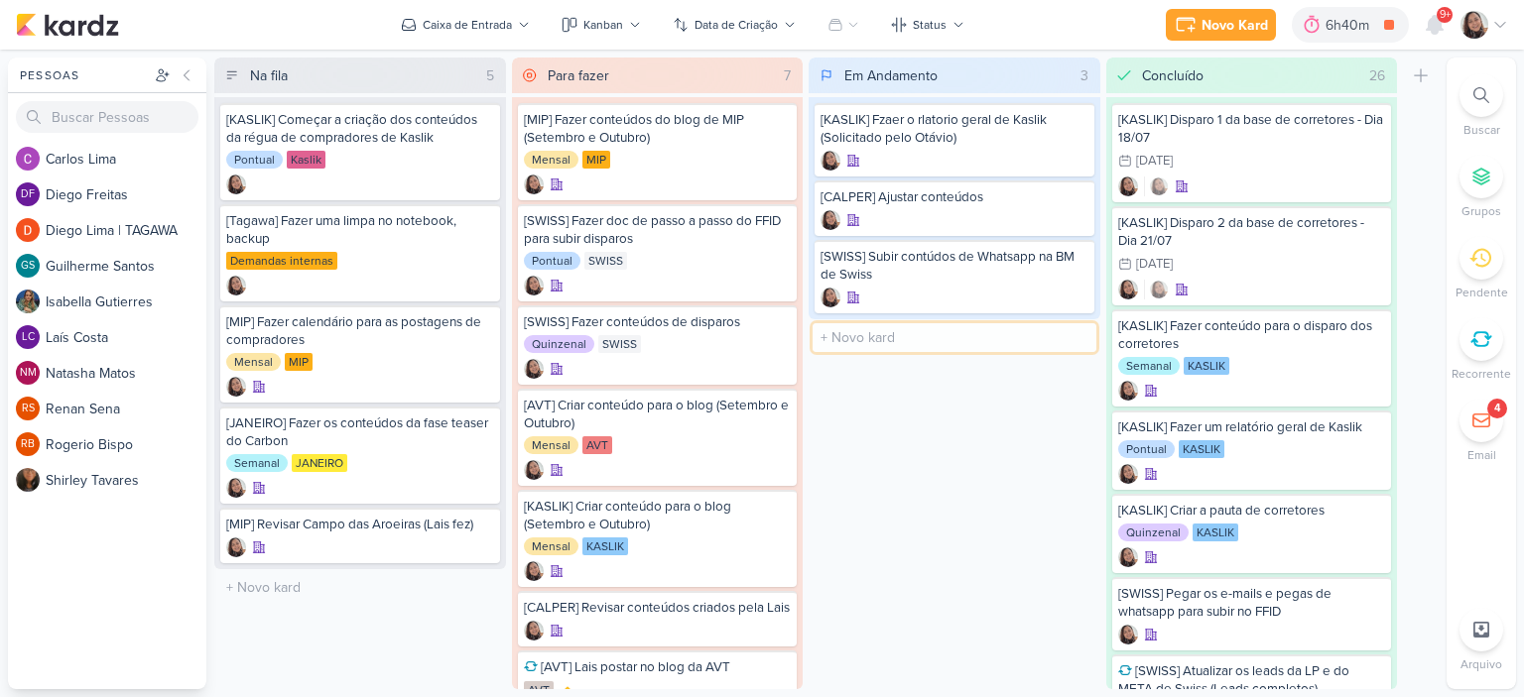
click at [860, 334] on input "text" at bounding box center [954, 337] width 284 height 29
type input "[AV]Vê sobre blog de AVT"
click at [1072, 338] on icon at bounding box center [1074, 337] width 10 height 11
